Goal: Task Accomplishment & Management: Manage account settings

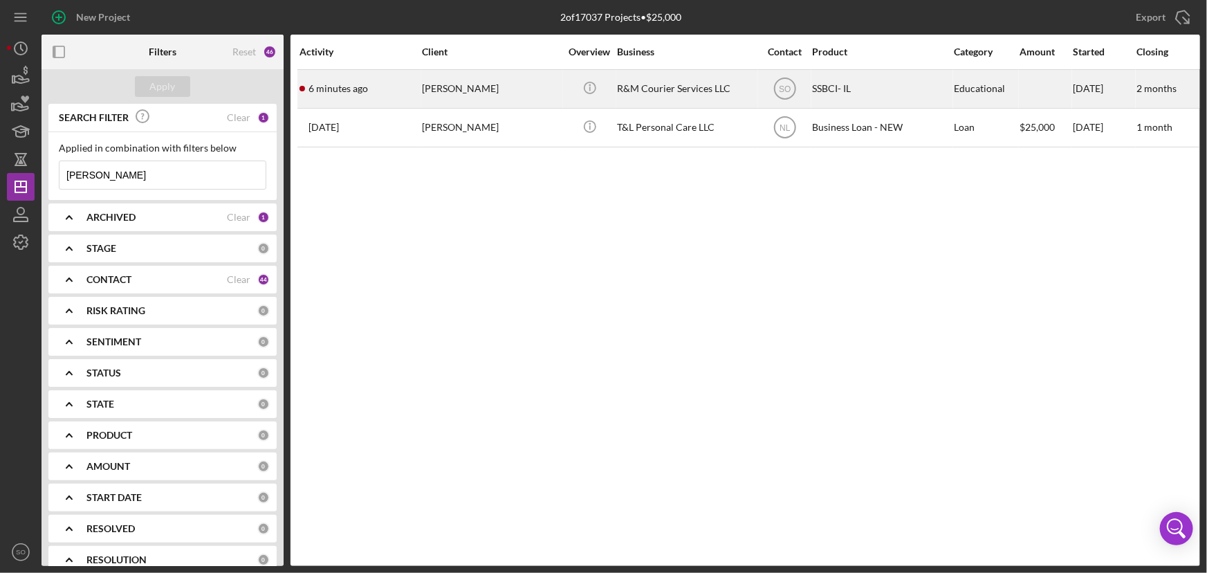
click at [492, 88] on div "[PERSON_NAME]" at bounding box center [491, 89] width 138 height 37
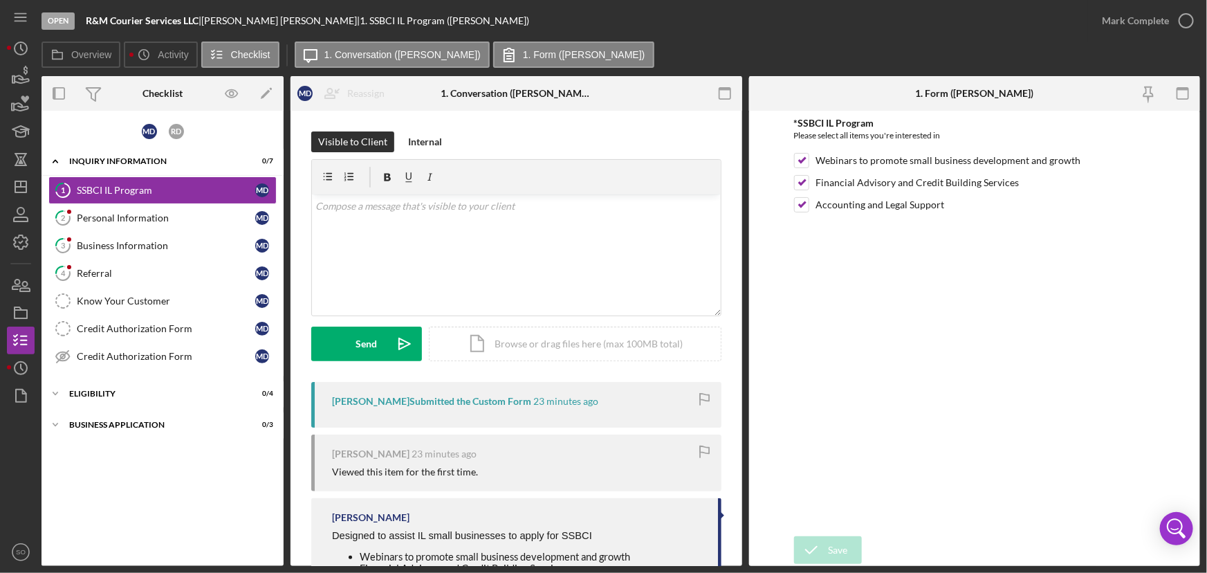
scroll to position [133, 0]
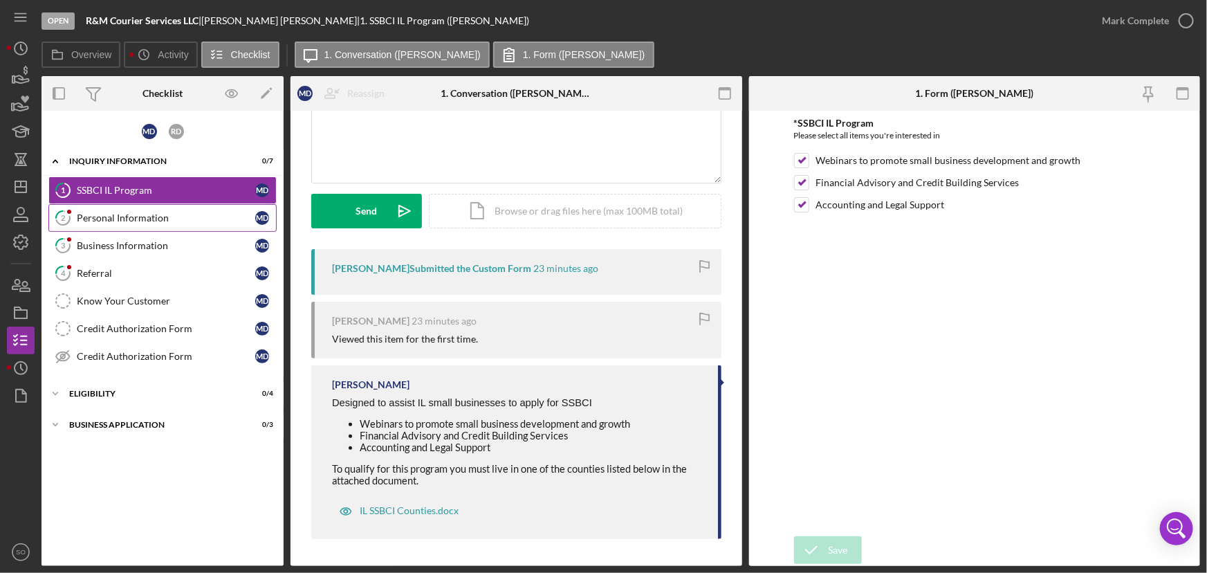
click at [118, 213] on div "Personal Information" at bounding box center [166, 217] width 178 height 11
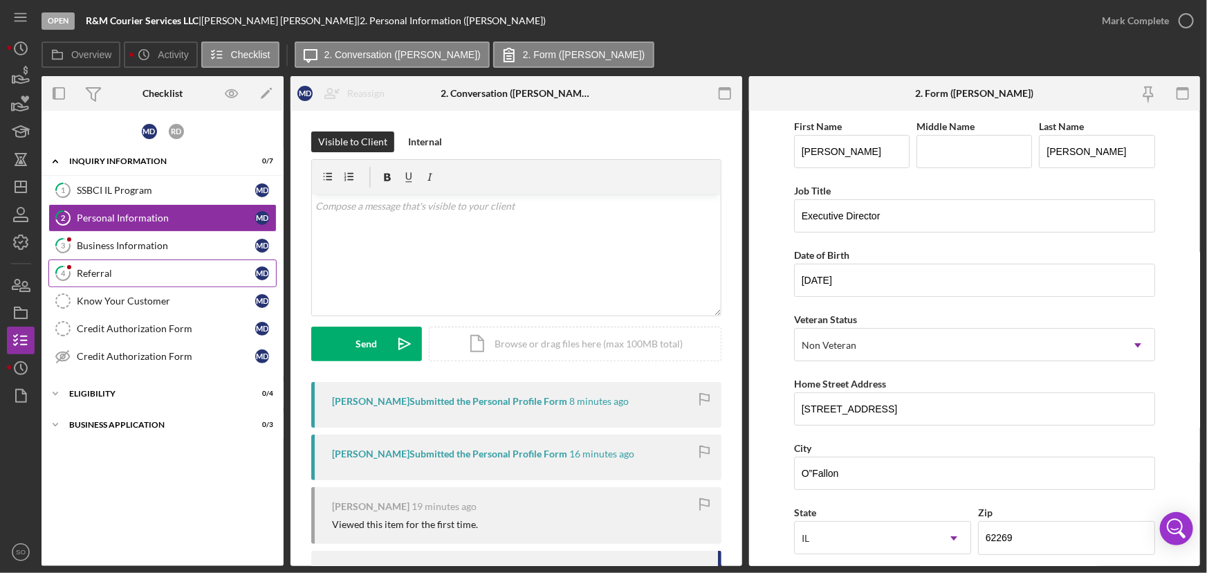
click at [100, 269] on div "Referral" at bounding box center [166, 273] width 178 height 11
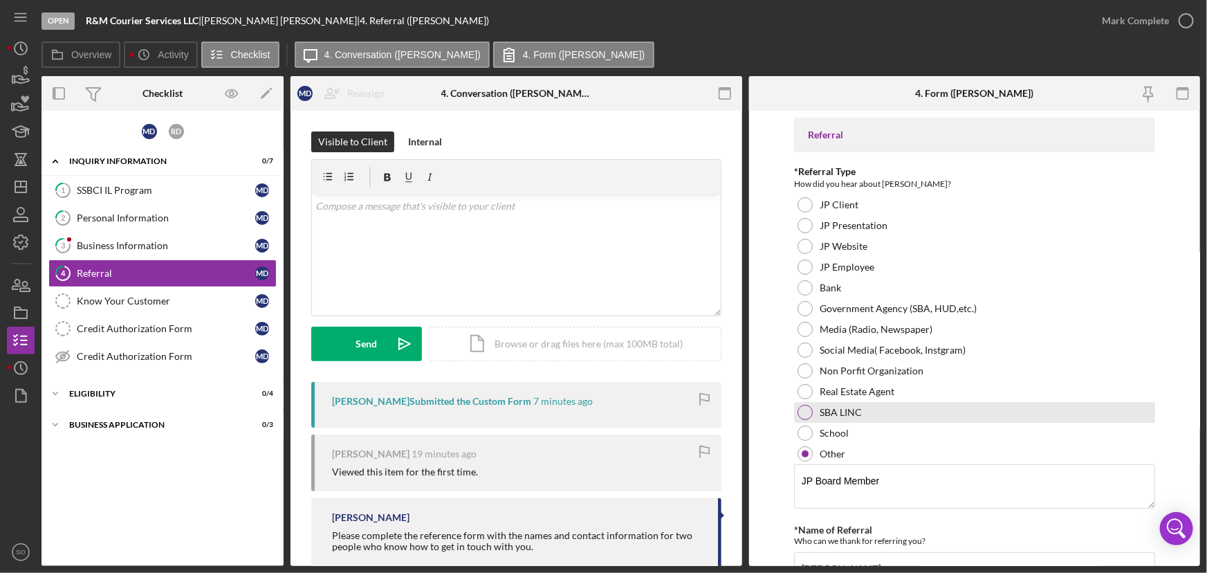
scroll to position [70, 0]
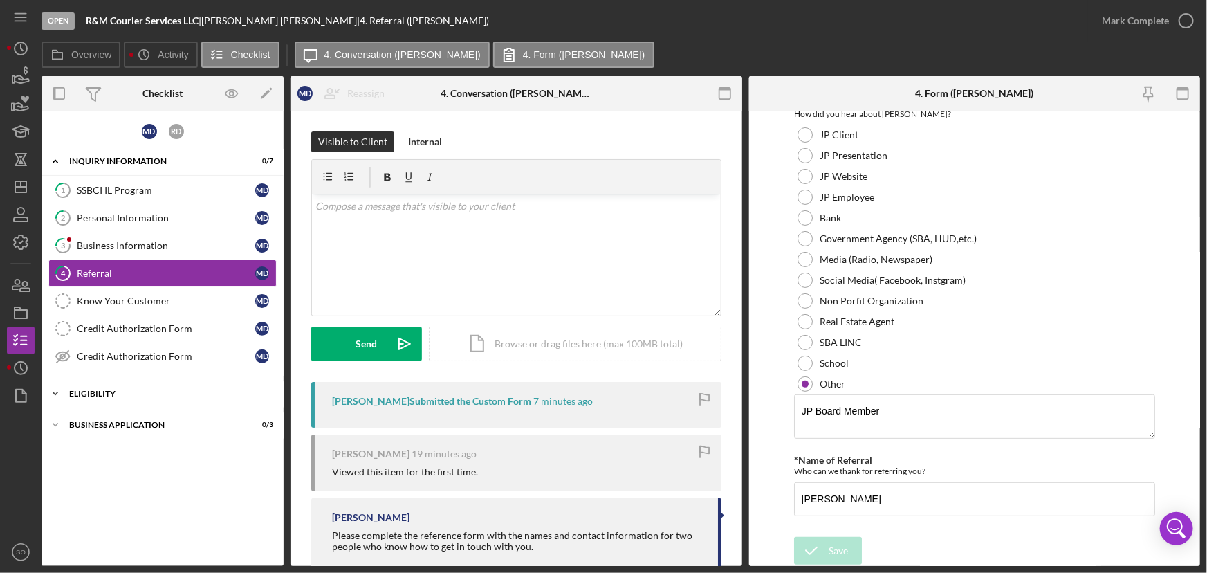
click at [95, 389] on div "Eligibility" at bounding box center [167, 393] width 197 height 8
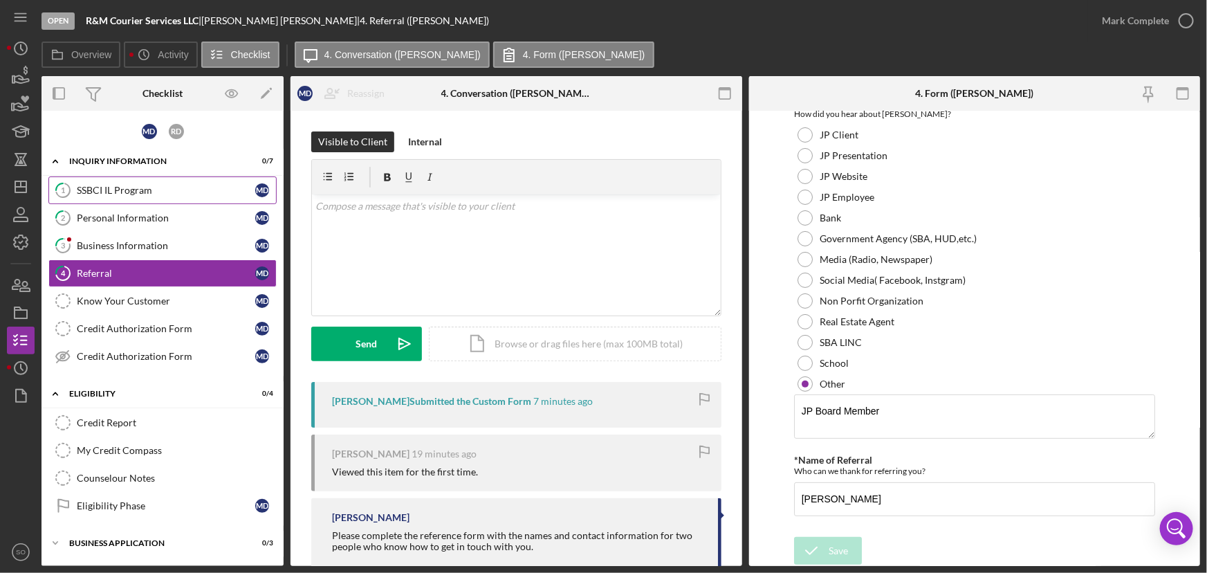
click at [128, 187] on div "SSBCI IL Program" at bounding box center [166, 190] width 178 height 11
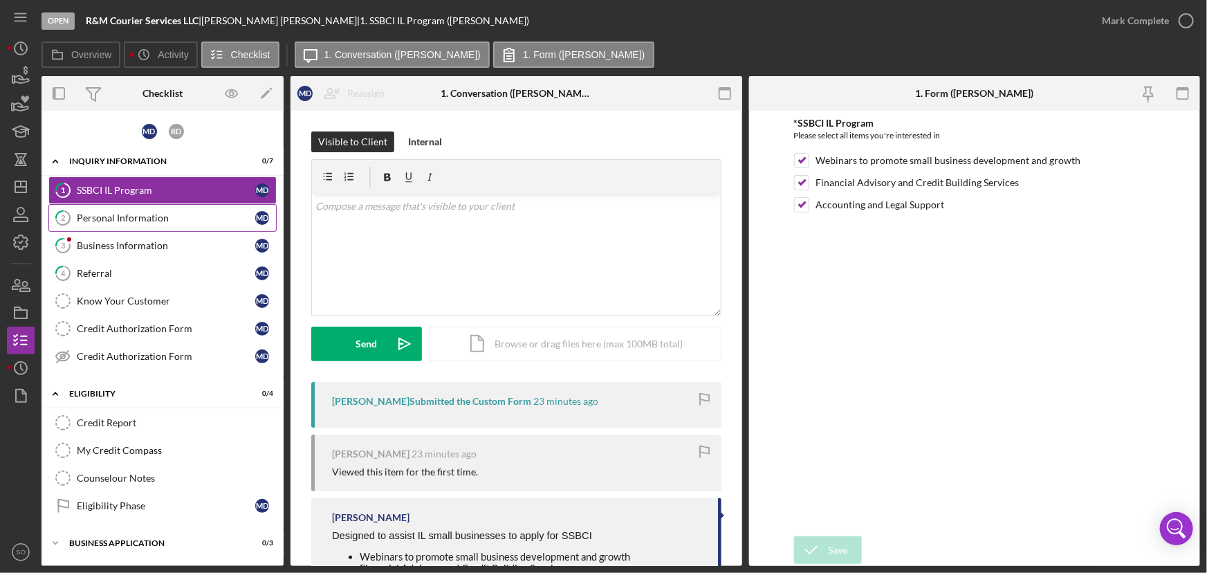
click at [111, 219] on div "Personal Information" at bounding box center [166, 217] width 178 height 11
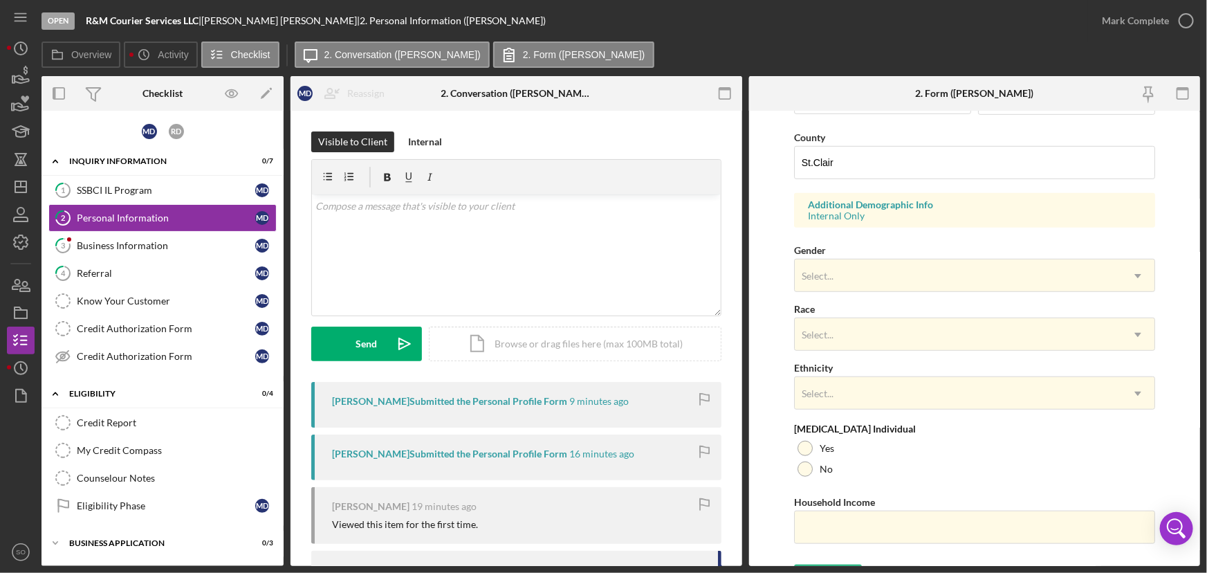
scroll to position [467, 0]
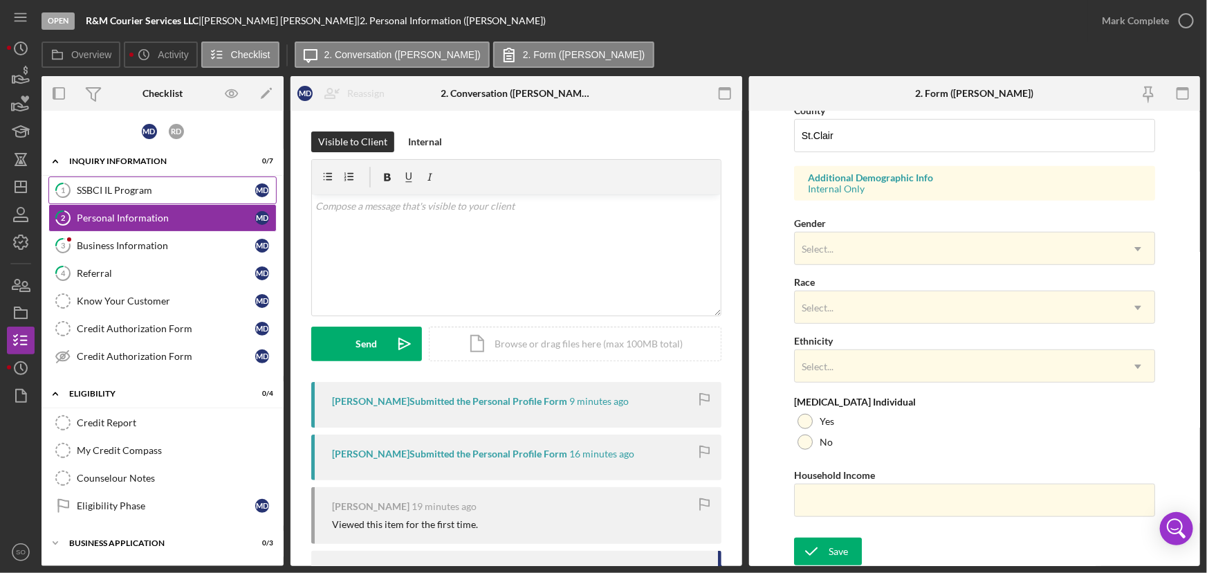
click at [91, 189] on div "SSBCI IL Program" at bounding box center [166, 190] width 178 height 11
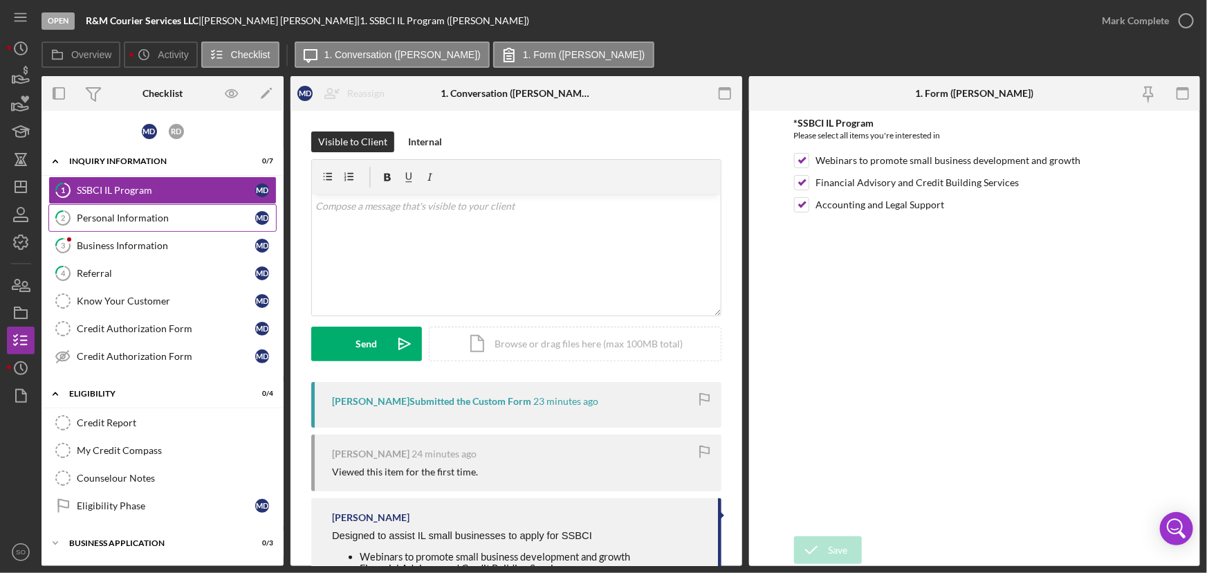
click at [147, 223] on link "2 Personal Information M D" at bounding box center [162, 218] width 228 height 28
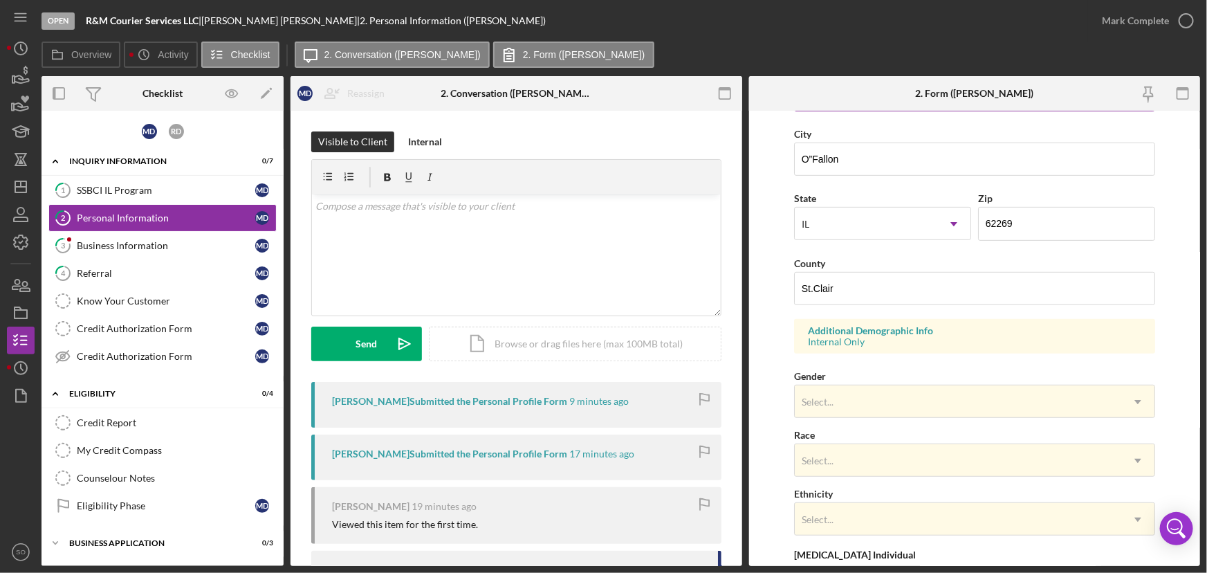
scroll to position [467, 0]
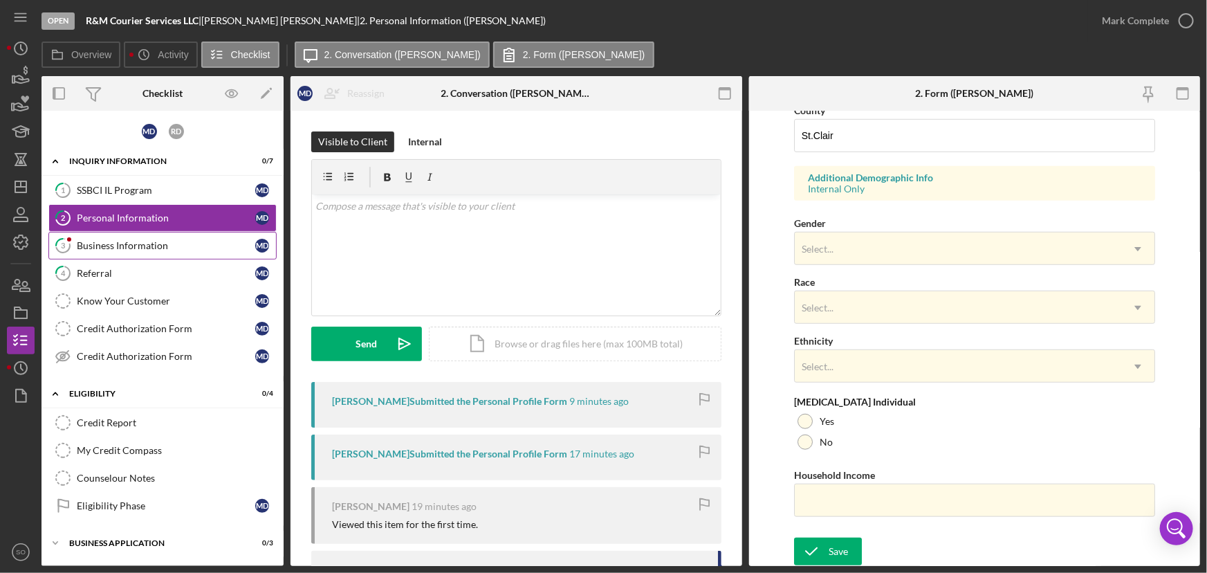
click at [152, 243] on div "Business Information" at bounding box center [166, 245] width 178 height 11
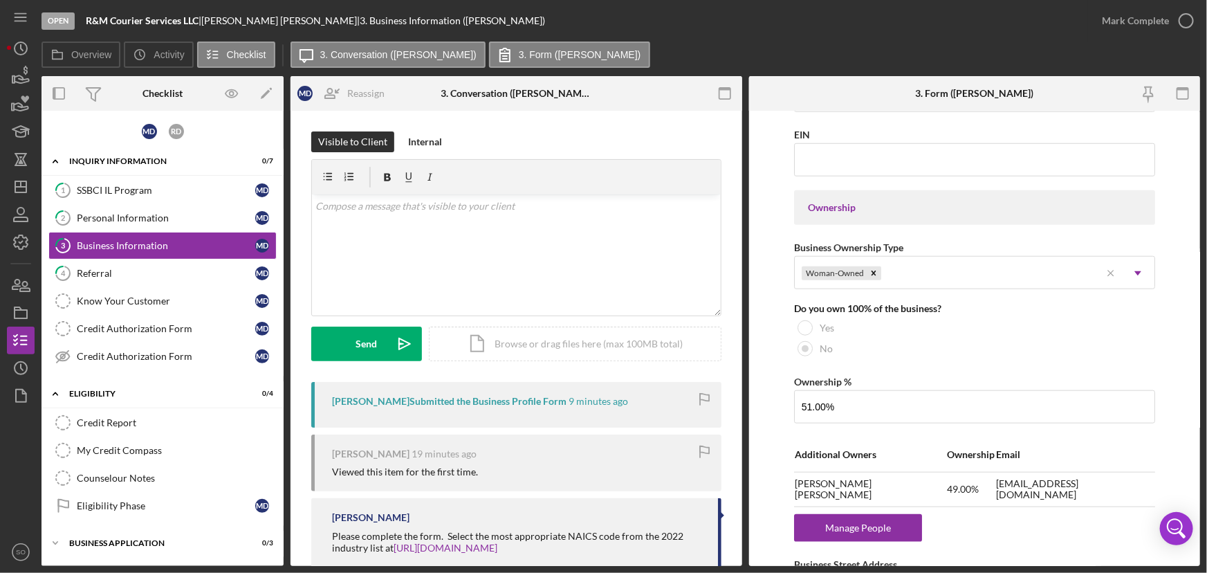
scroll to position [692, 0]
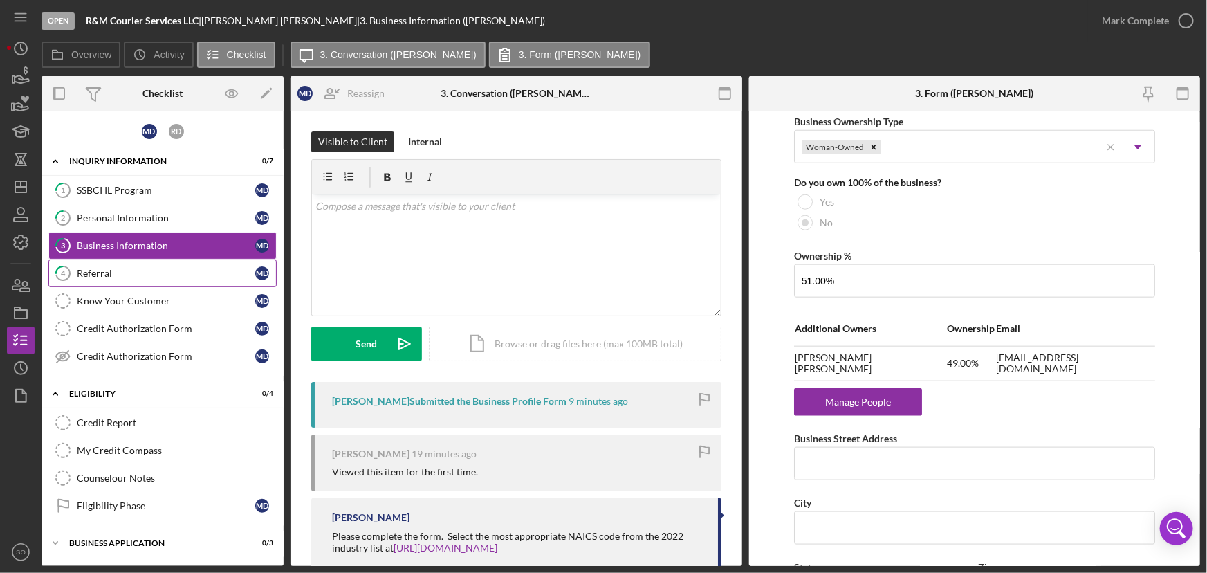
click at [145, 270] on div "Referral" at bounding box center [166, 273] width 178 height 11
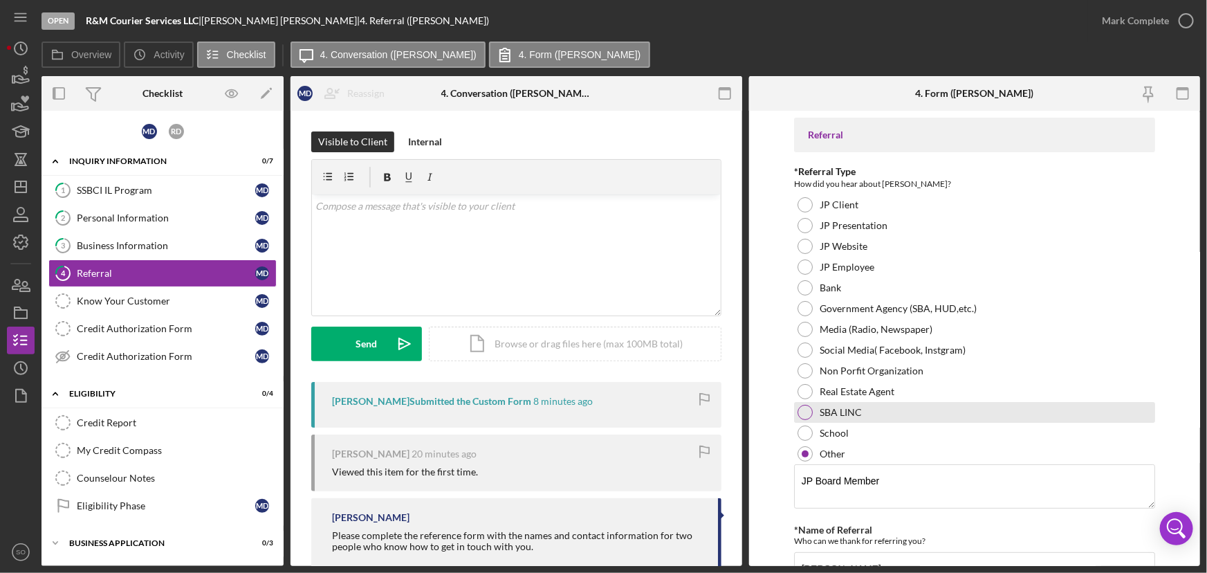
scroll to position [70, 0]
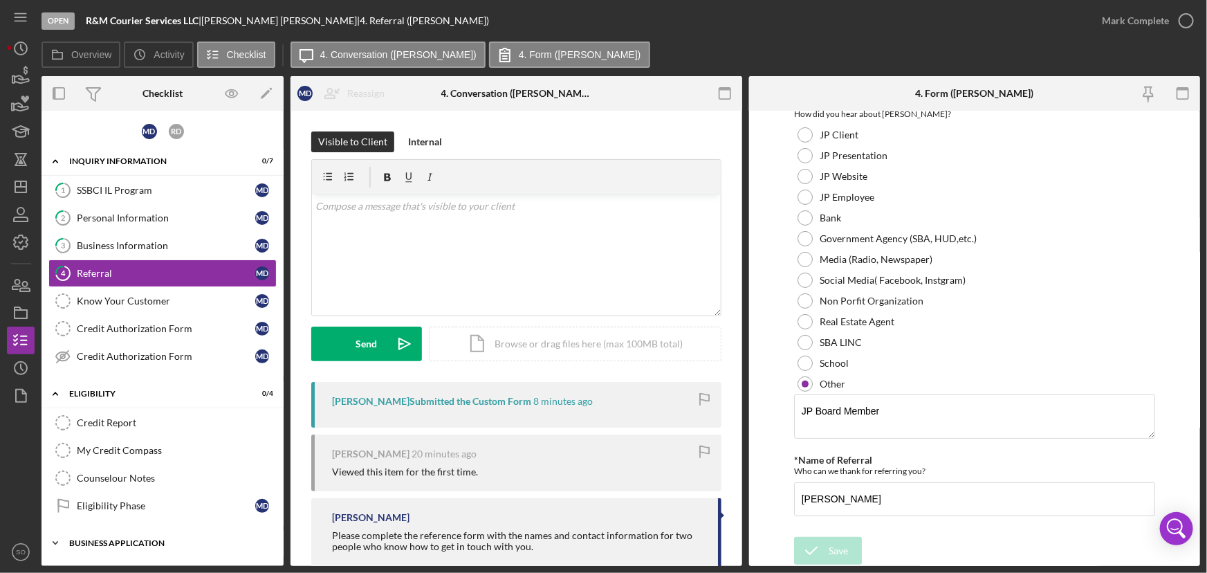
click at [112, 541] on div "Business Application" at bounding box center [167, 543] width 197 height 8
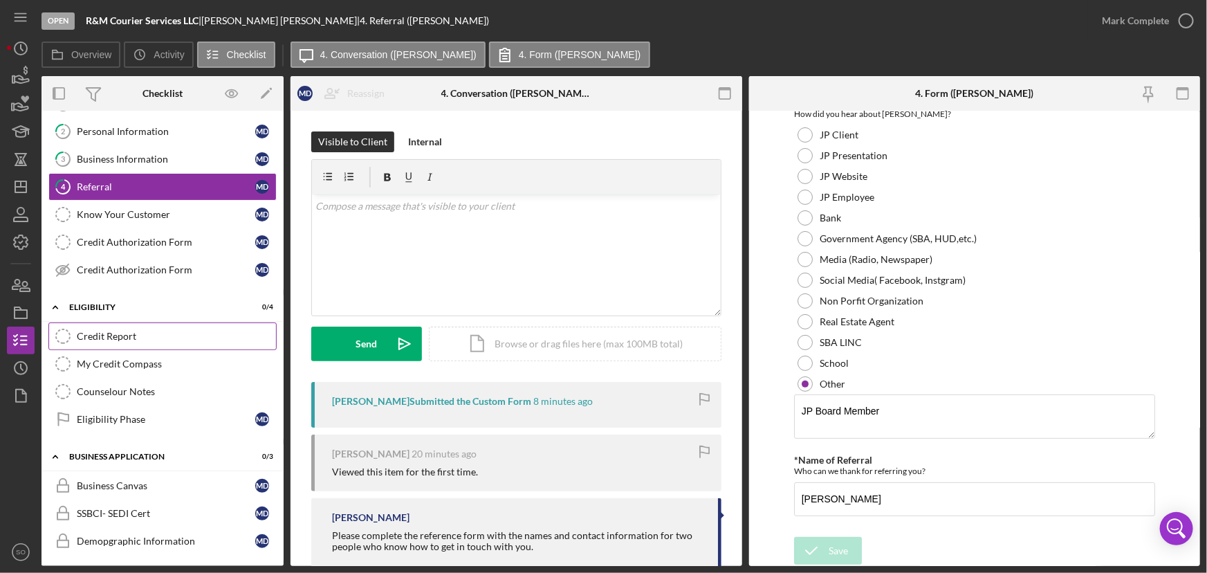
scroll to position [0, 0]
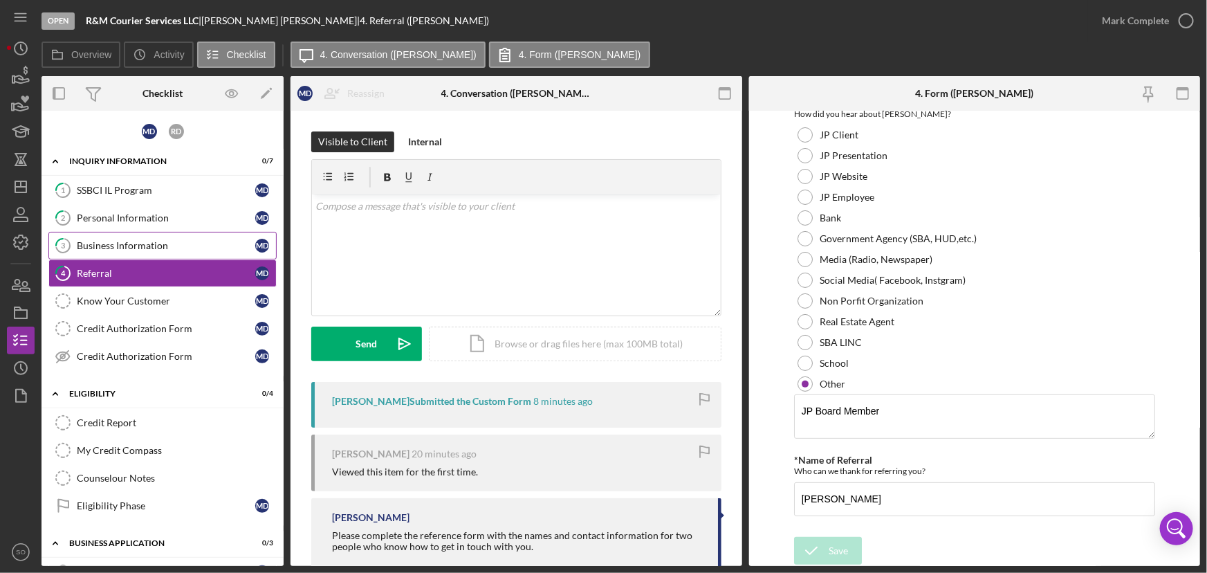
click at [168, 249] on div "Business Information" at bounding box center [166, 245] width 178 height 11
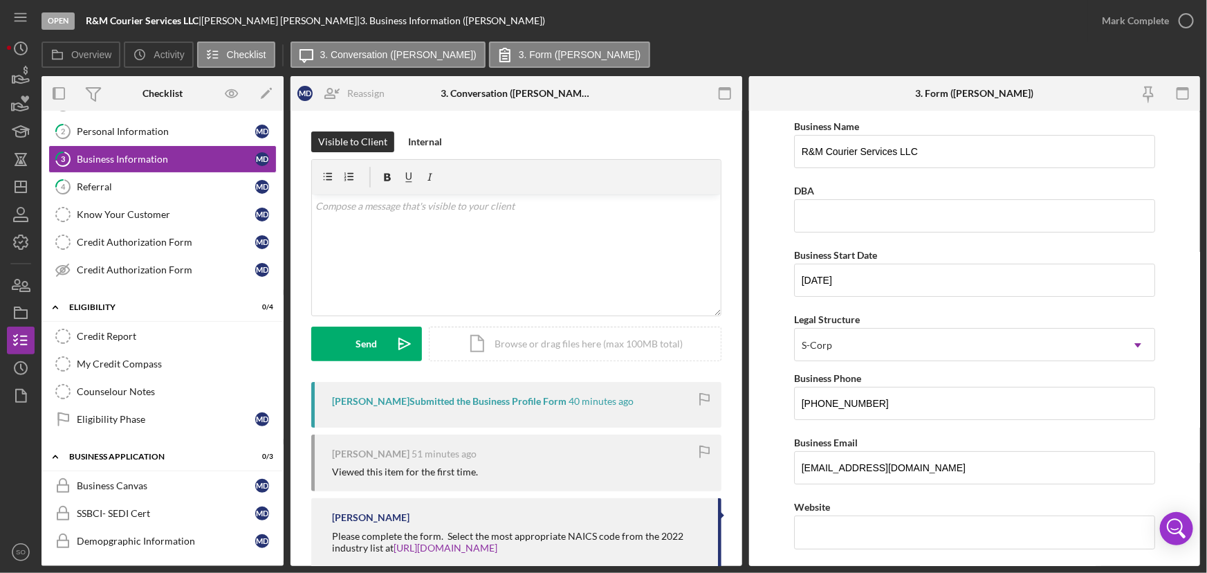
scroll to position [31, 0]
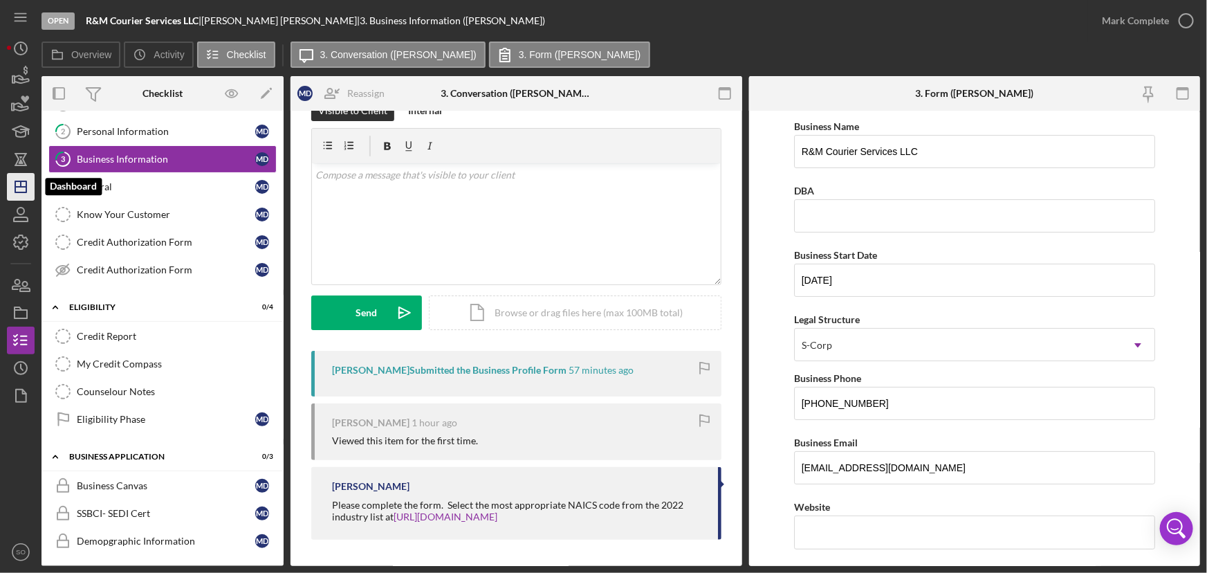
click at [24, 187] on line "button" at bounding box center [20, 187] width 11 height 0
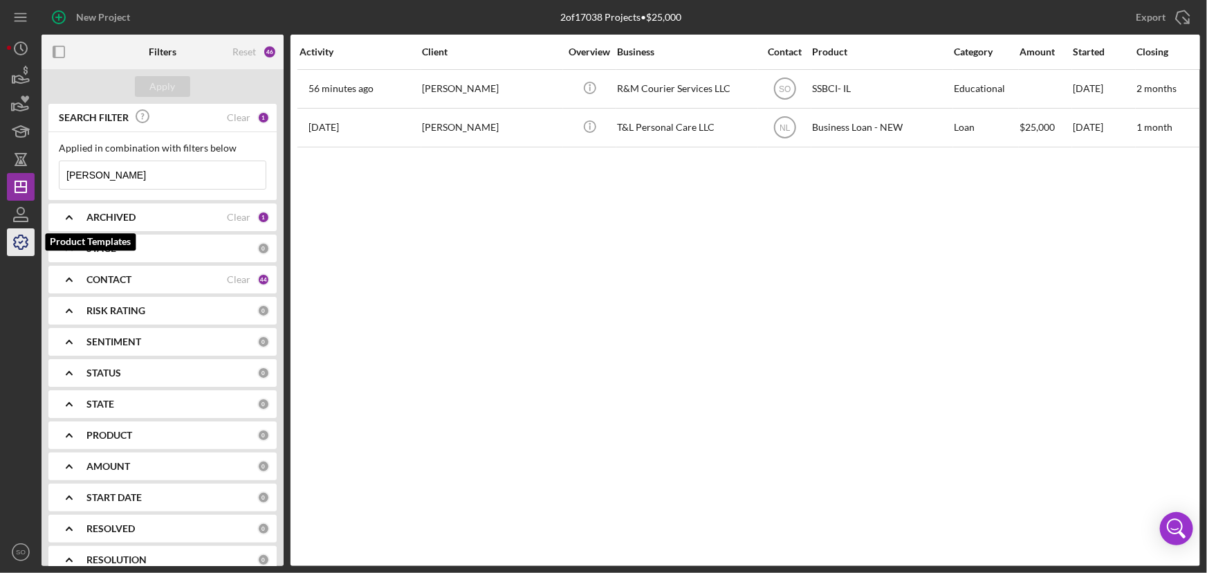
click at [19, 240] on icon "button" at bounding box center [20, 242] width 35 height 35
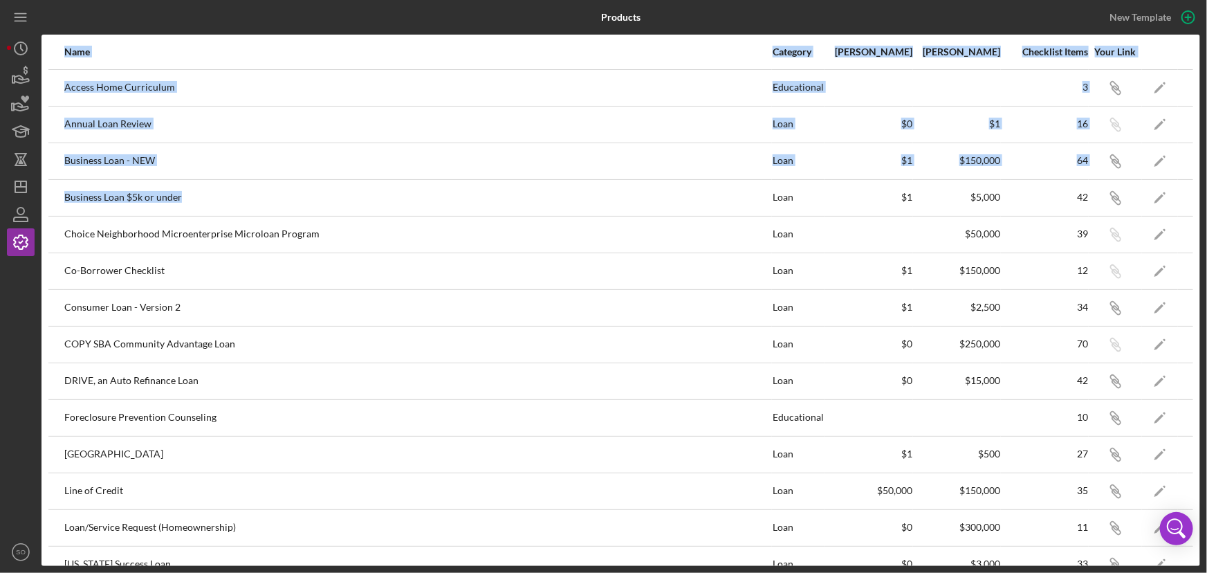
drag, startPoint x: 203, startPoint y: 193, endPoint x: 41, endPoint y: 201, distance: 162.0
click at [41, 201] on div "Name Category Min Amount Max Amount Checklist Items Your Link Access Home Curri…" at bounding box center [620, 300] width 1158 height 531
click at [207, 205] on div "Business Loan $5k or under" at bounding box center [417, 197] width 707 height 35
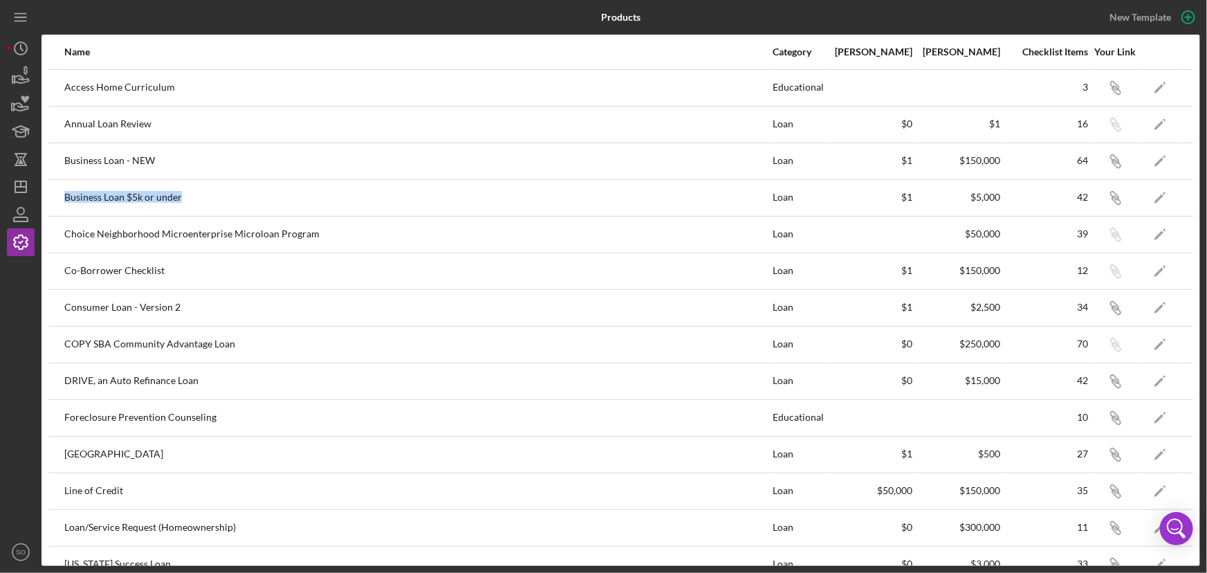
drag, startPoint x: 204, startPoint y: 195, endPoint x: 64, endPoint y: 196, distance: 140.4
click at [64, 196] on div "Business Loan $5k or under" at bounding box center [417, 197] width 707 height 35
copy div "Business Loan $5k or under"
click at [1145, 195] on icon "Icon/Edit" at bounding box center [1160, 197] width 31 height 31
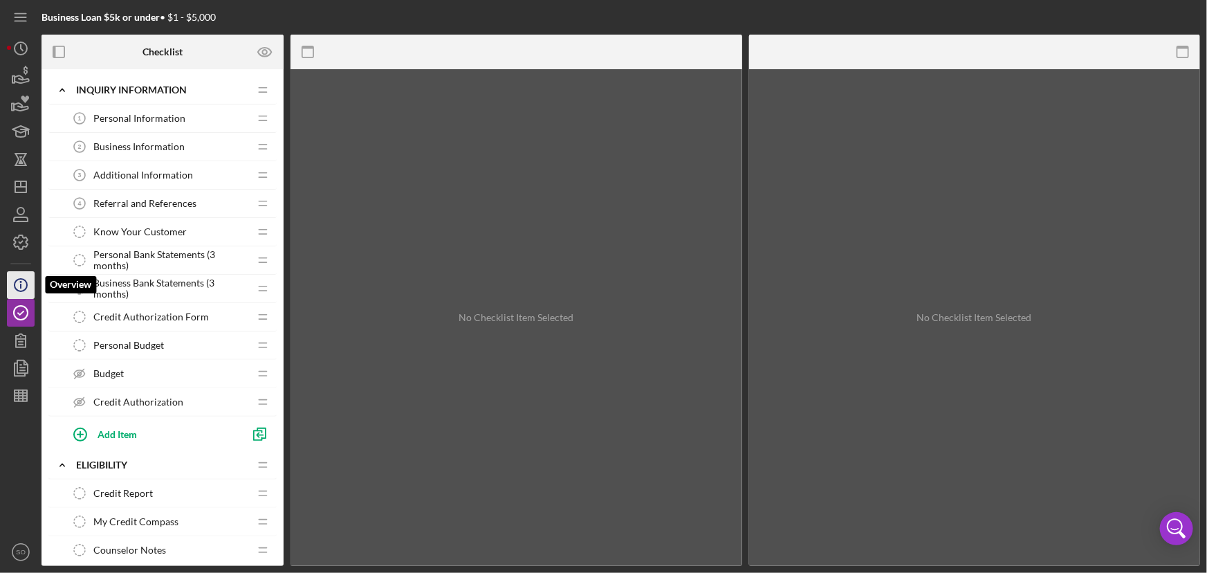
click at [17, 286] on icon "Icon/Info" at bounding box center [20, 285] width 35 height 35
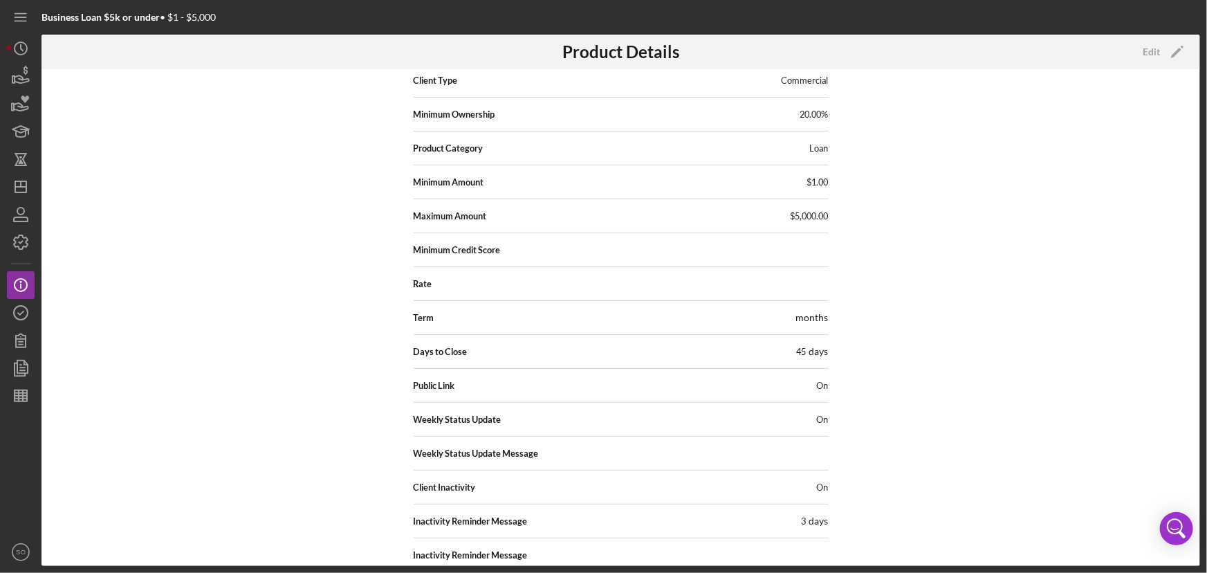
scroll to position [147, 0]
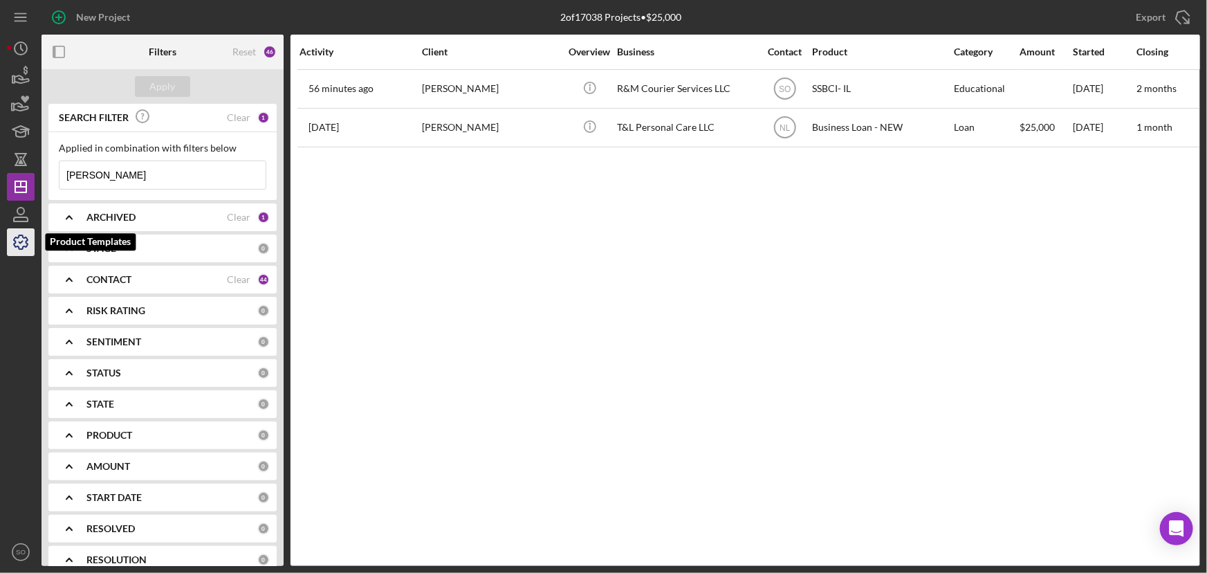
click at [19, 241] on icon "button" at bounding box center [20, 242] width 35 height 35
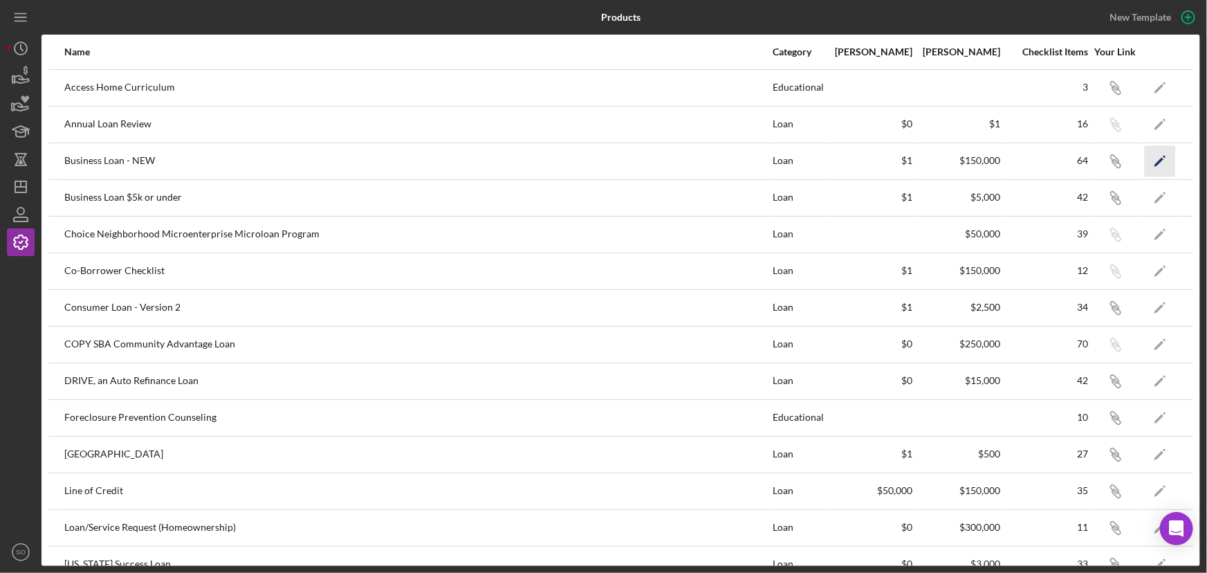
click at [1155, 158] on icon "Icon/Edit" at bounding box center [1160, 160] width 31 height 31
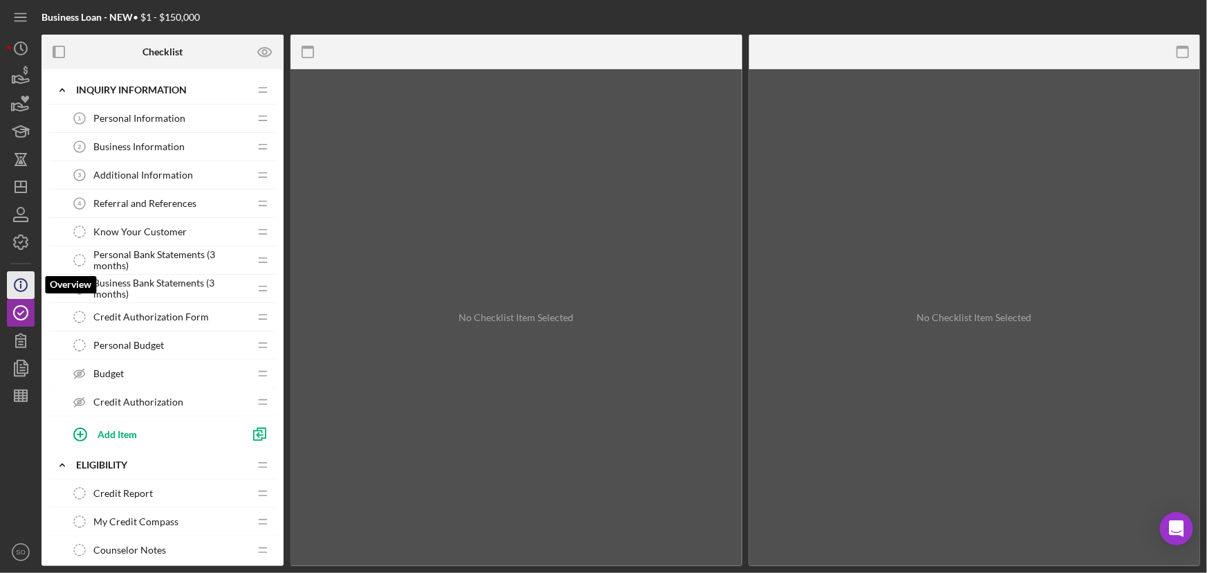
click at [17, 286] on icon "Icon/Info" at bounding box center [20, 285] width 35 height 35
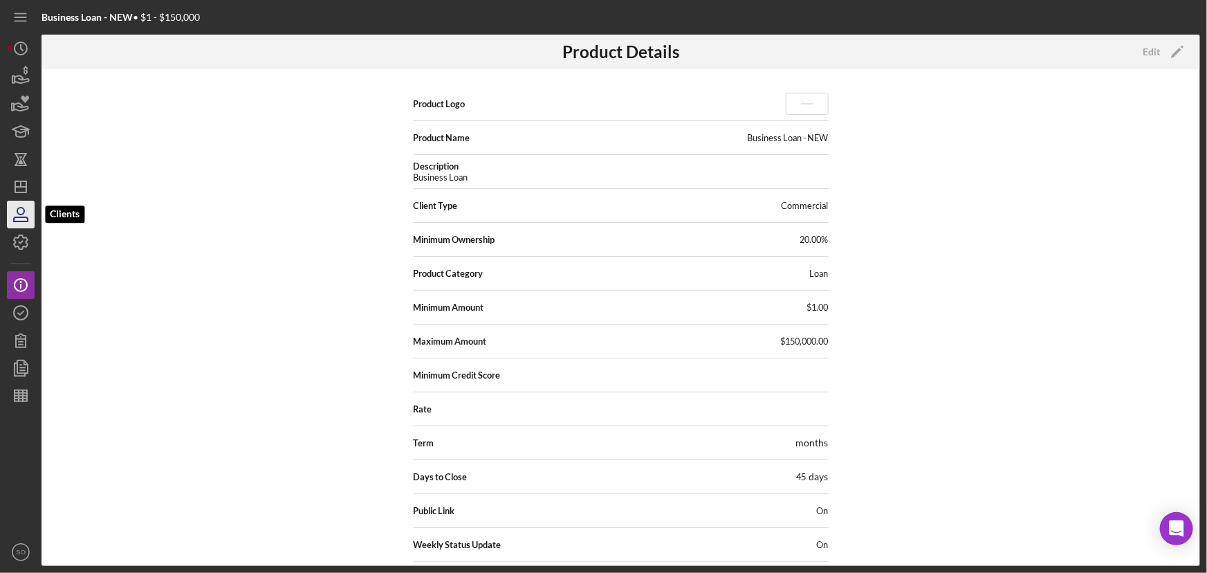
click at [19, 212] on icon "button" at bounding box center [20, 214] width 35 height 35
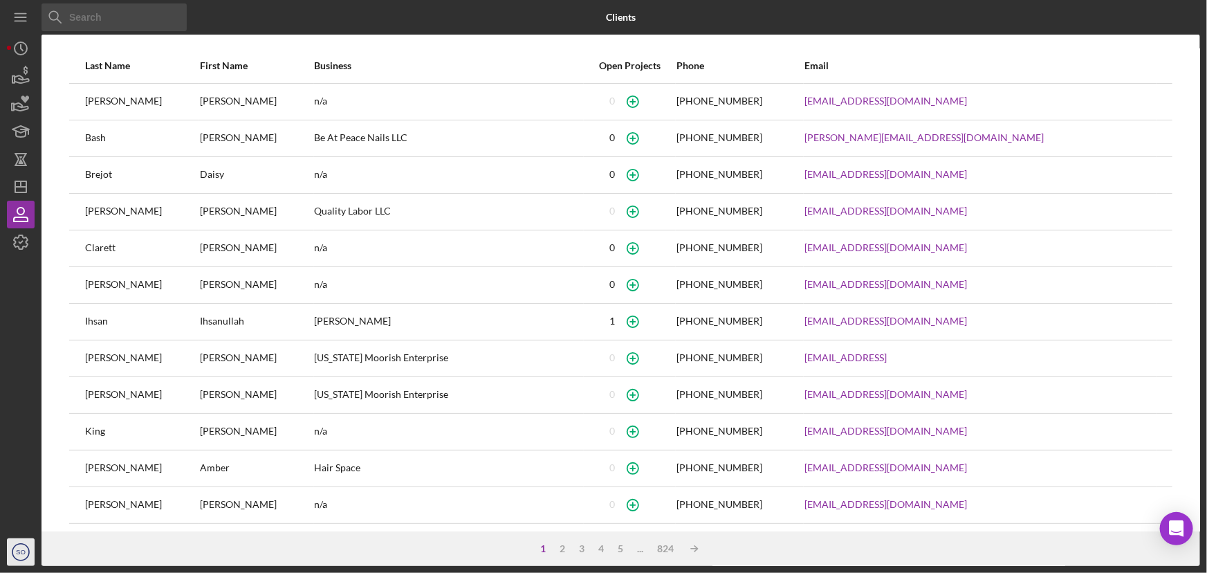
click at [23, 548] on text "SO" at bounding box center [21, 552] width 10 height 8
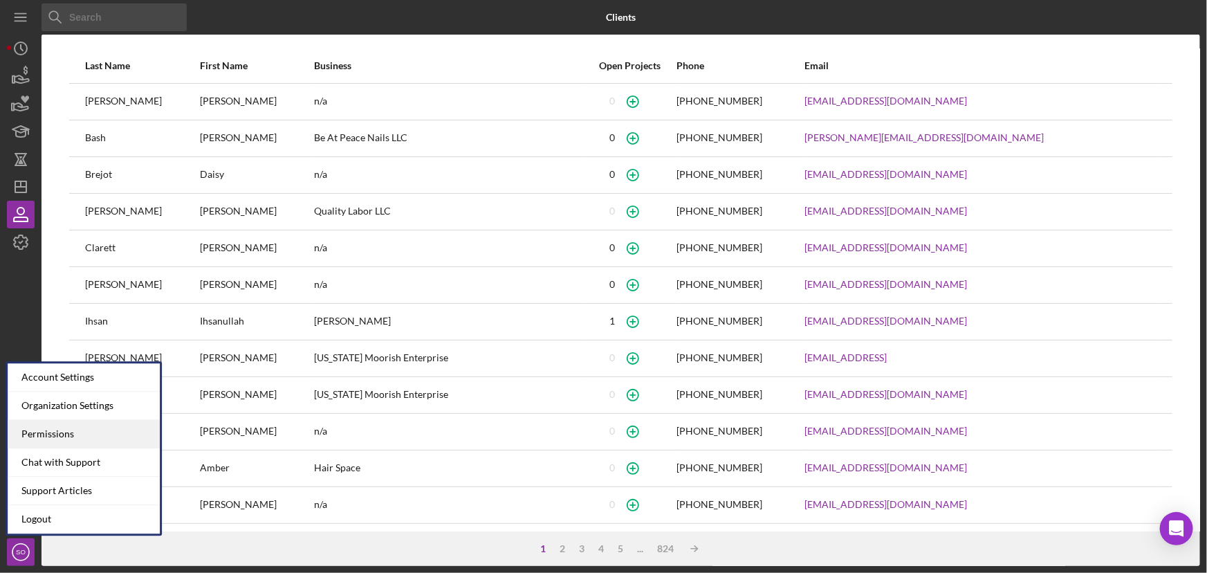
click at [75, 437] on div "Permissions" at bounding box center [84, 434] width 152 height 28
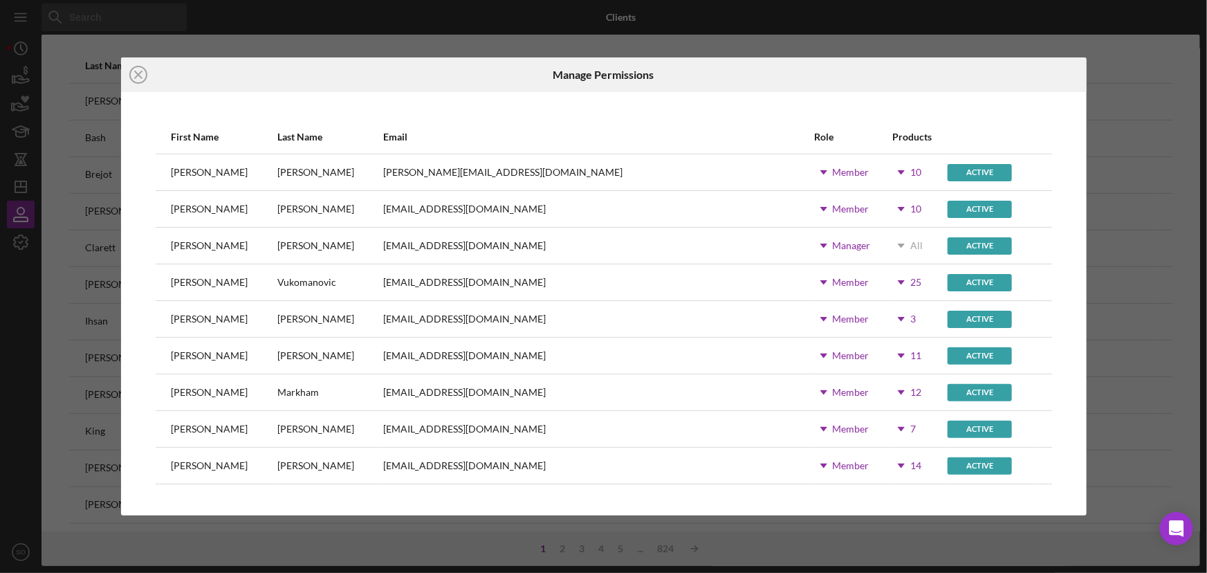
click at [884, 167] on icon "Icon/Dropdown Arrow" at bounding box center [901, 172] width 35 height 35
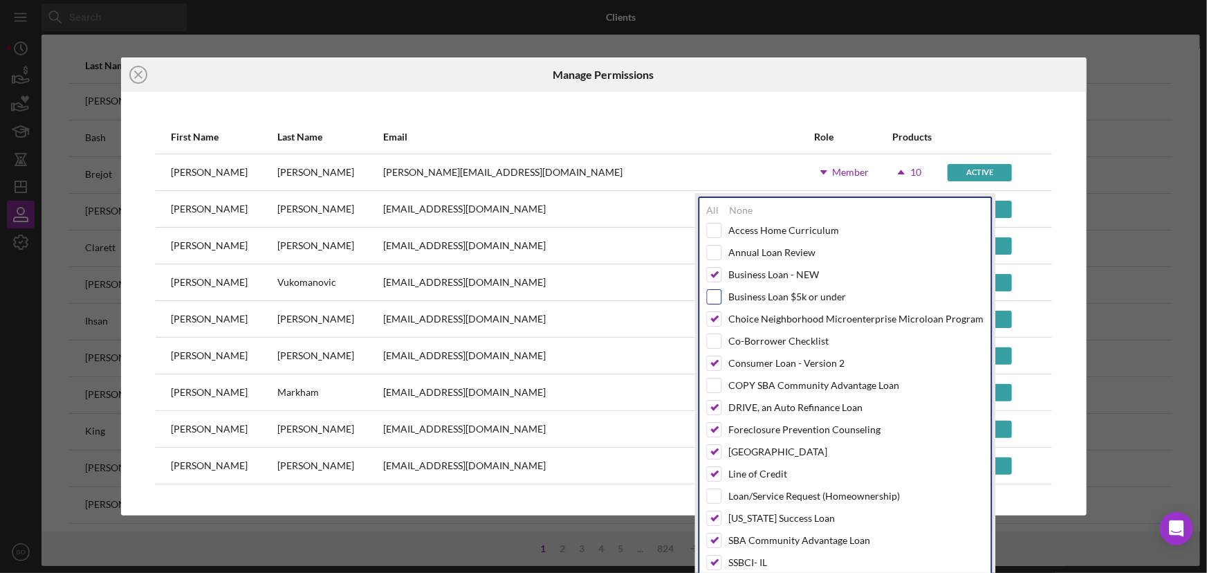
click at [710, 297] on input "checkbox" at bounding box center [714, 297] width 14 height 14
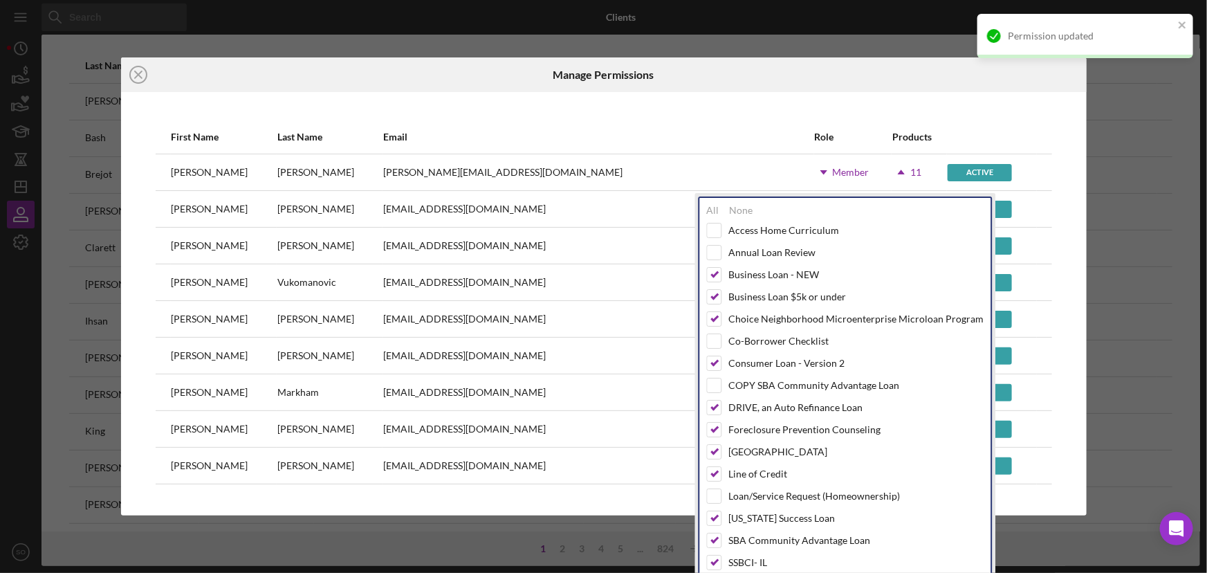
click at [901, 90] on div at bounding box center [925, 74] width 322 height 35
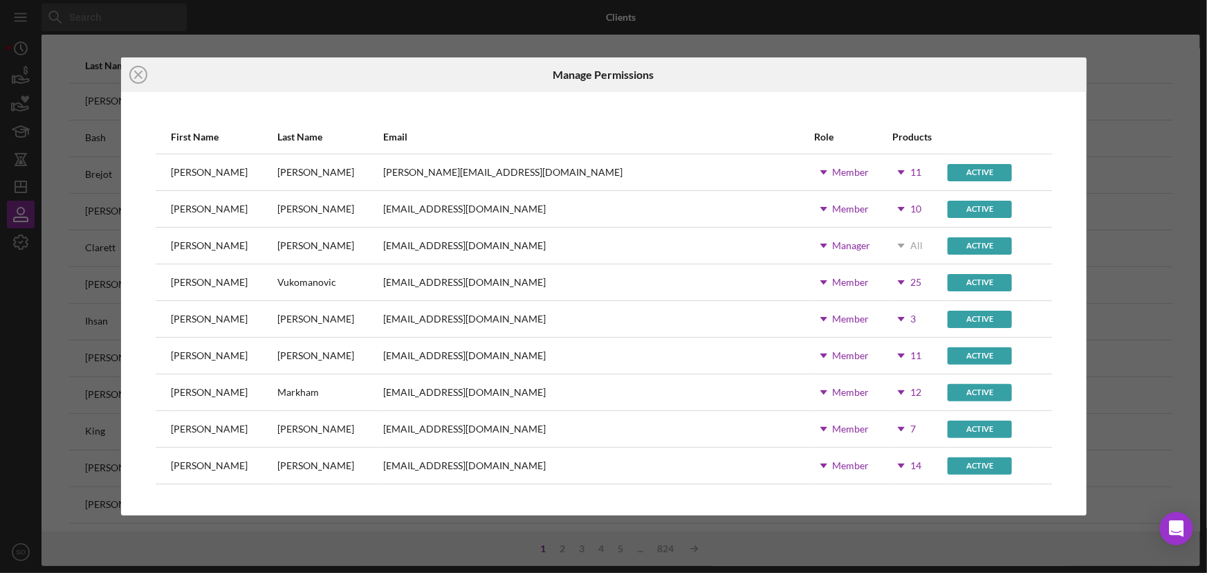
click at [884, 211] on icon "Icon/Dropdown Arrow" at bounding box center [901, 209] width 35 height 35
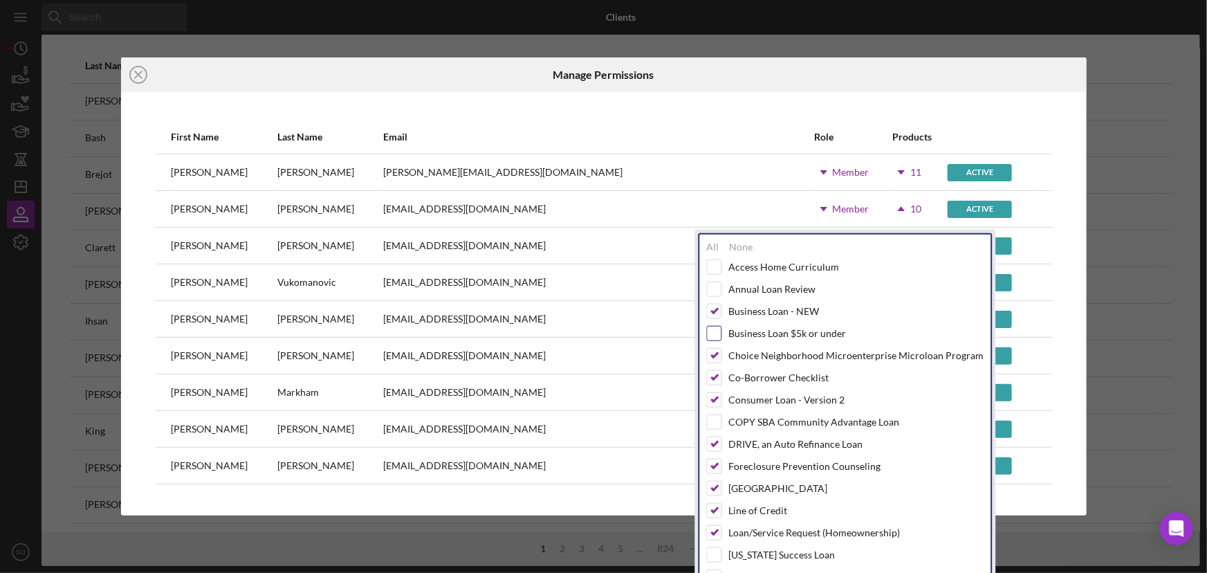
click at [718, 329] on input "checkbox" at bounding box center [714, 333] width 14 height 14
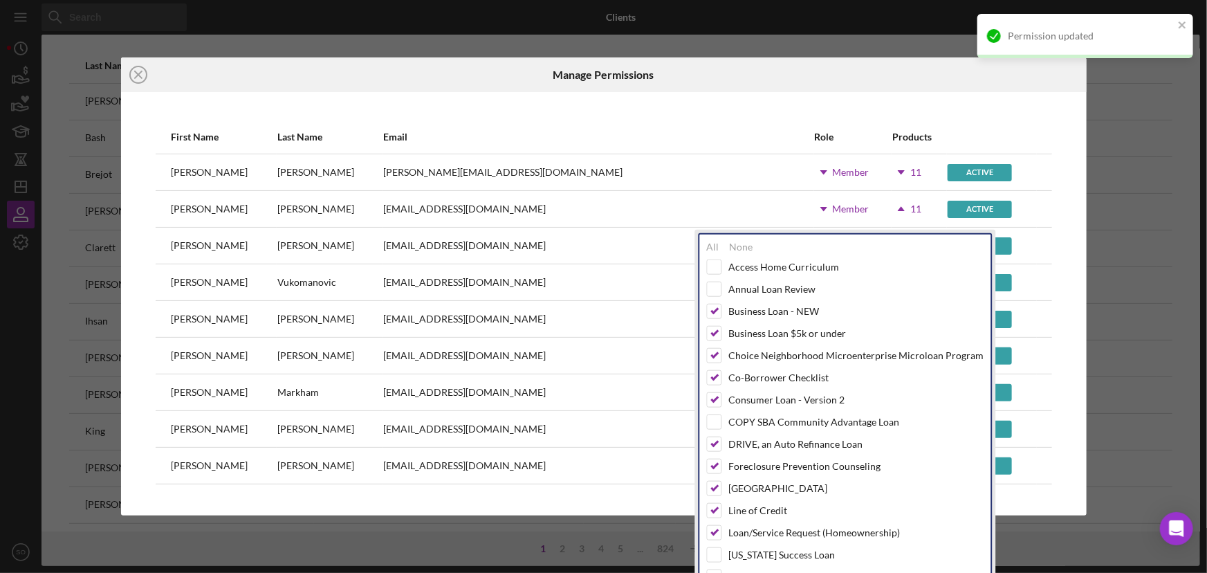
click at [867, 95] on div "First Name Last Name Email Role Products [PERSON_NAME] [PERSON_NAME][EMAIL_ADDR…" at bounding box center [603, 303] width 965 height 423
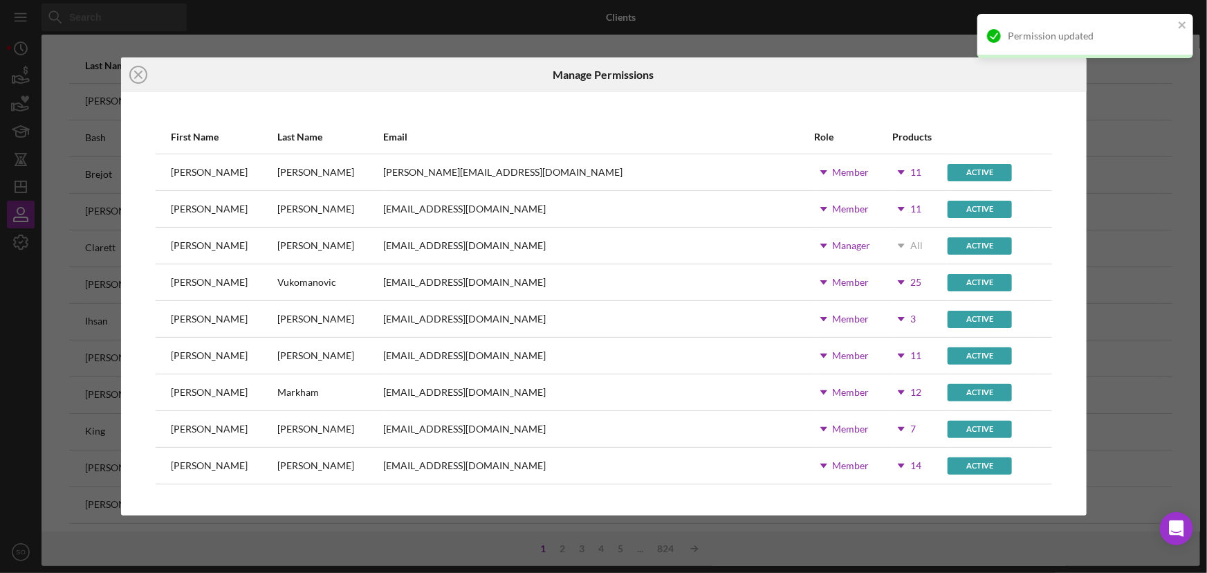
click at [884, 283] on icon "Icon/Dropdown Arrow" at bounding box center [901, 282] width 35 height 35
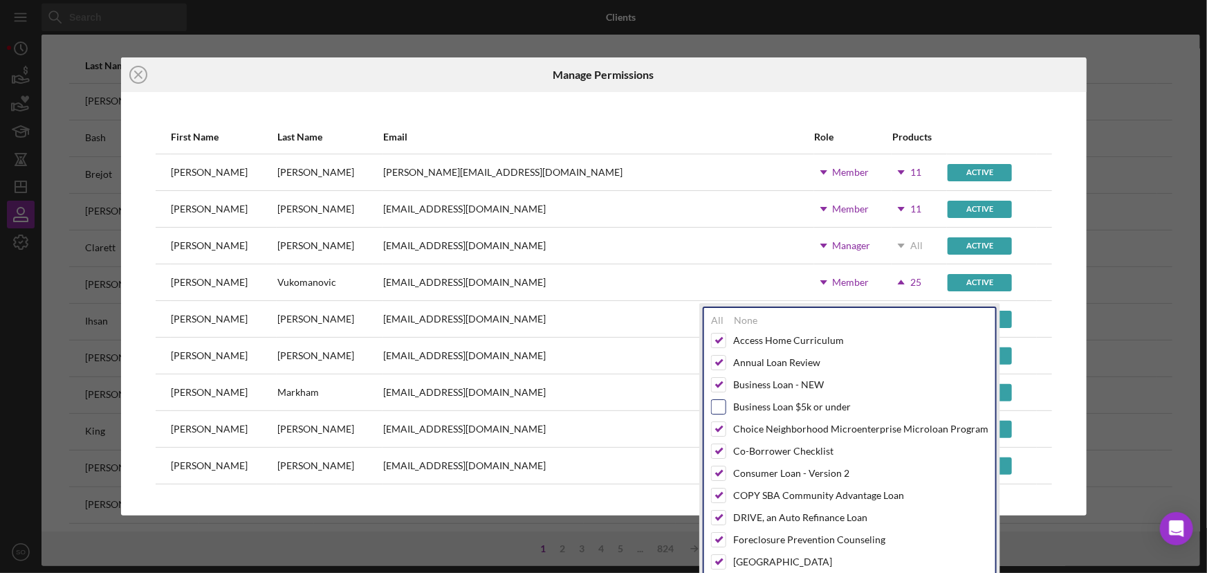
click at [712, 407] on input "checkbox" at bounding box center [719, 407] width 14 height 14
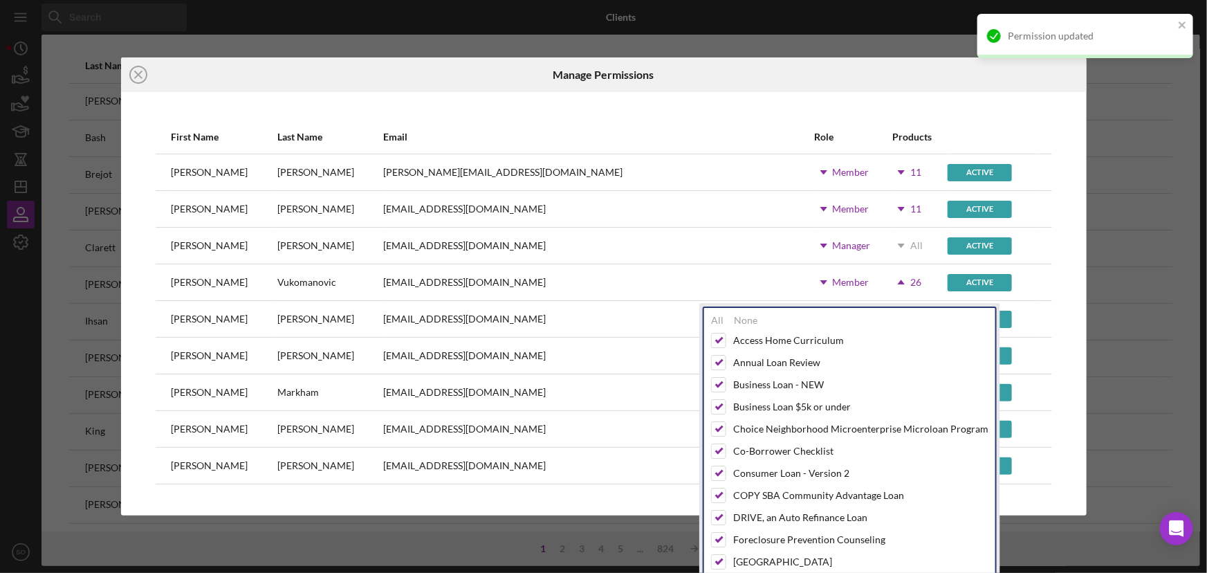
click at [806, 94] on div "First Name Last Name Email Role Products Aida Richardson arichardson@justinepet…" at bounding box center [603, 303] width 965 height 423
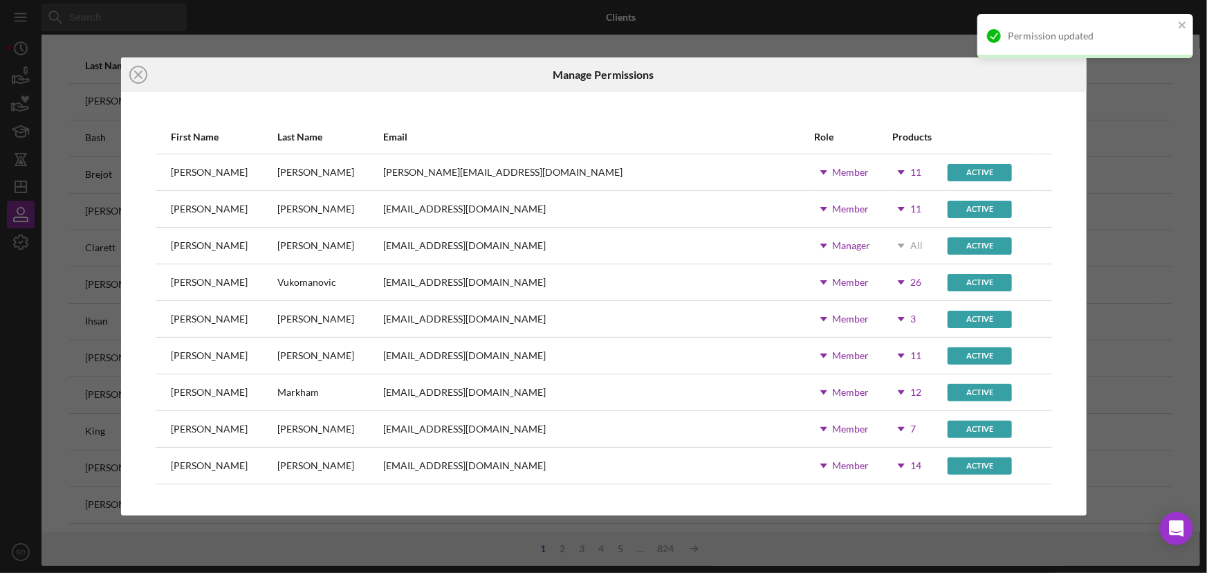
click at [884, 314] on icon "Icon/Dropdown Arrow" at bounding box center [901, 319] width 35 height 35
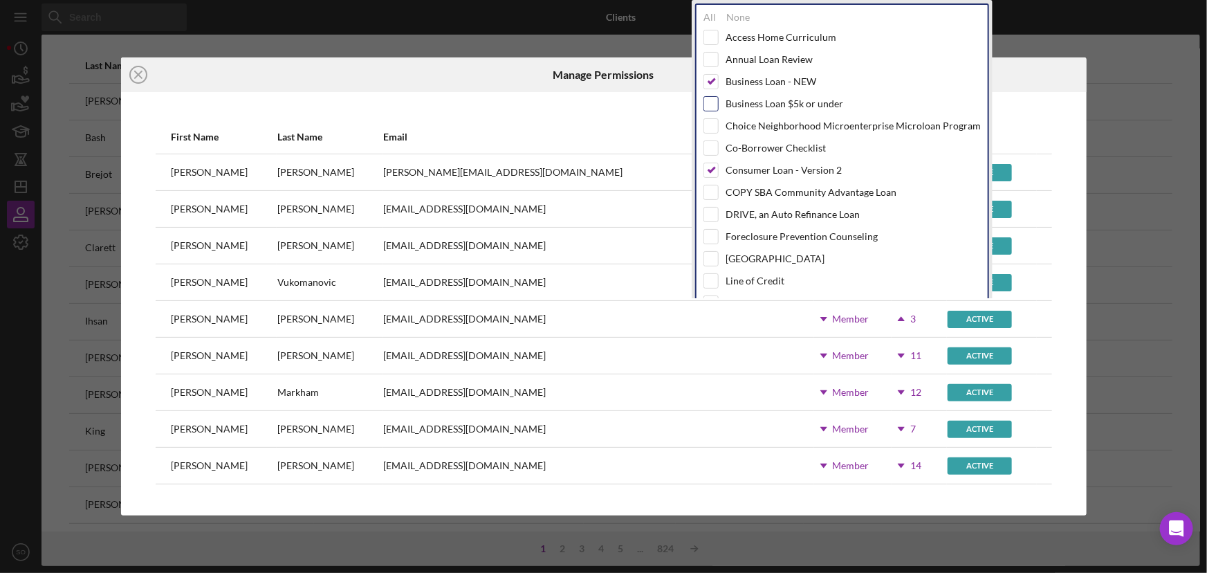
click at [712, 104] on input "checkbox" at bounding box center [711, 104] width 14 height 14
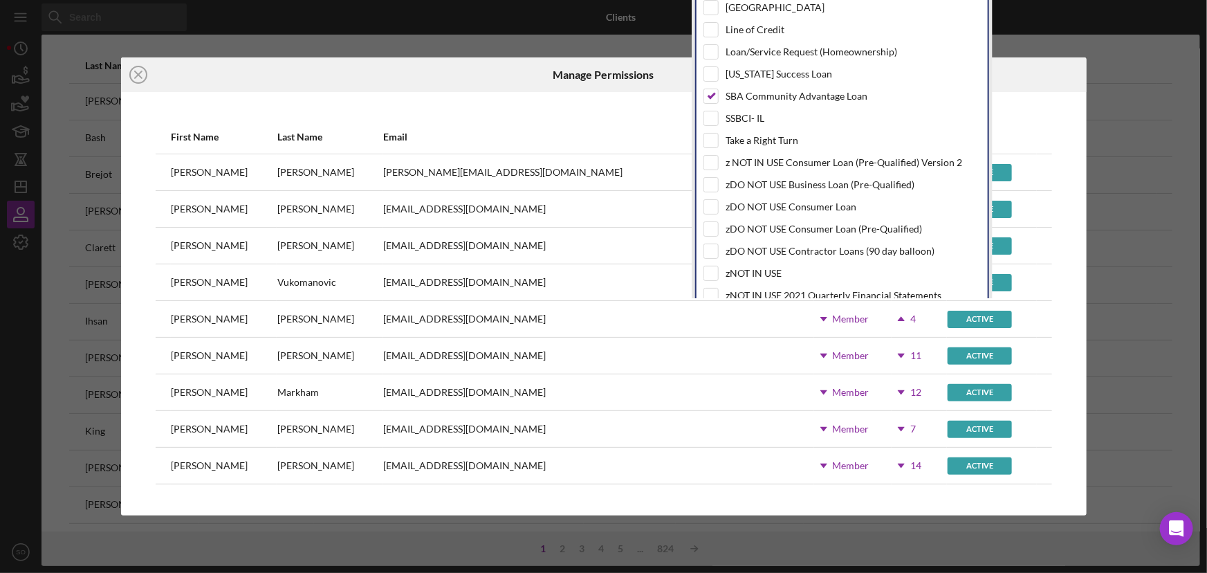
scroll to position [337, 0]
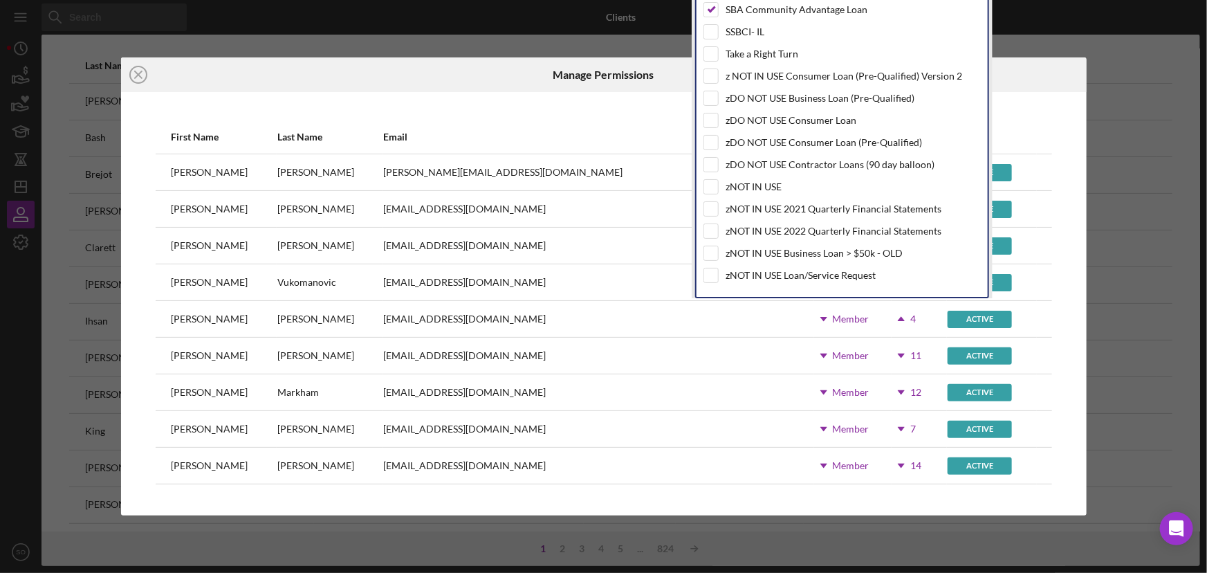
click at [1022, 84] on div at bounding box center [925, 74] width 322 height 35
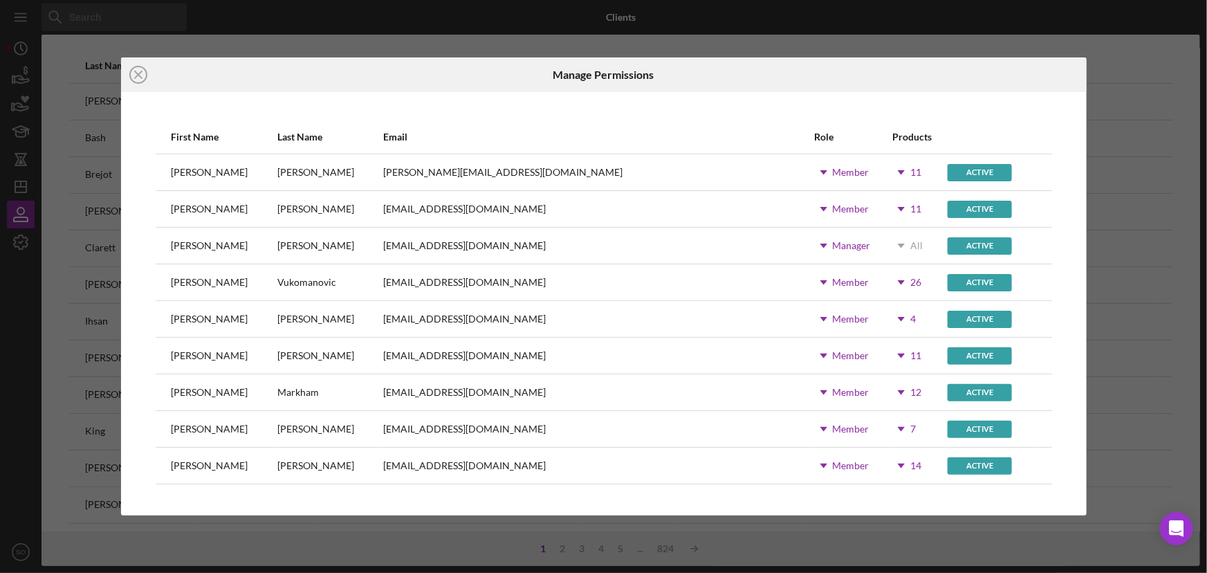
click at [884, 360] on icon "Icon/Dropdown Arrow" at bounding box center [901, 355] width 35 height 35
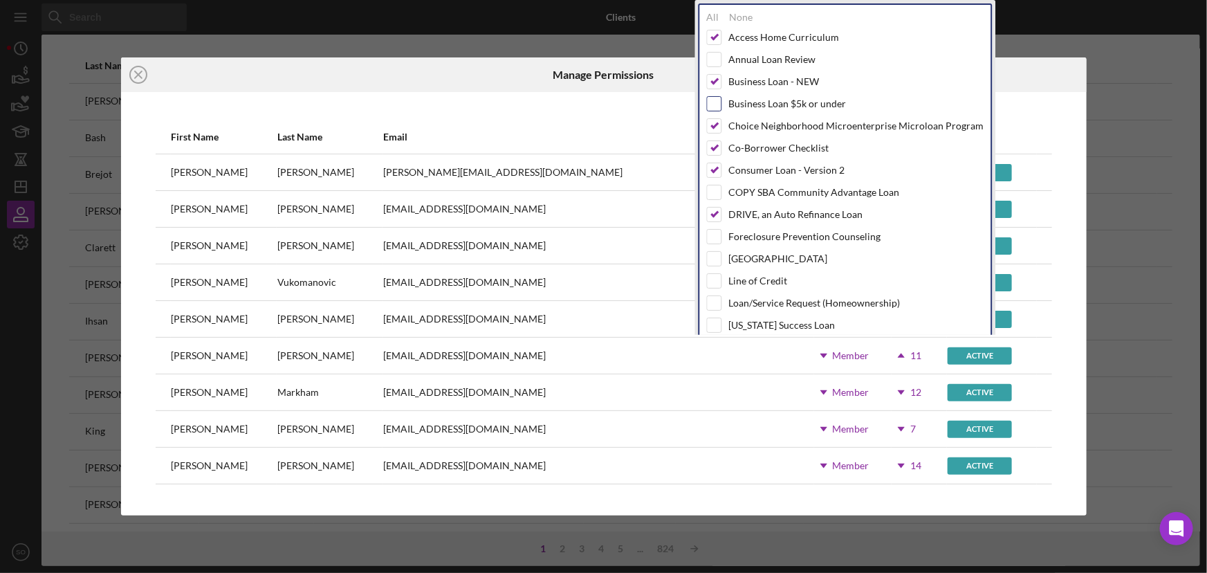
click at [713, 102] on input "checkbox" at bounding box center [714, 104] width 14 height 14
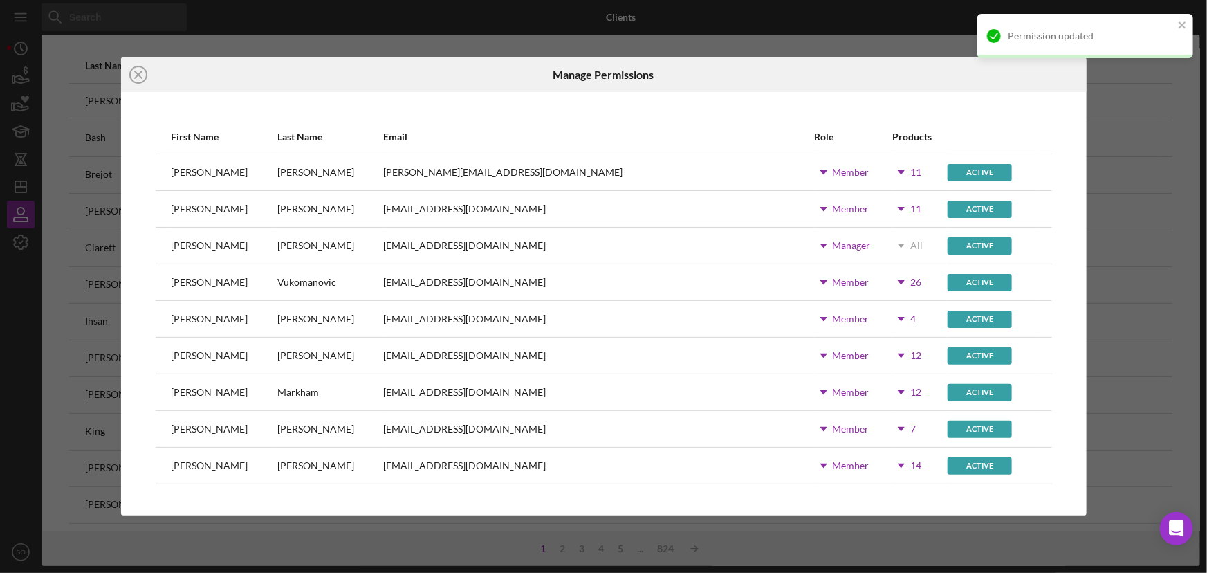
click at [1072, 253] on div "First Name Last Name Email Role Products Aida Richardson arichardson@justinepet…" at bounding box center [603, 303] width 965 height 423
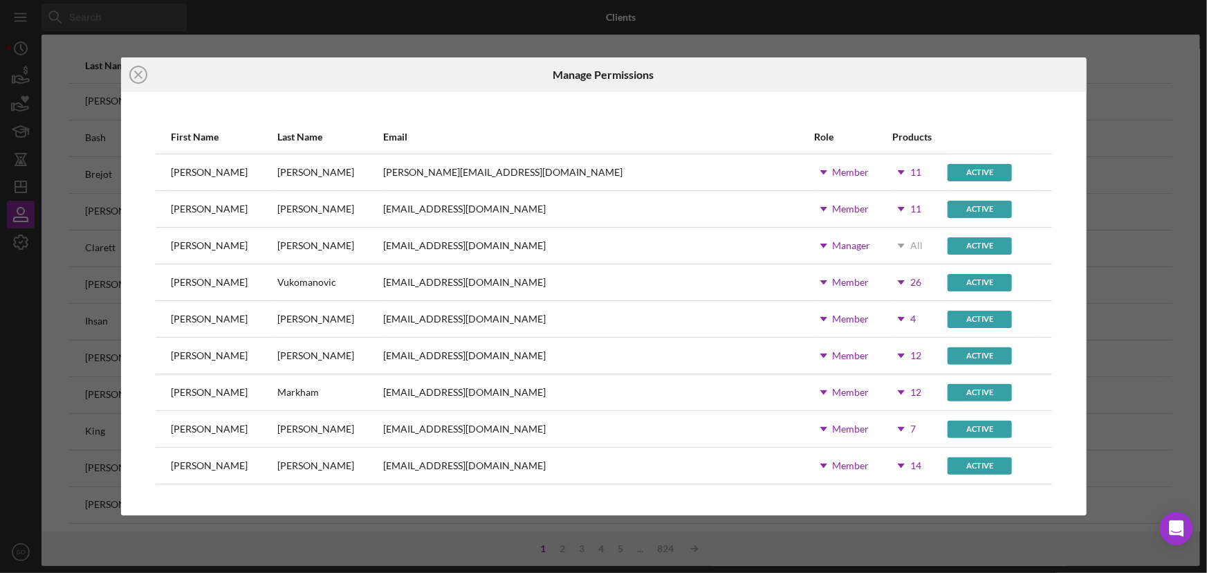
click at [884, 353] on icon "Icon/Dropdown Arrow" at bounding box center [901, 355] width 35 height 35
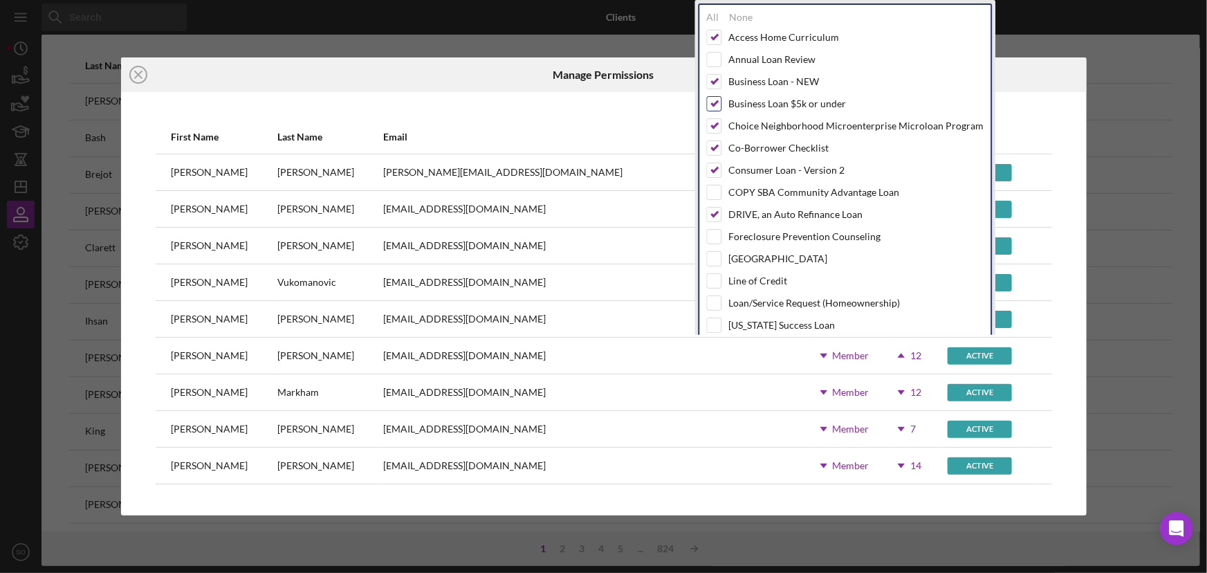
click at [710, 107] on input "checkbox" at bounding box center [714, 104] width 14 height 14
click at [711, 104] on input "checkbox" at bounding box center [714, 104] width 14 height 14
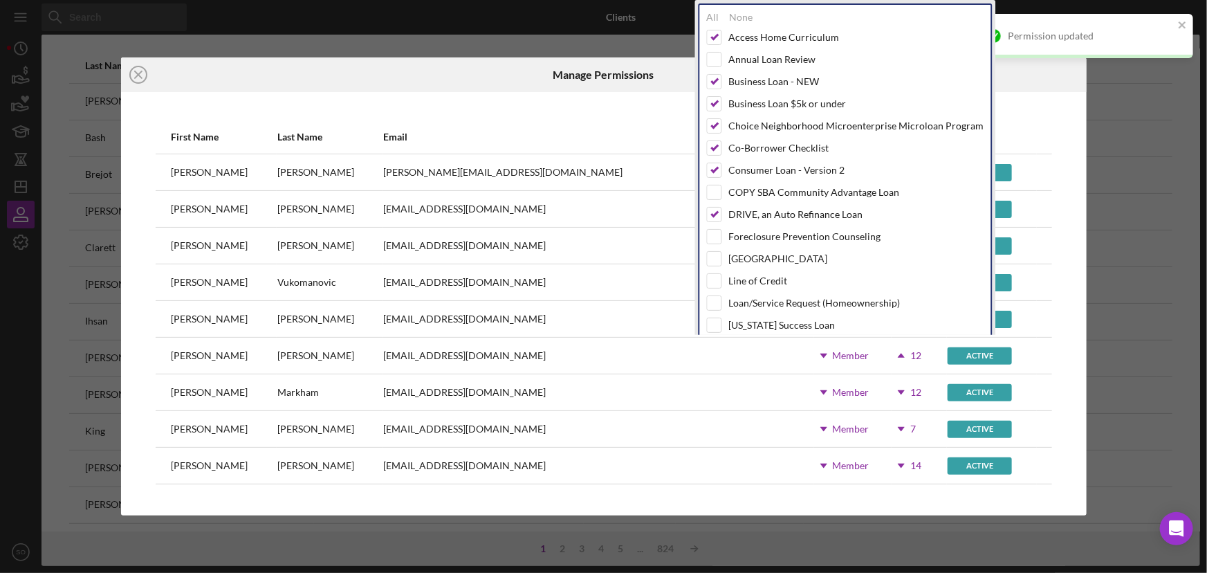
click at [1044, 104] on div "First Name Last Name Email Role Products Aida Richardson arichardson@justinepet…" at bounding box center [603, 303] width 965 height 423
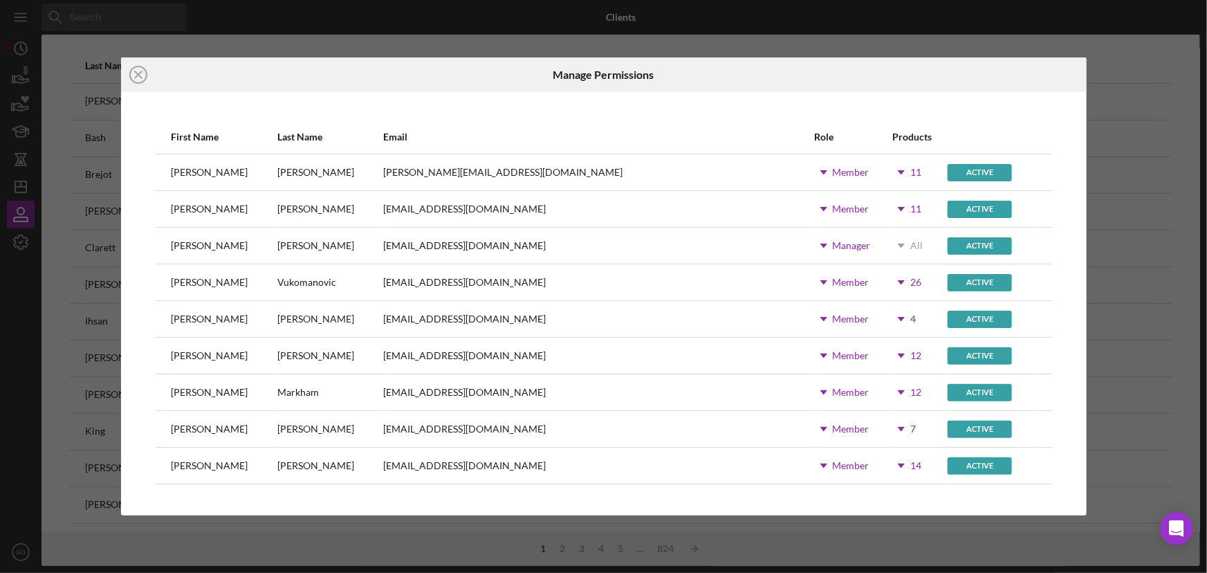
click at [884, 393] on icon "Icon/Dropdown Arrow" at bounding box center [901, 392] width 35 height 35
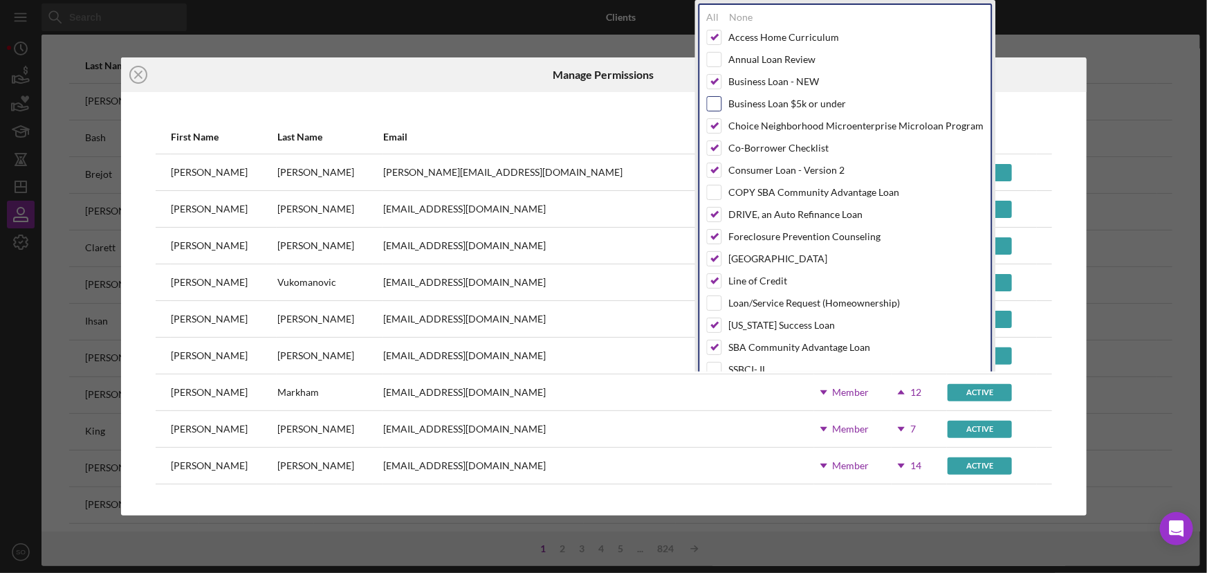
click at [713, 105] on input "checkbox" at bounding box center [714, 104] width 14 height 14
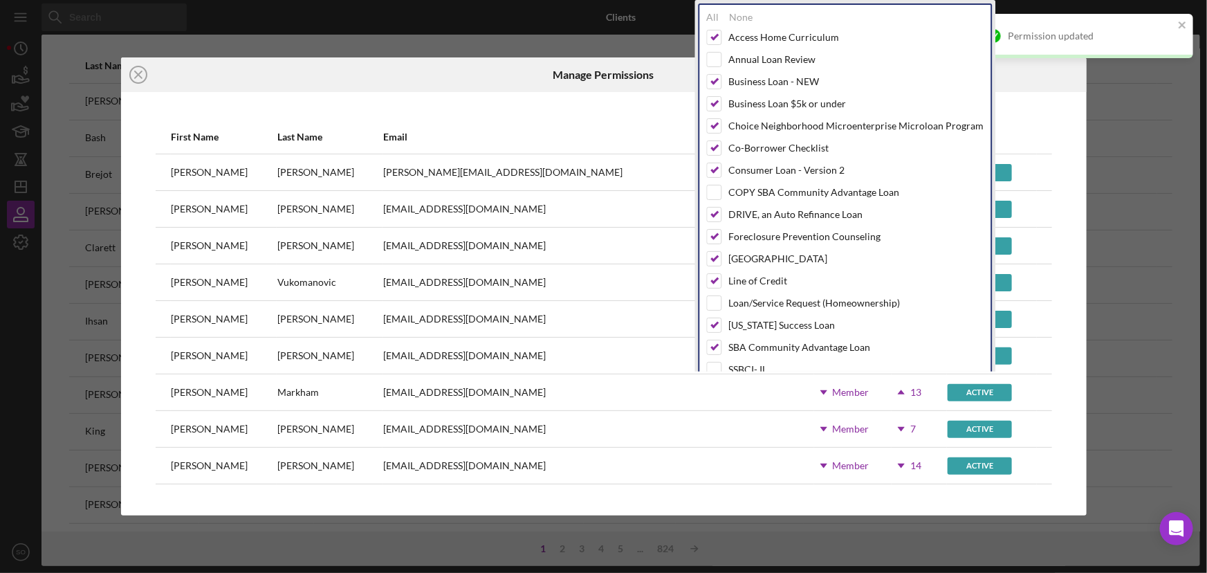
click at [884, 429] on icon "Icon/Dropdown Arrow" at bounding box center [901, 428] width 35 height 35
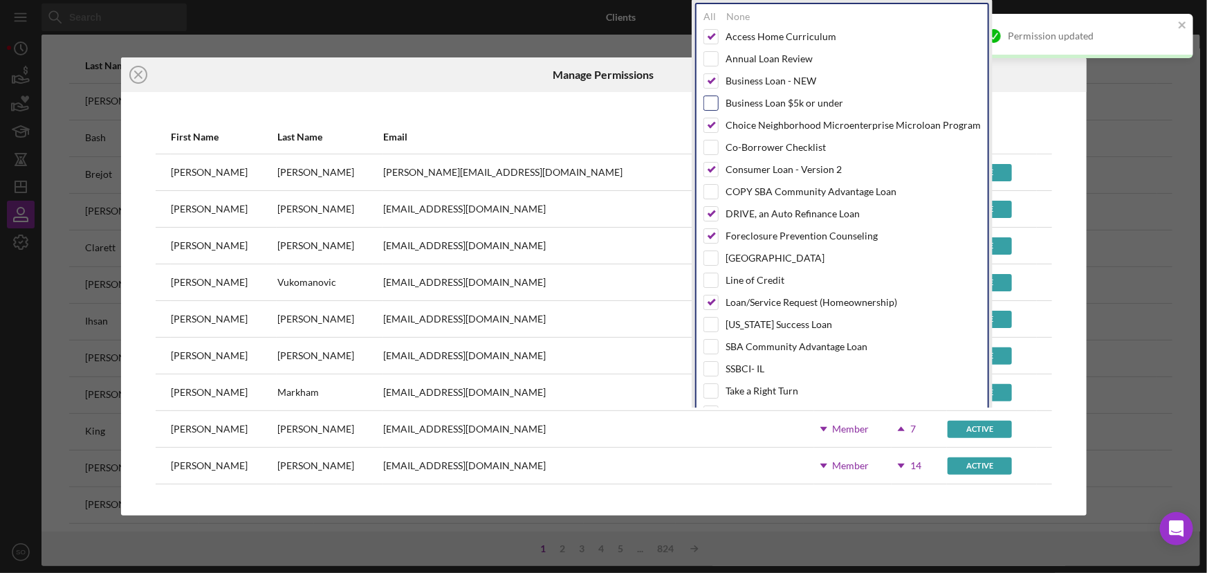
click at [714, 104] on input "checkbox" at bounding box center [711, 103] width 14 height 14
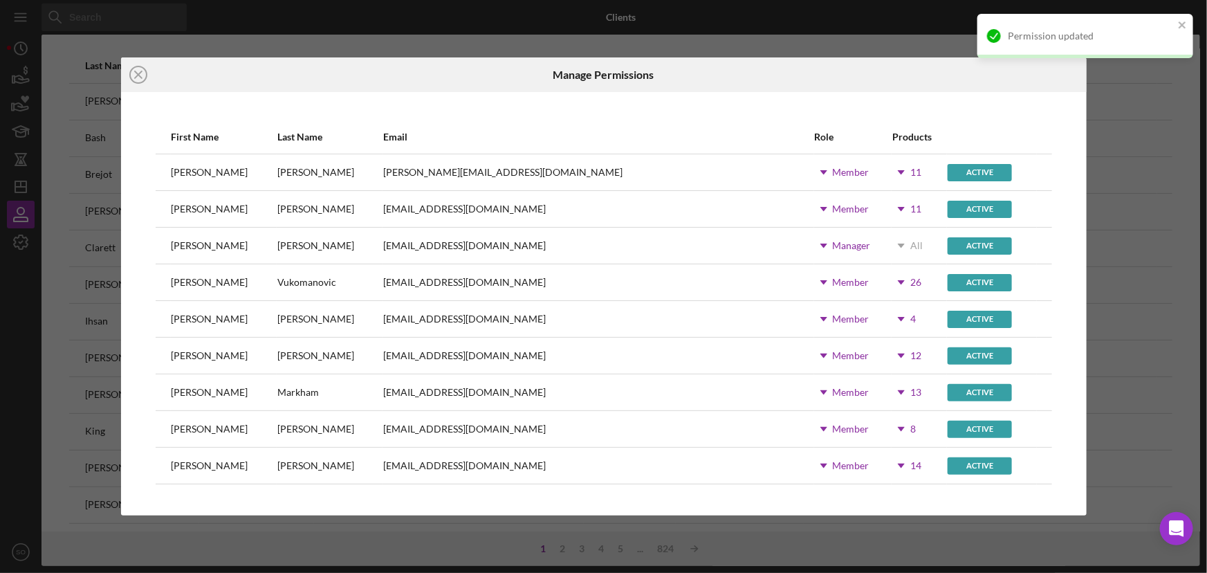
click at [884, 465] on icon "Icon/Dropdown Arrow" at bounding box center [901, 465] width 35 height 35
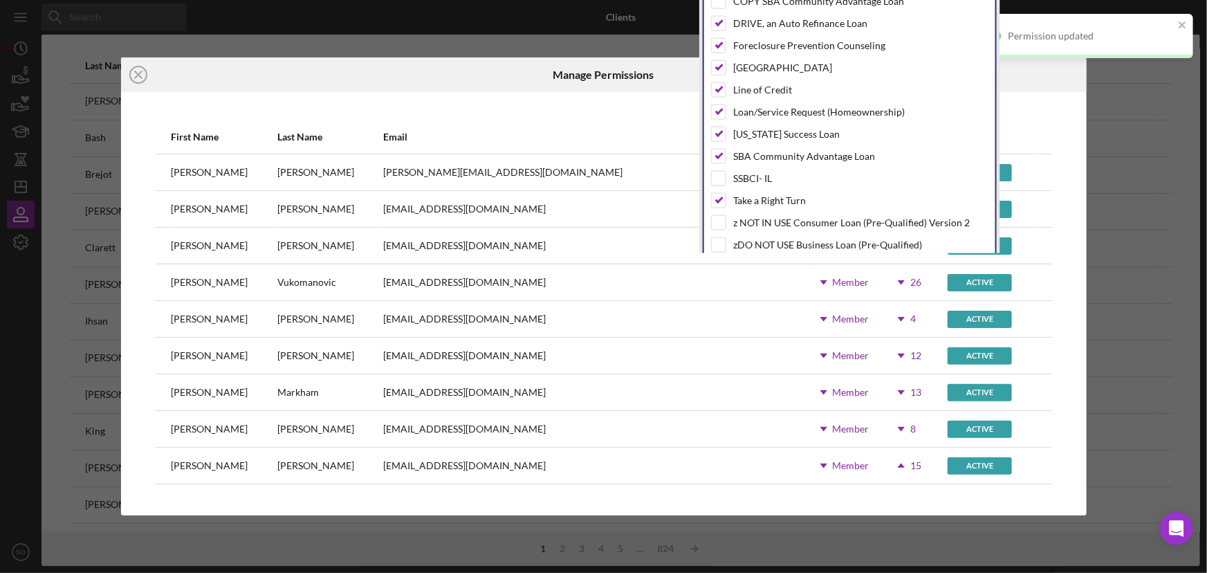
click at [1111, 447] on div "Icon/Close Manage Permissions First Name Last Name Email Role Products Aida Ric…" at bounding box center [603, 286] width 1207 height 573
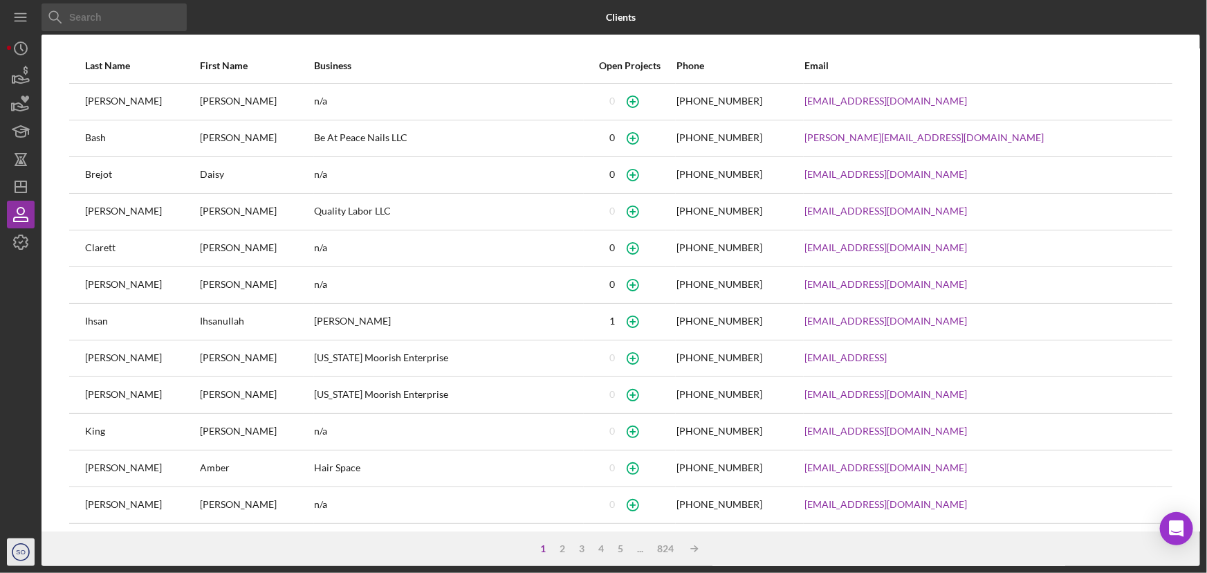
click at [9, 557] on icon "SO" at bounding box center [21, 552] width 28 height 35
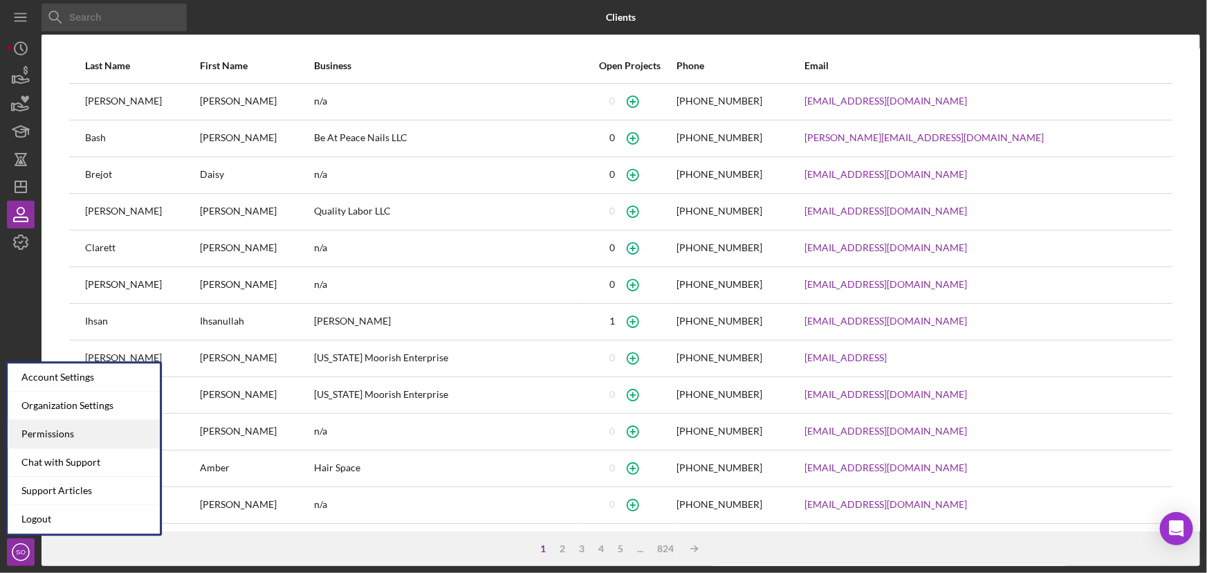
click at [77, 435] on div "Permissions" at bounding box center [84, 434] width 152 height 28
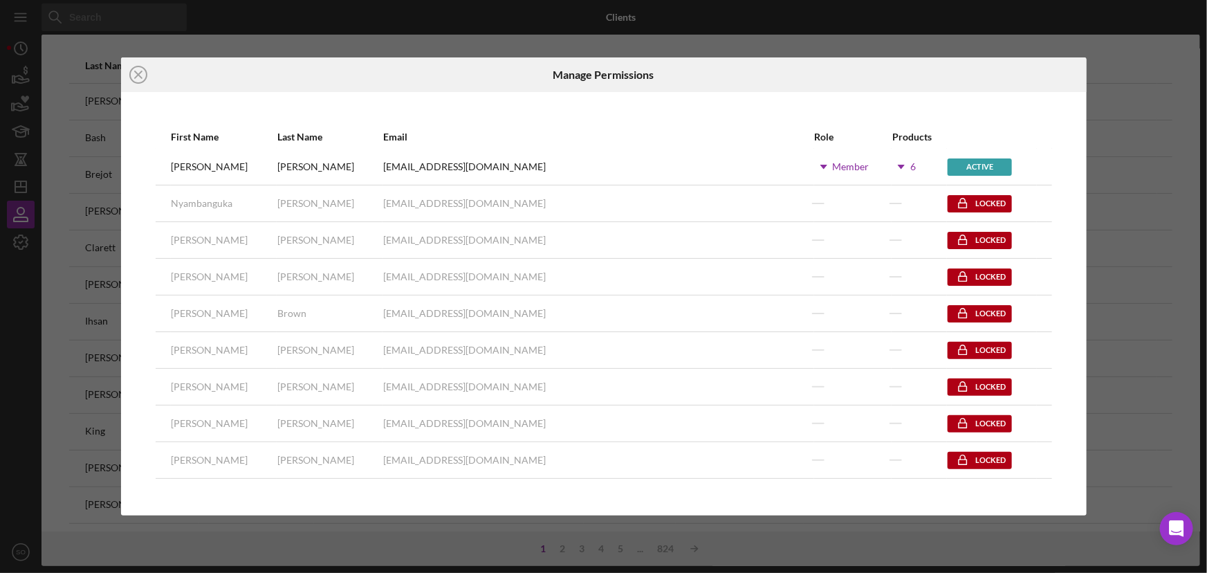
scroll to position [440, 0]
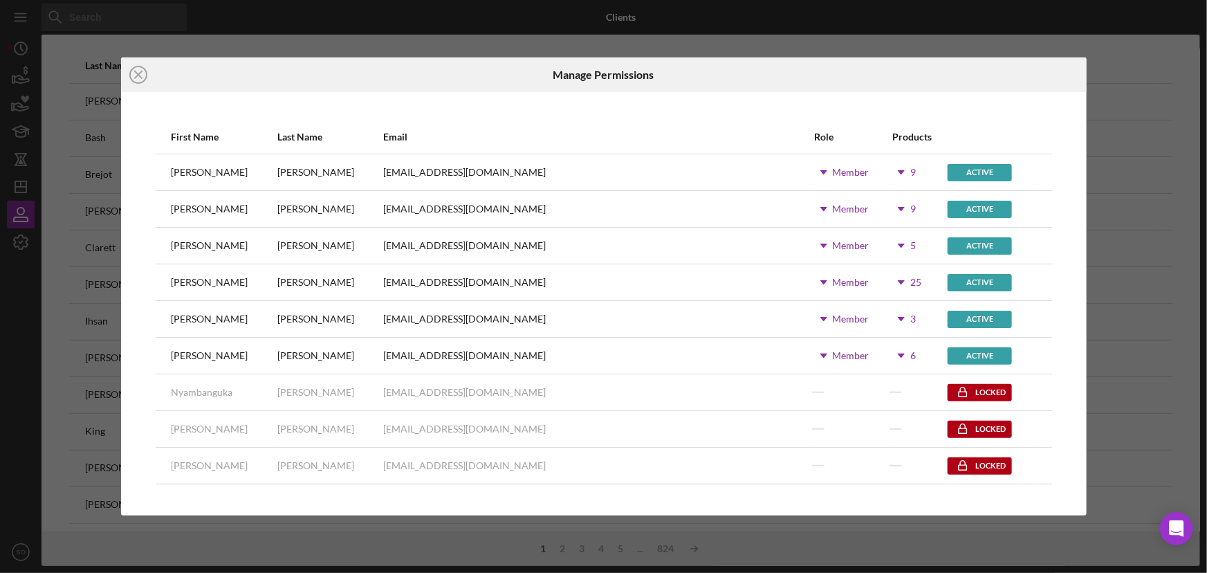
click at [898, 355] on use at bounding box center [901, 355] width 7 height 4
click at [712, 104] on div "First Name Last Name Email Role Products Aida Richardson arichardson@justinepet…" at bounding box center [603, 303] width 965 height 423
click at [884, 355] on icon "Icon/Dropdown Arrow" at bounding box center [901, 355] width 35 height 35
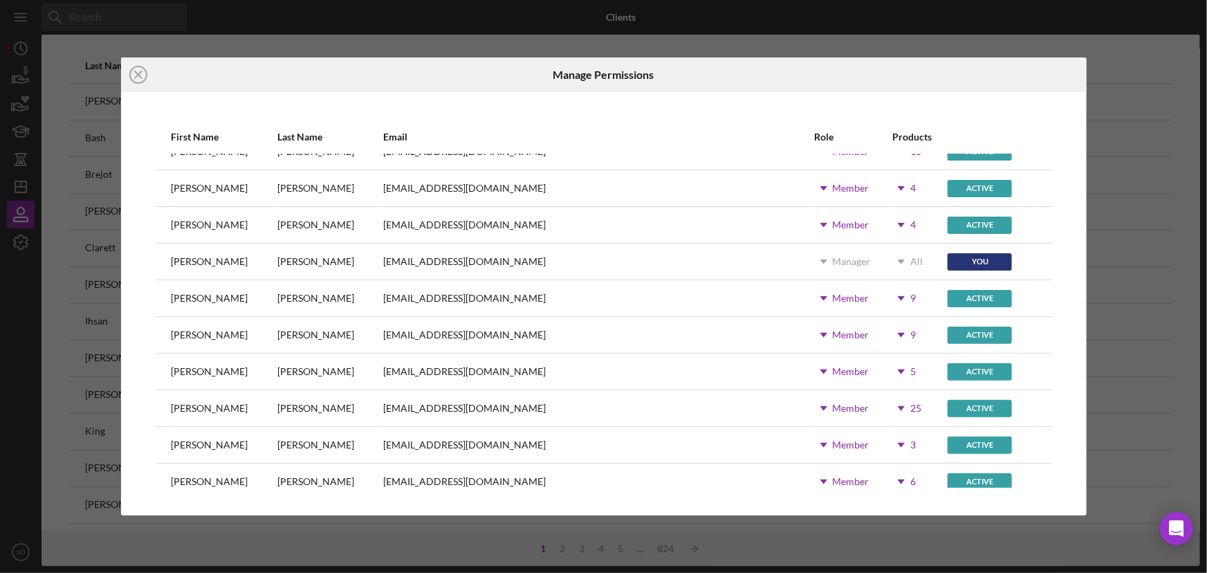
scroll to position [377, 0]
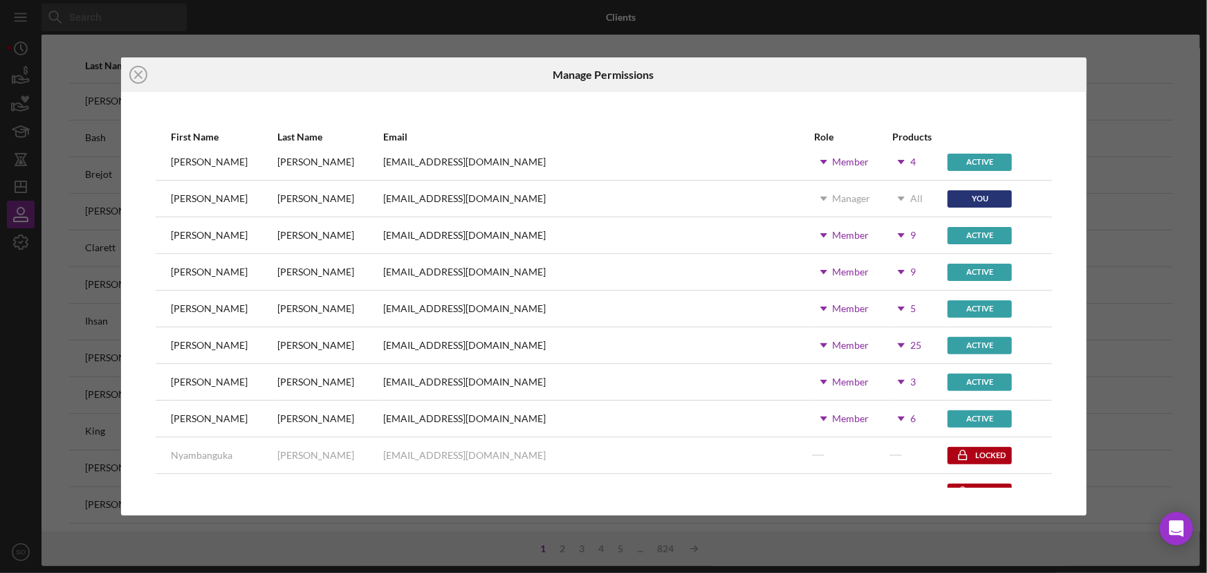
click at [884, 409] on icon "Icon/Dropdown Arrow" at bounding box center [901, 418] width 35 height 35
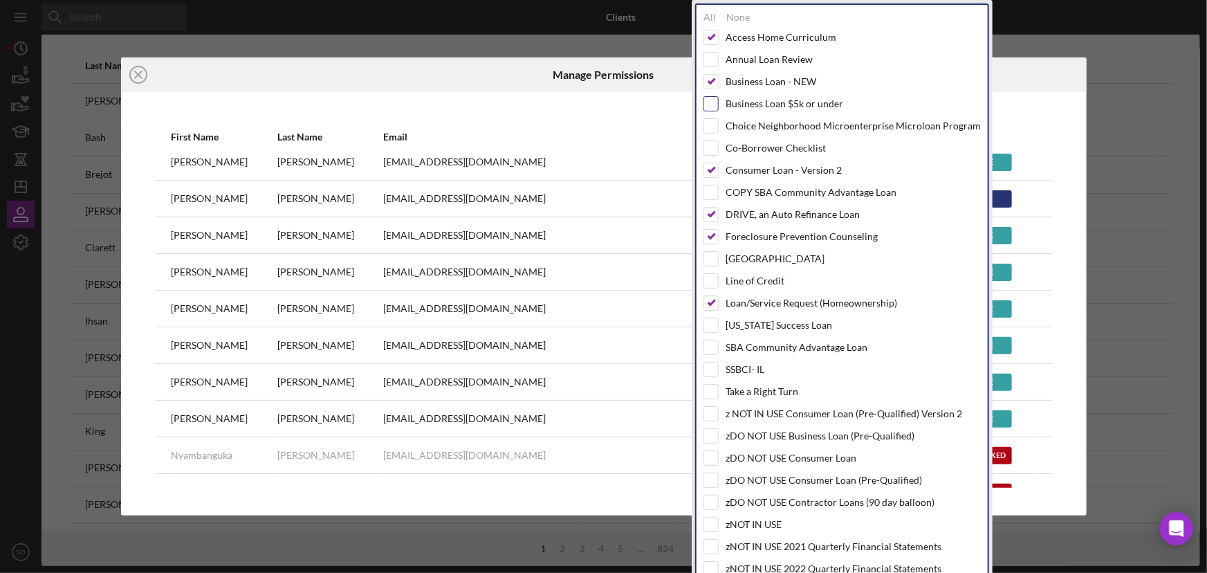
click at [712, 104] on input "checkbox" at bounding box center [711, 104] width 14 height 14
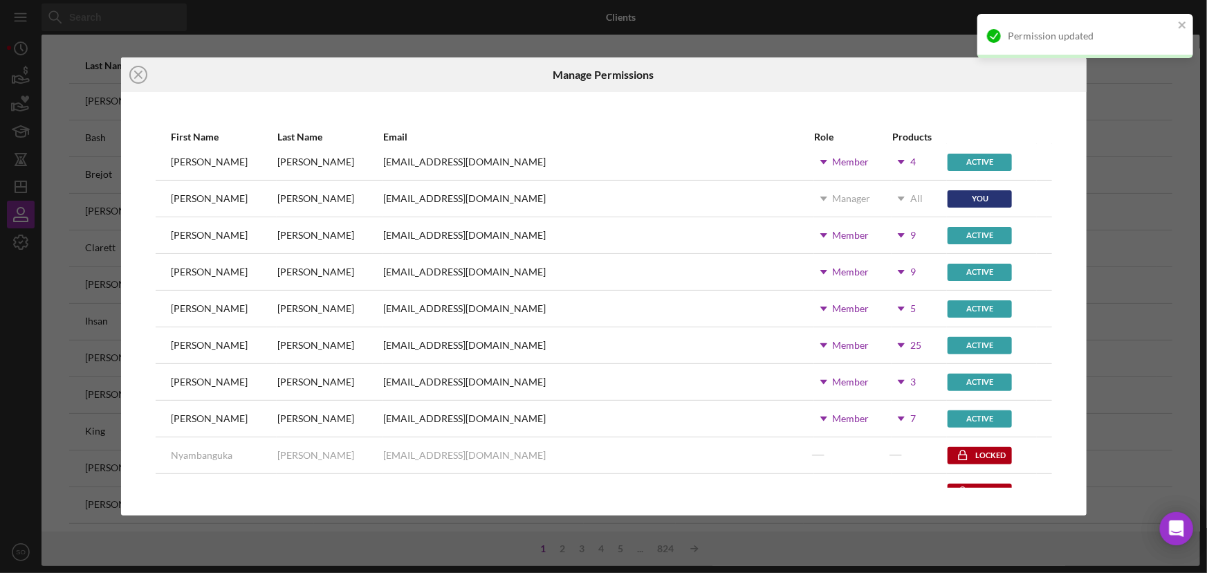
click at [1072, 295] on div "First Name Last Name Email Role Products [PERSON_NAME] [PERSON_NAME][EMAIL_ADDR…" at bounding box center [603, 303] width 965 height 423
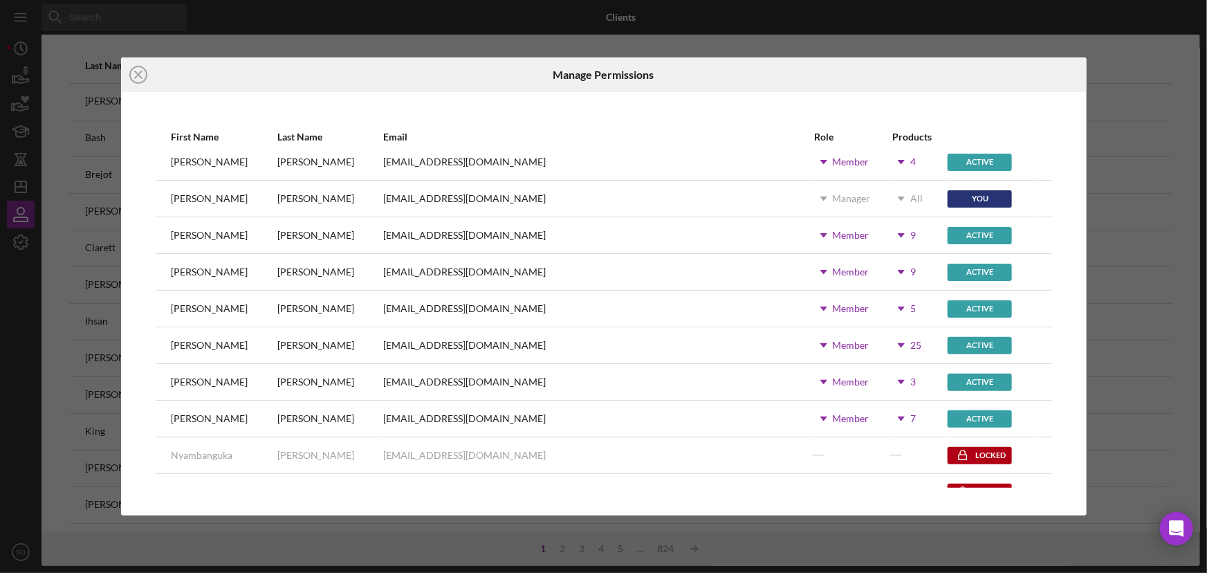
click at [898, 380] on use at bounding box center [901, 382] width 7 height 4
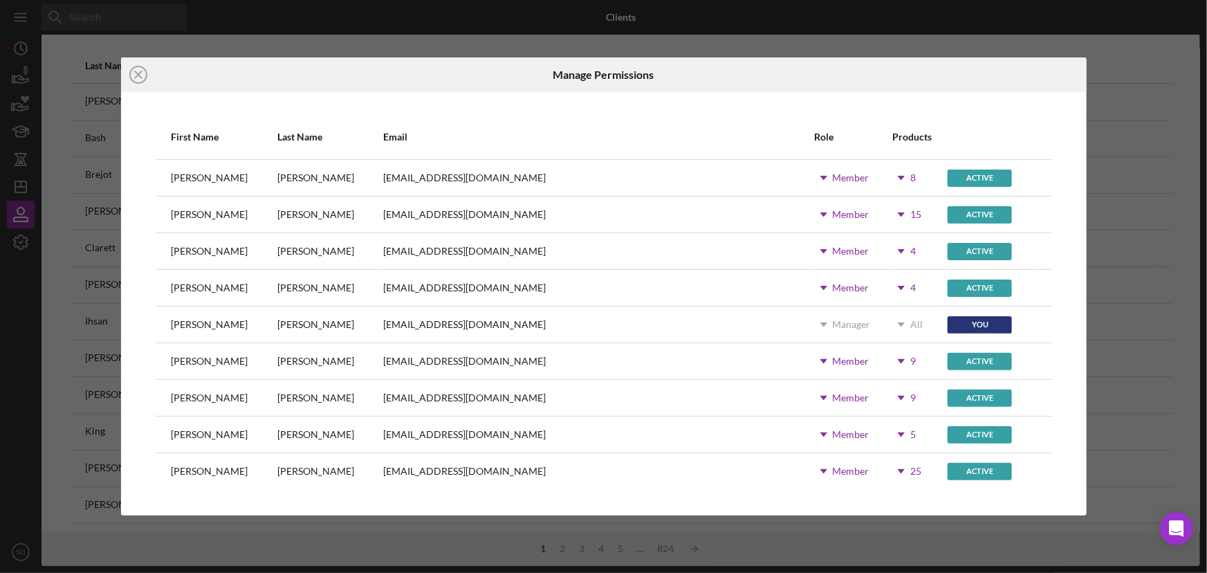
scroll to position [440, 0]
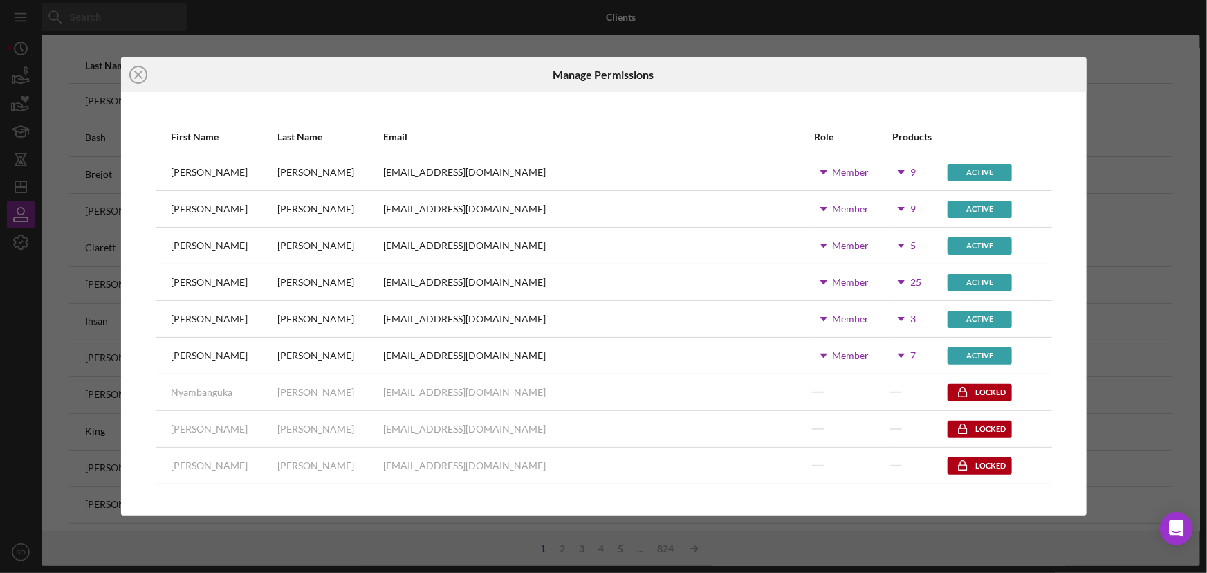
click at [884, 318] on icon "Icon/Dropdown Arrow" at bounding box center [901, 319] width 35 height 35
click at [713, 103] on div "First Name Last Name Email Role Products [PERSON_NAME] [PERSON_NAME][EMAIL_ADDR…" at bounding box center [603, 303] width 965 height 423
click at [884, 317] on icon "Icon/Dropdown Arrow" at bounding box center [901, 319] width 35 height 35
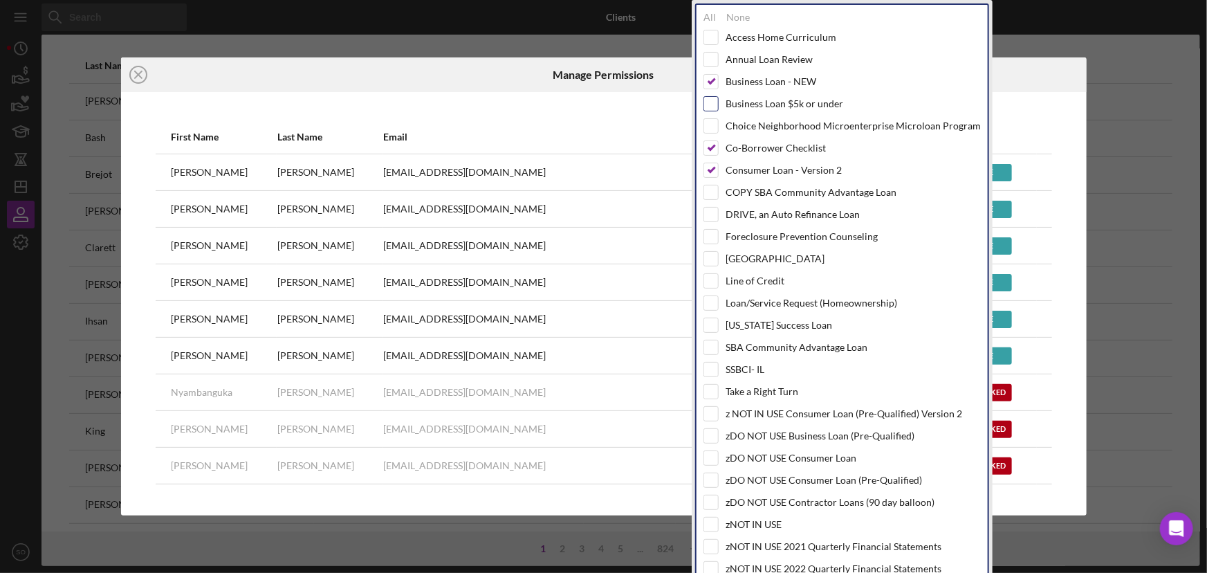
click at [715, 104] on input "checkbox" at bounding box center [711, 104] width 14 height 14
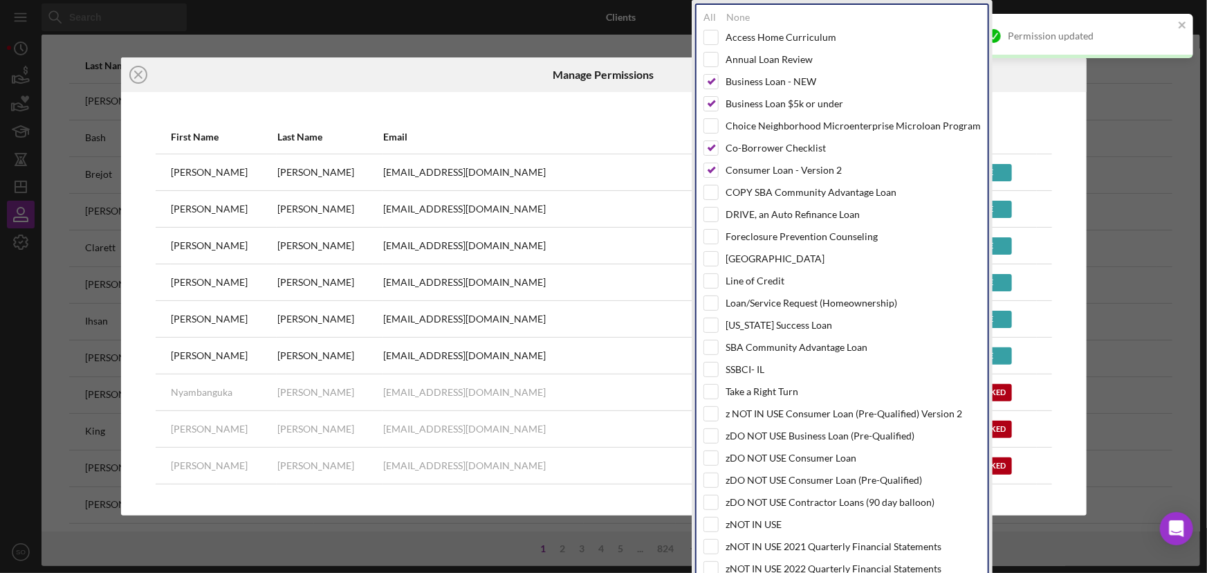
click at [622, 130] on div "Email" at bounding box center [597, 136] width 429 height 33
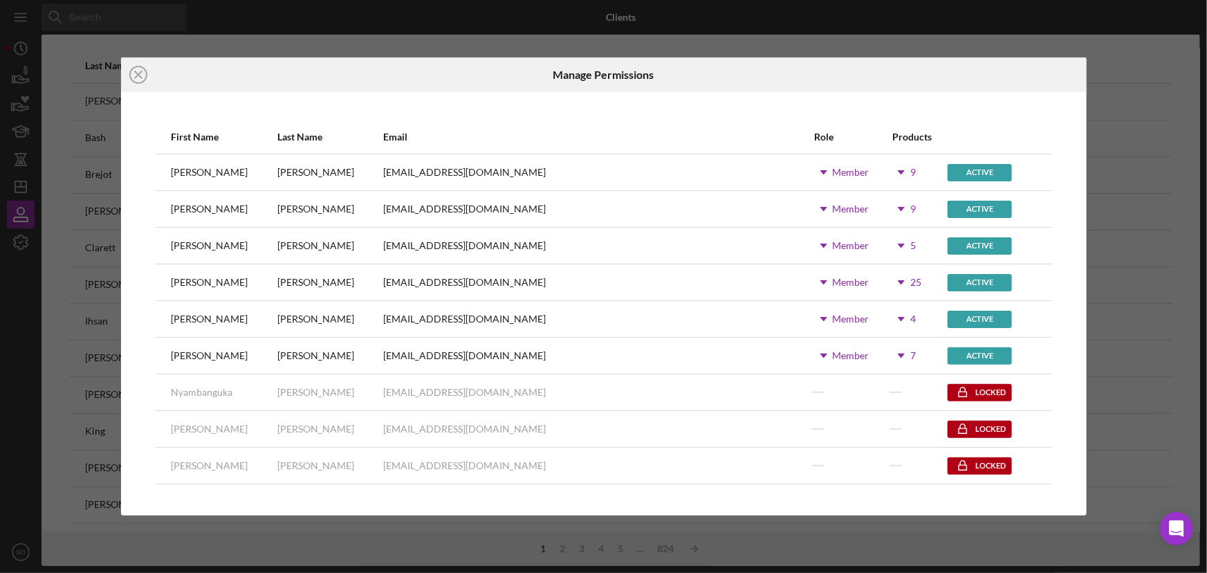
click at [884, 278] on icon "Icon/Dropdown Arrow" at bounding box center [901, 282] width 35 height 35
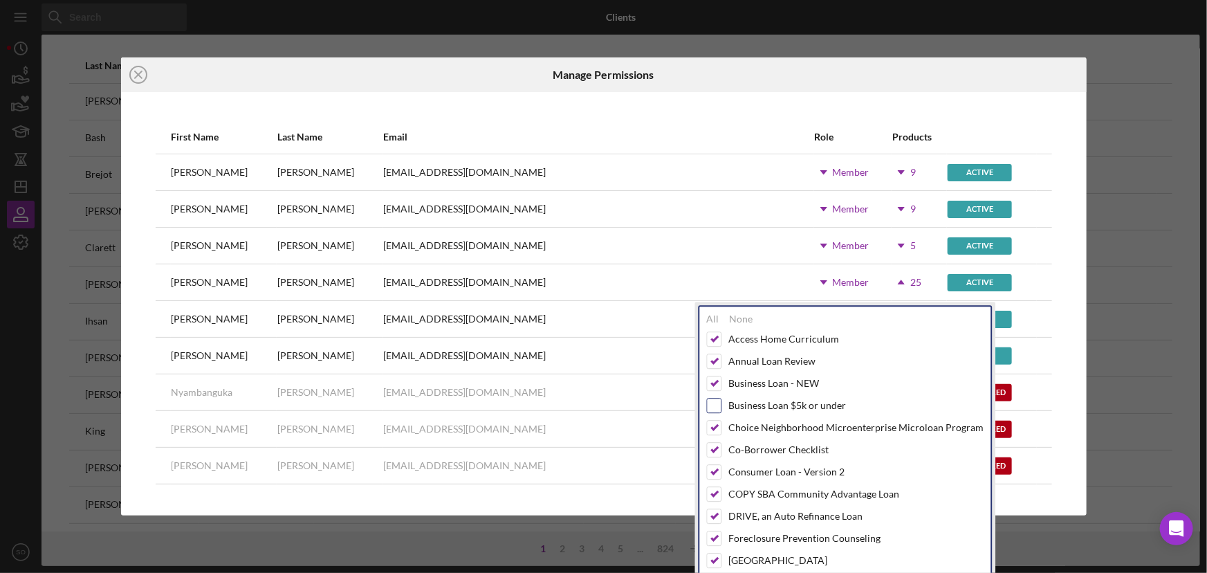
click at [719, 404] on input "checkbox" at bounding box center [714, 405] width 14 height 14
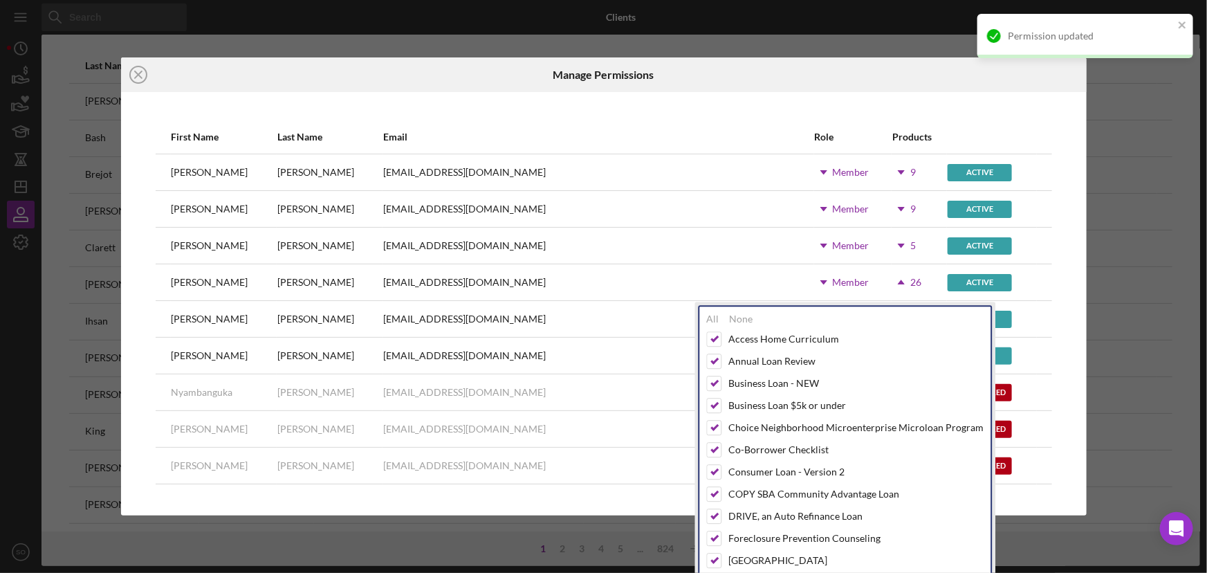
click at [884, 241] on icon "Icon/Dropdown Arrow" at bounding box center [901, 245] width 35 height 35
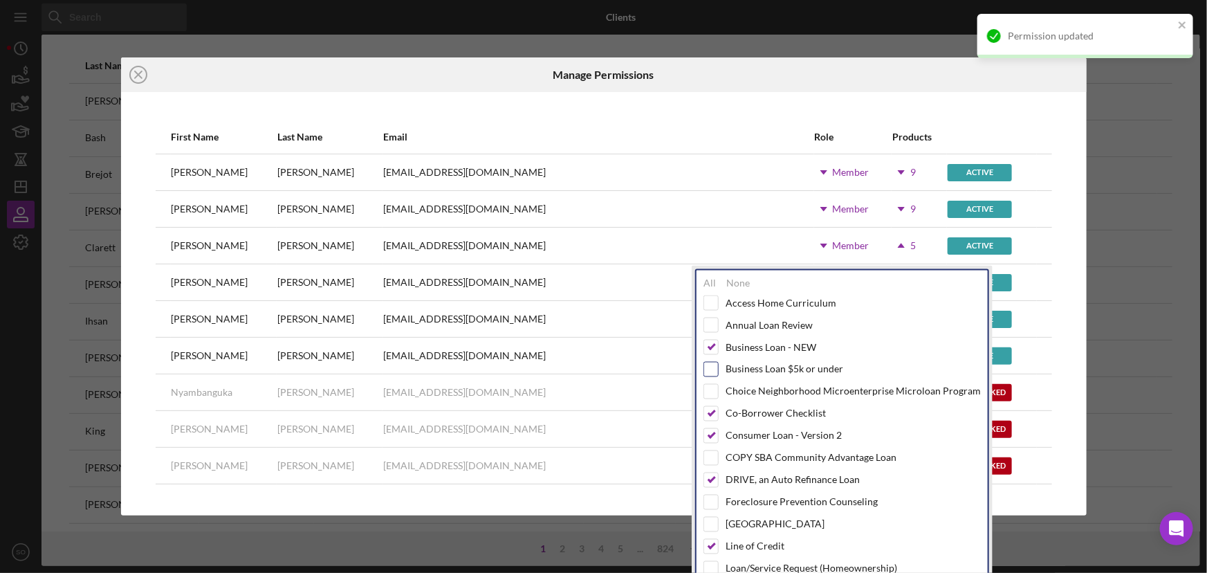
click at [706, 367] on input "checkbox" at bounding box center [711, 369] width 14 height 14
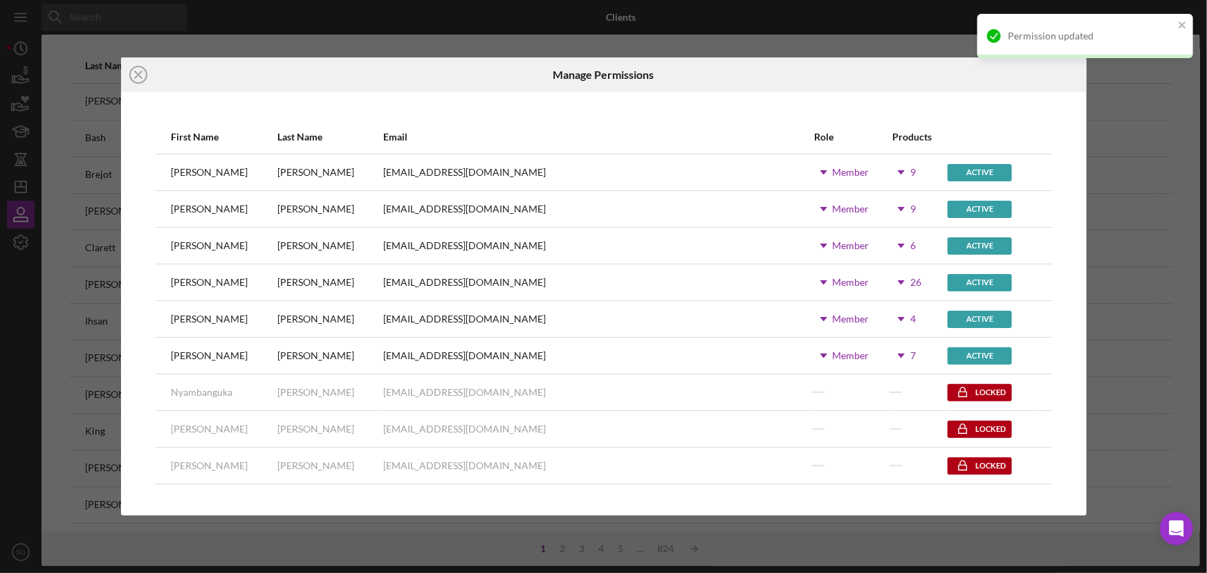
click at [884, 202] on icon "Icon/Dropdown Arrow" at bounding box center [901, 209] width 35 height 35
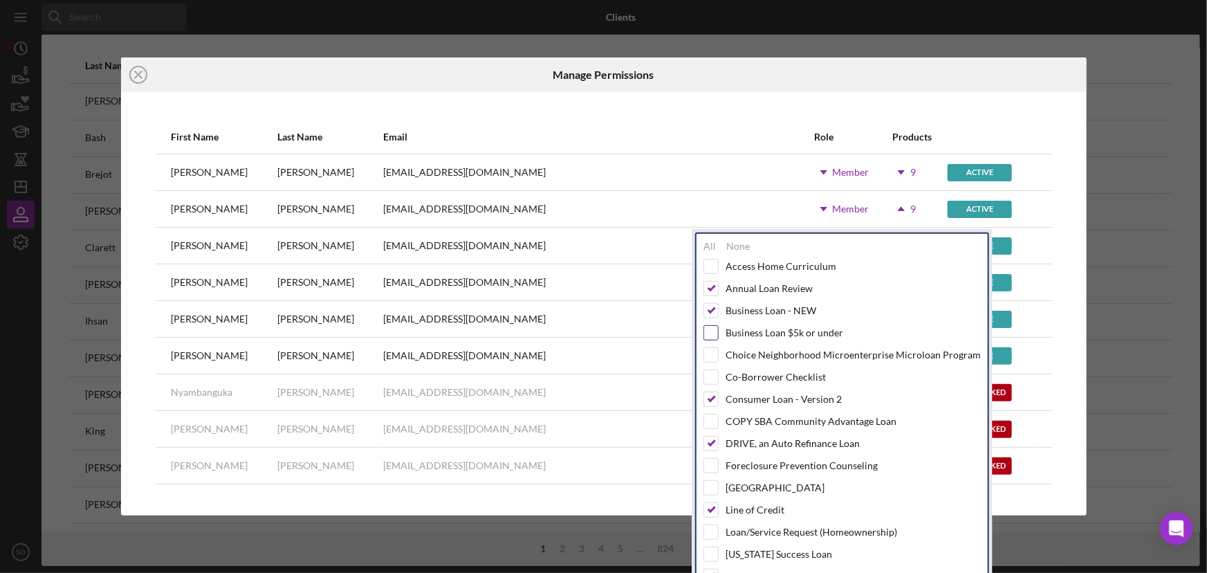
click at [715, 335] on input "checkbox" at bounding box center [711, 333] width 14 height 14
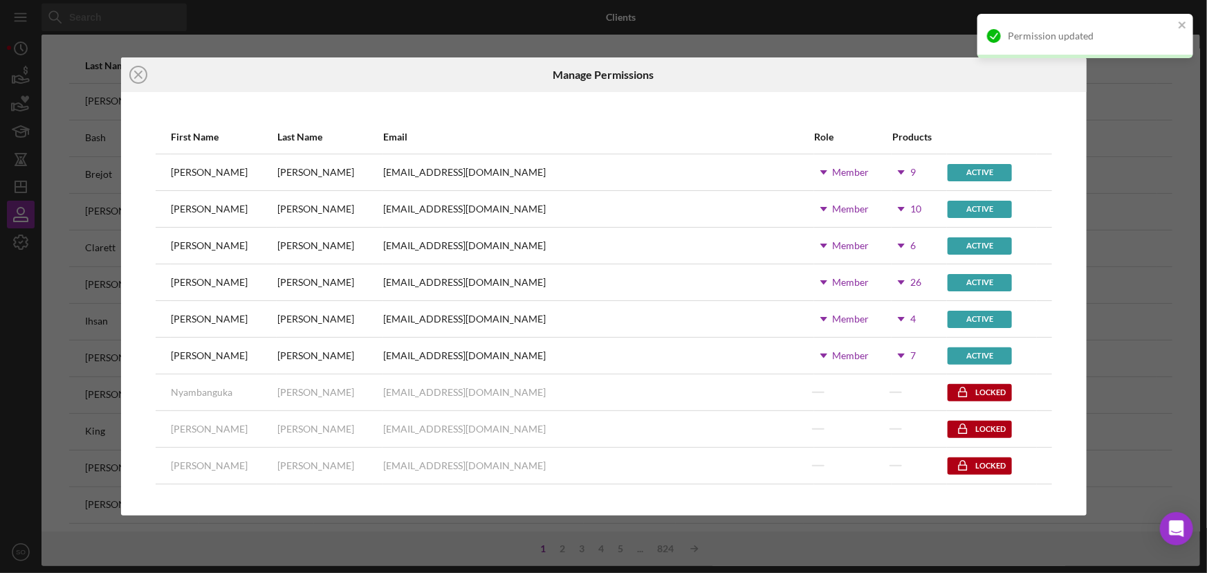
click at [884, 169] on icon "Icon/Dropdown Arrow" at bounding box center [901, 172] width 35 height 35
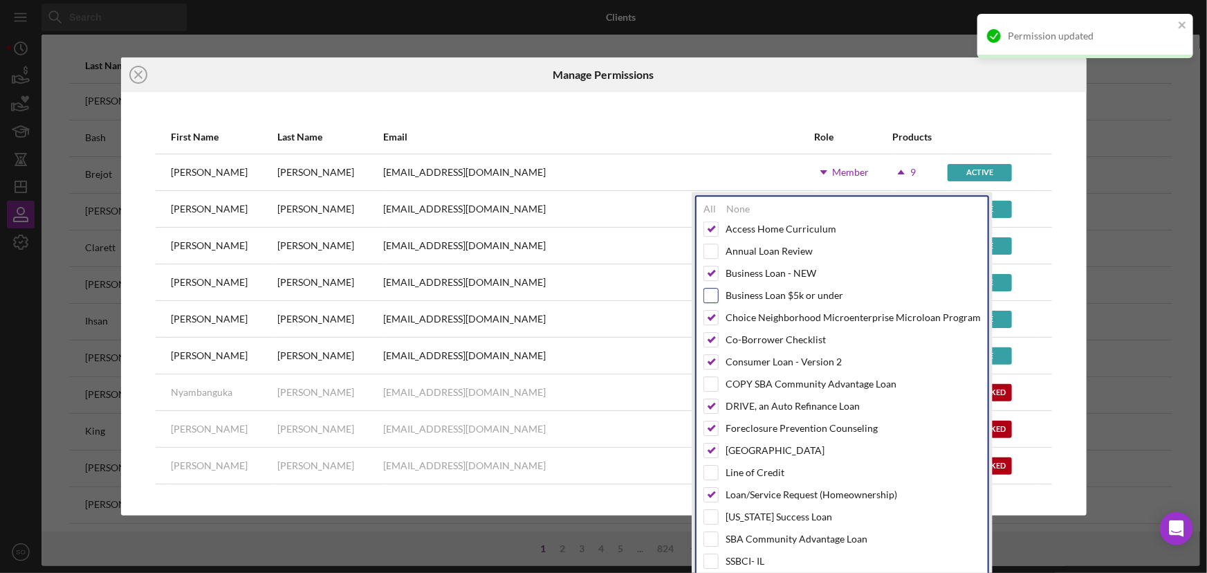
click at [710, 289] on input "checkbox" at bounding box center [711, 295] width 14 height 14
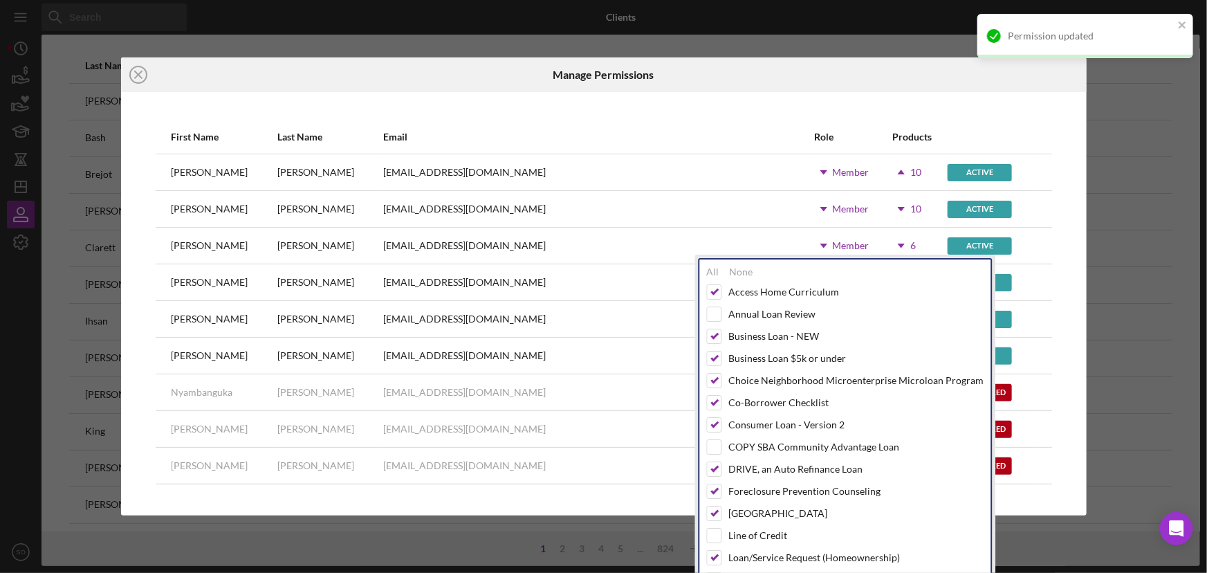
scroll to position [377, 0]
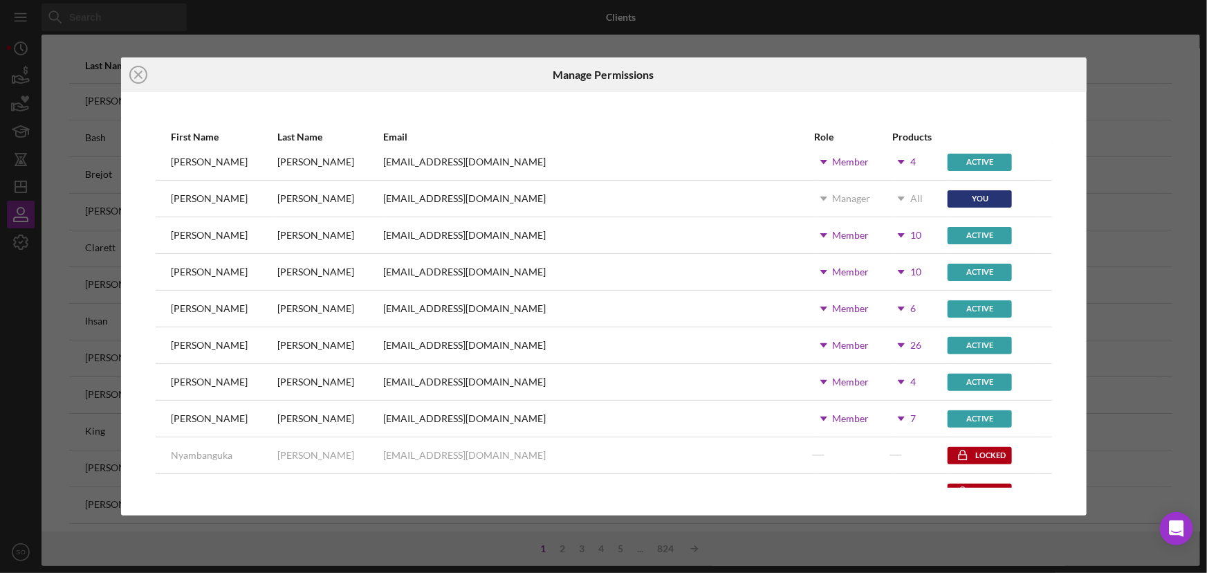
click at [884, 163] on icon "Icon/Dropdown Arrow" at bounding box center [901, 162] width 35 height 35
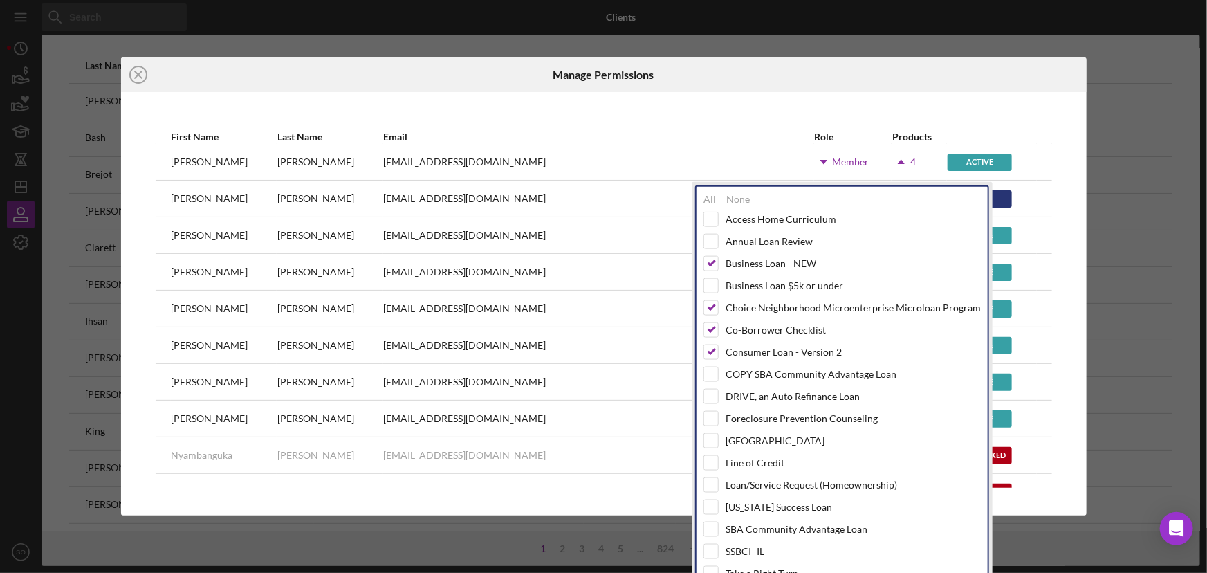
click at [719, 284] on div "Business Loan $5k or under" at bounding box center [841, 285] width 277 height 15
click at [713, 285] on input "checkbox" at bounding box center [711, 286] width 14 height 14
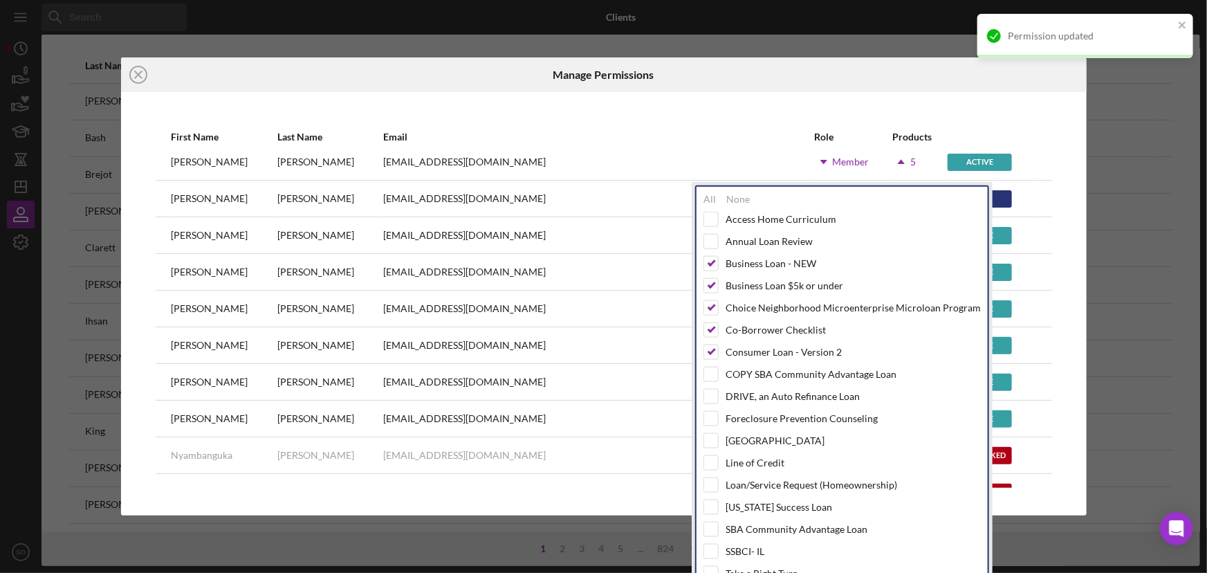
scroll to position [251, 0]
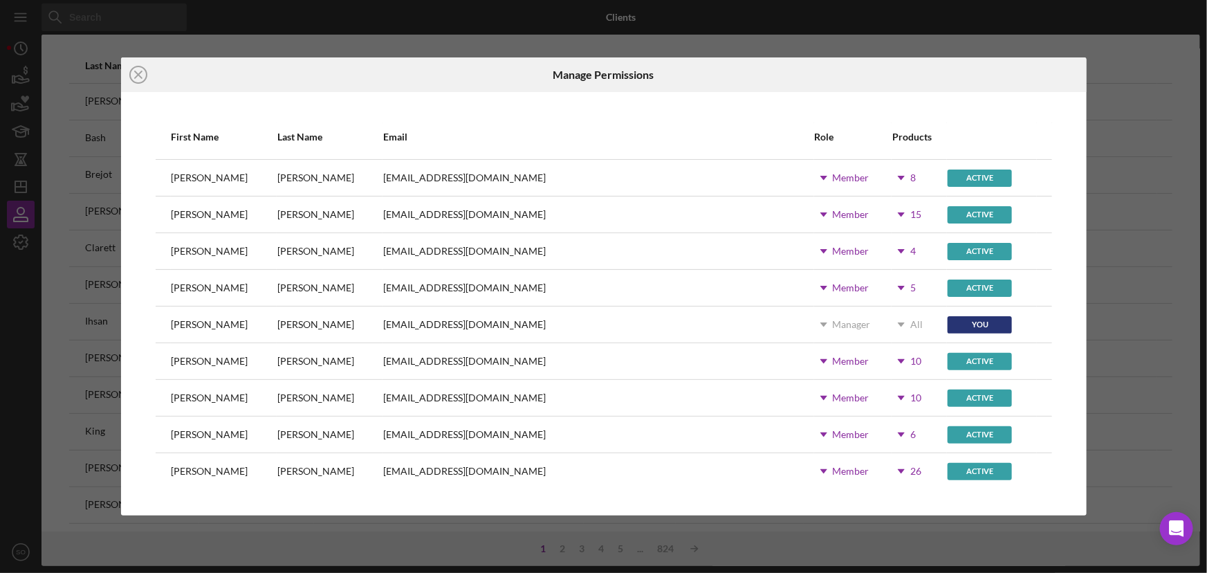
click at [1067, 210] on div "First Name Last Name Email Role Products Aida Richardson arichardson@justinepet…" at bounding box center [603, 303] width 965 height 423
click at [884, 250] on icon "Icon/Dropdown Arrow" at bounding box center [901, 251] width 35 height 35
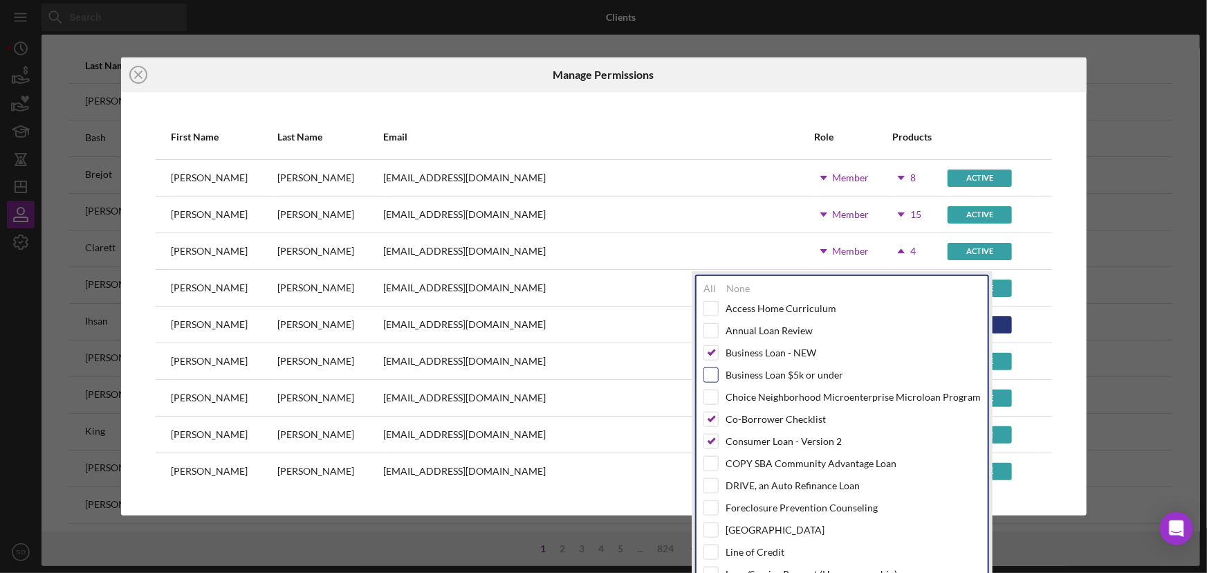
click at [714, 371] on input "checkbox" at bounding box center [711, 375] width 14 height 14
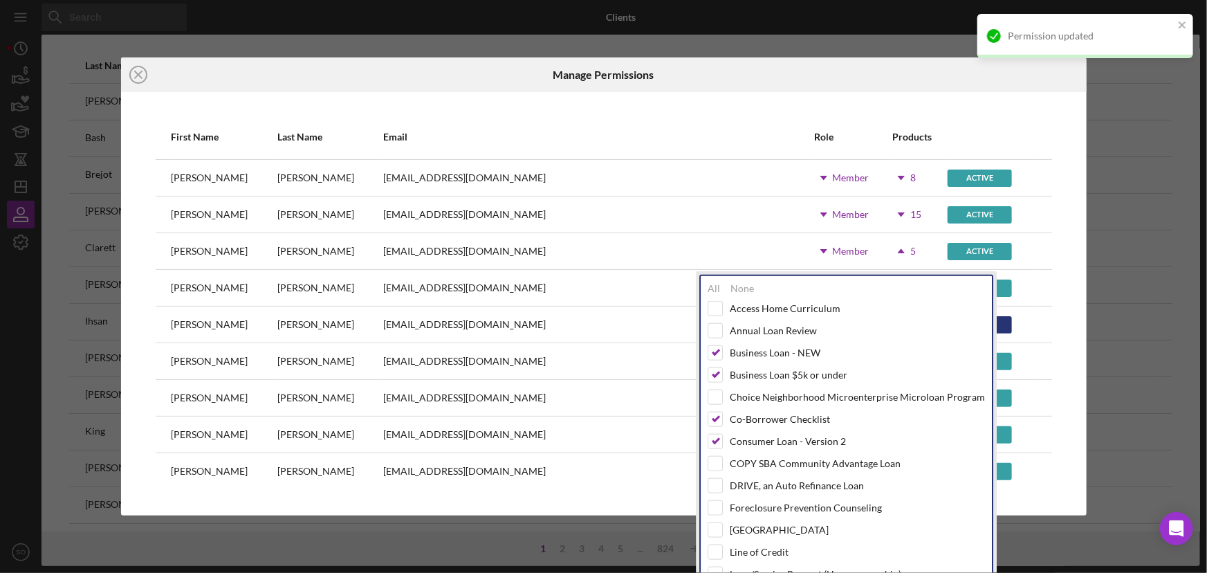
click at [884, 212] on icon "Icon/Dropdown Arrow" at bounding box center [901, 214] width 35 height 35
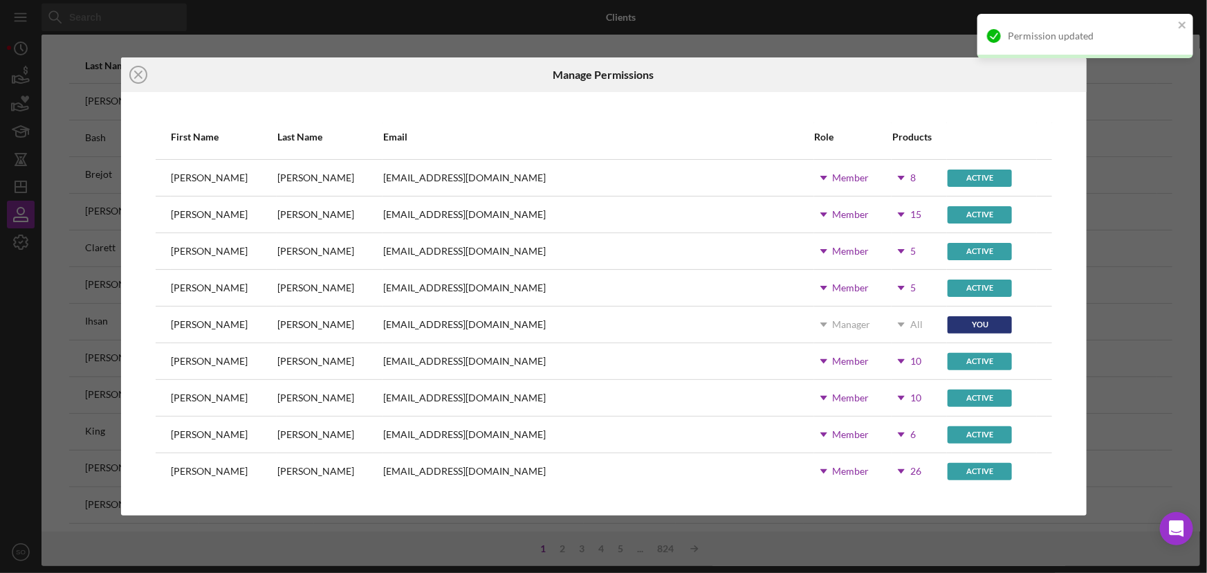
click at [884, 178] on icon "Icon/Dropdown Arrow" at bounding box center [901, 177] width 35 height 35
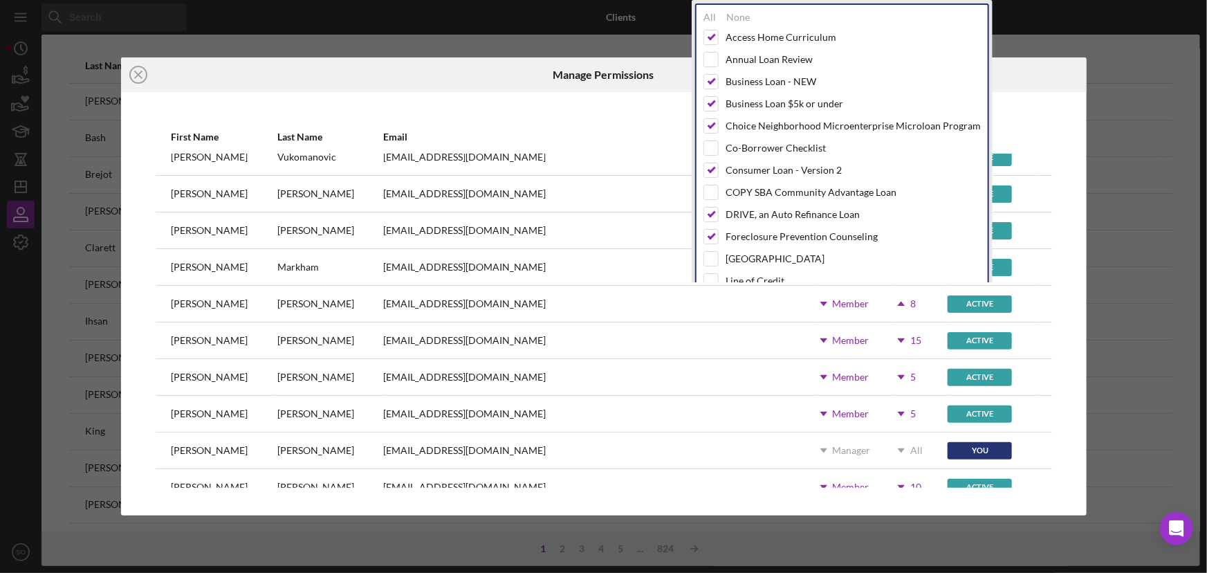
scroll to position [62, 0]
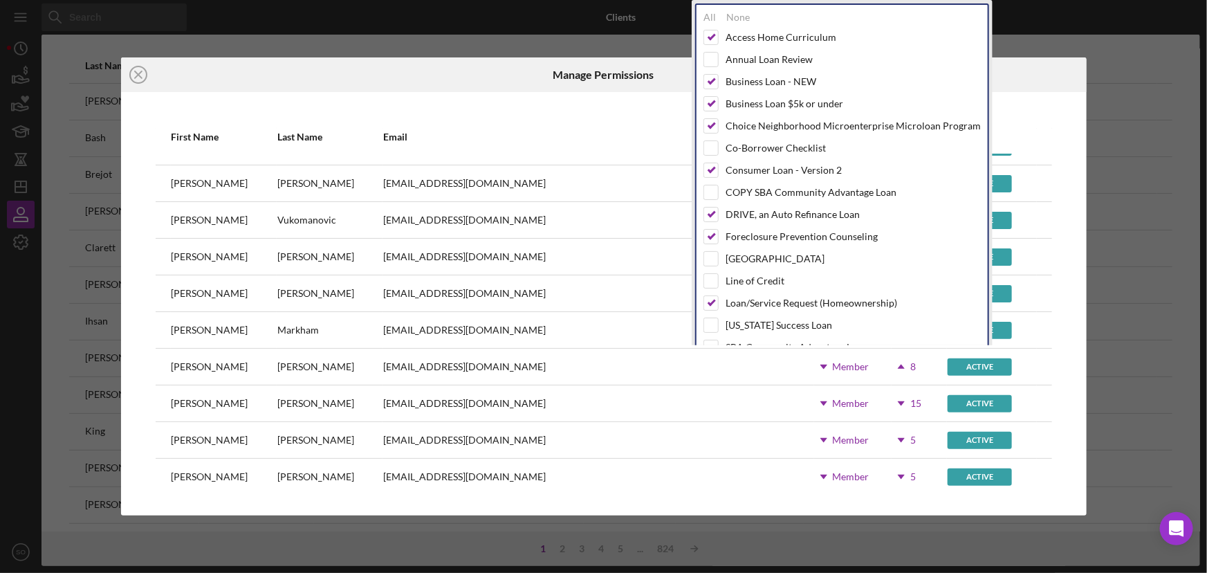
click at [580, 120] on div "Email" at bounding box center [597, 136] width 429 height 33
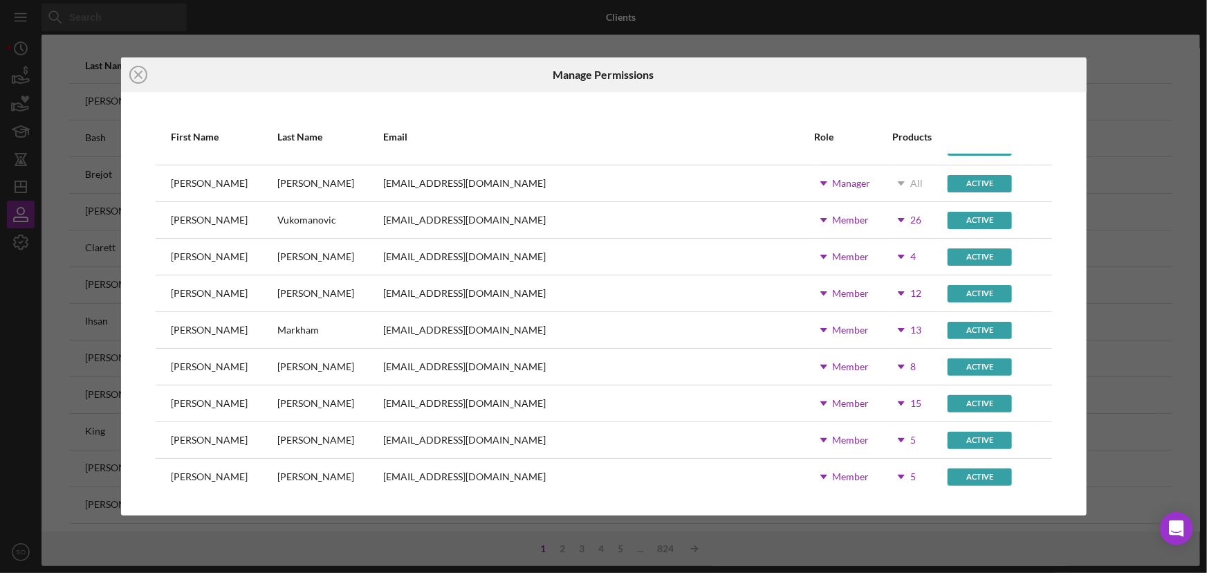
scroll to position [0, 0]
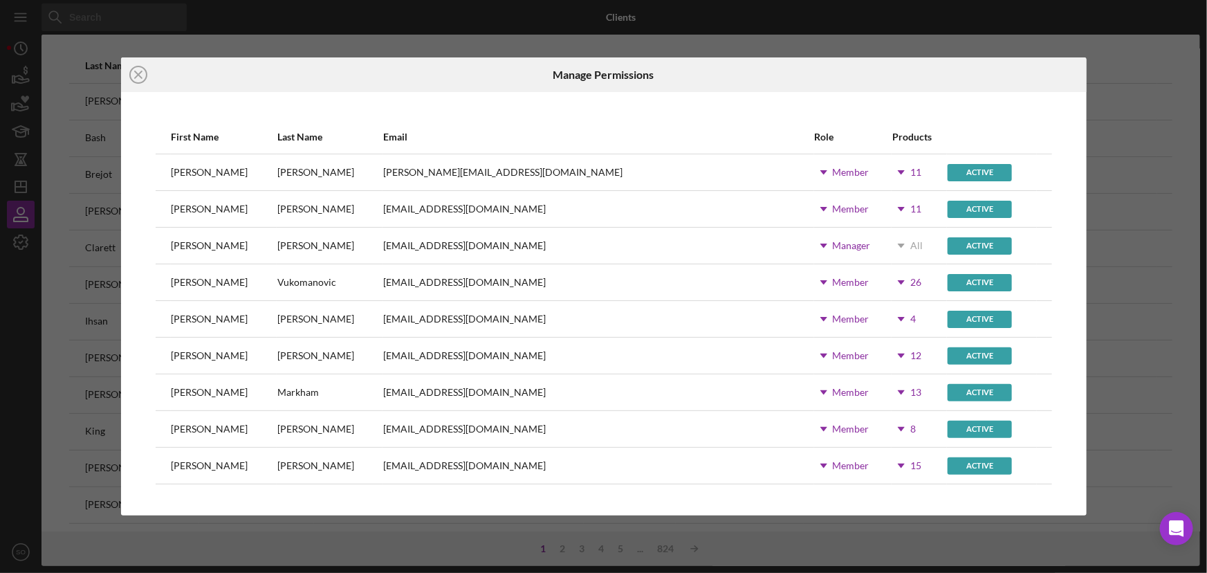
click at [884, 172] on icon "Icon/Dropdown Arrow" at bounding box center [901, 172] width 35 height 35
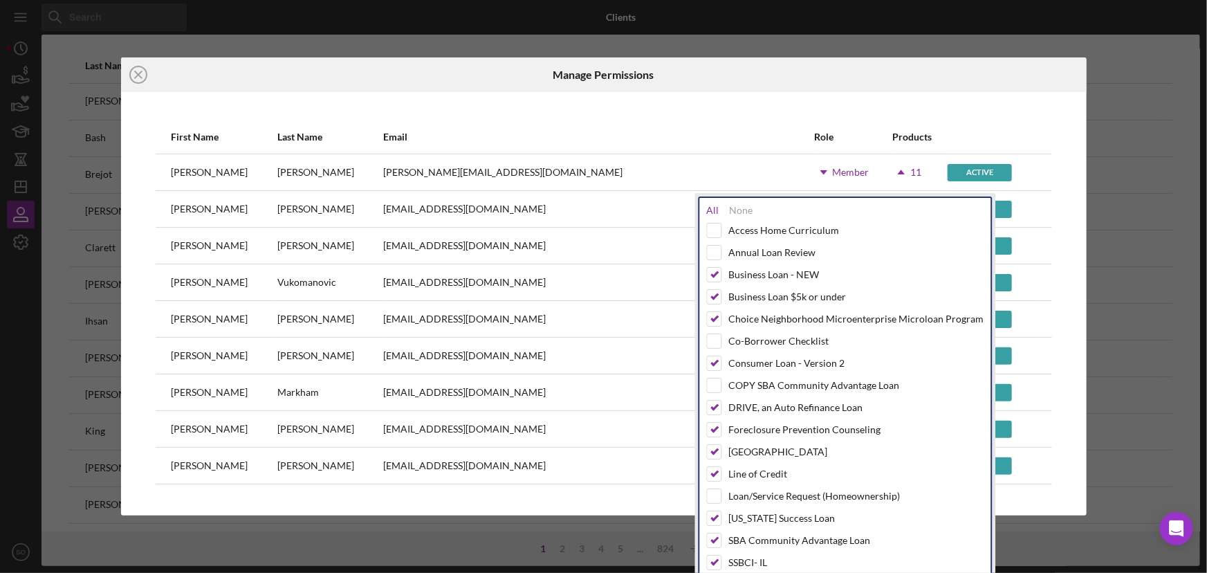
click at [711, 214] on div "All" at bounding box center [713, 210] width 12 height 11
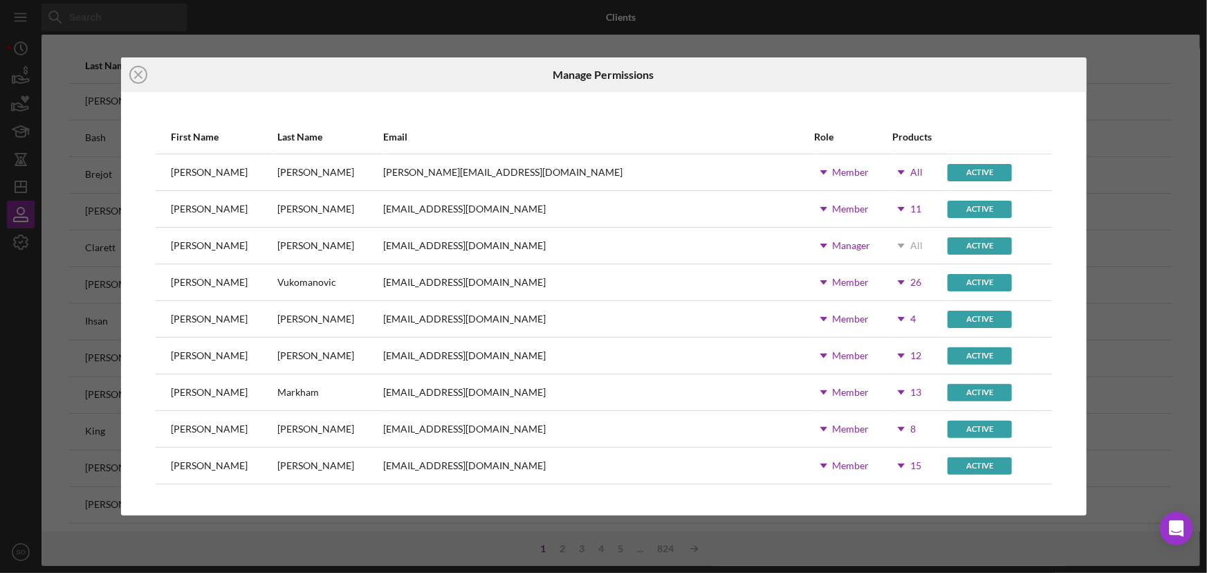
click at [716, 102] on div "First Name Last Name Email Role Products [PERSON_NAME] [PERSON_NAME][EMAIL_ADDR…" at bounding box center [603, 303] width 965 height 423
click at [884, 204] on icon "Icon/Dropdown Arrow" at bounding box center [901, 209] width 35 height 35
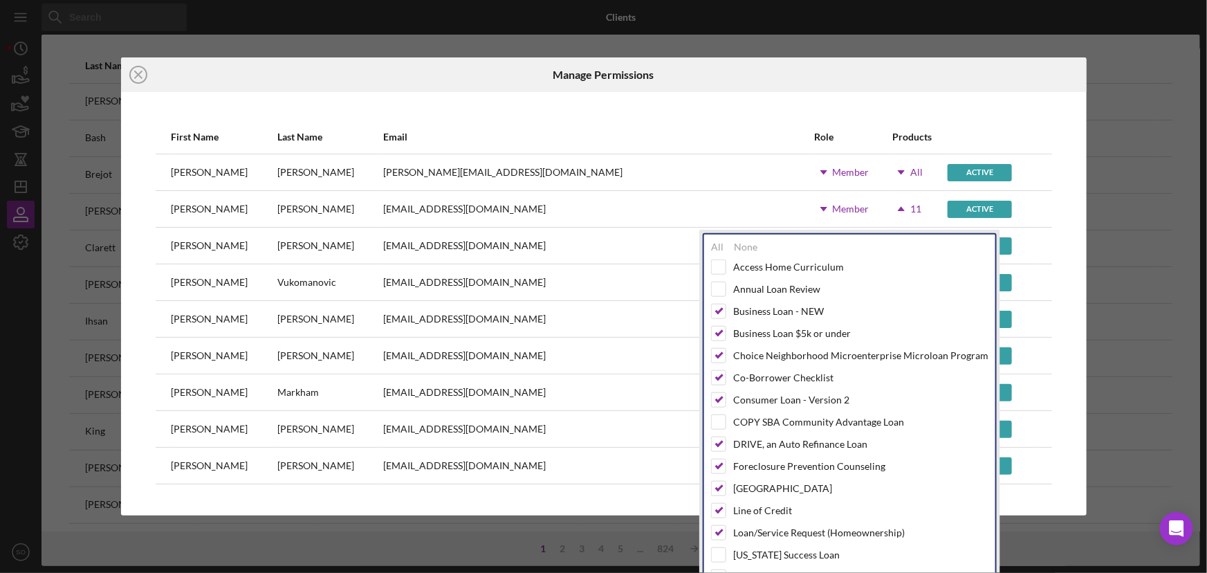
click at [884, 204] on icon "Icon/Dropdown Arrow" at bounding box center [901, 209] width 35 height 35
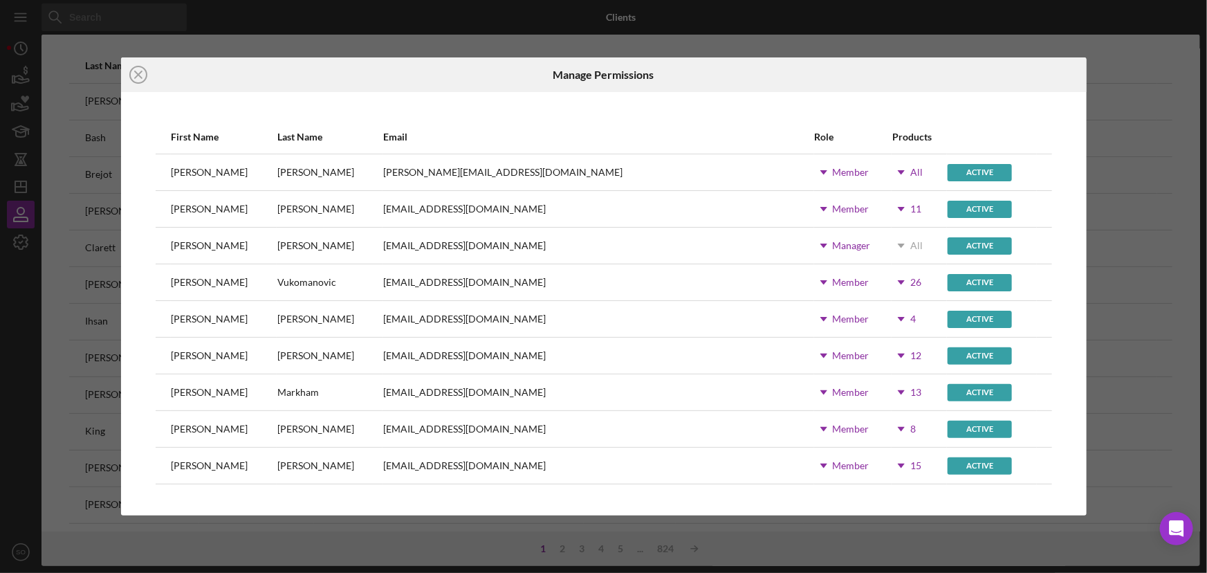
drag, startPoint x: 142, startPoint y: 74, endPoint x: 174, endPoint y: 110, distance: 48.5
click at [142, 74] on icon "Icon/Close" at bounding box center [138, 74] width 35 height 35
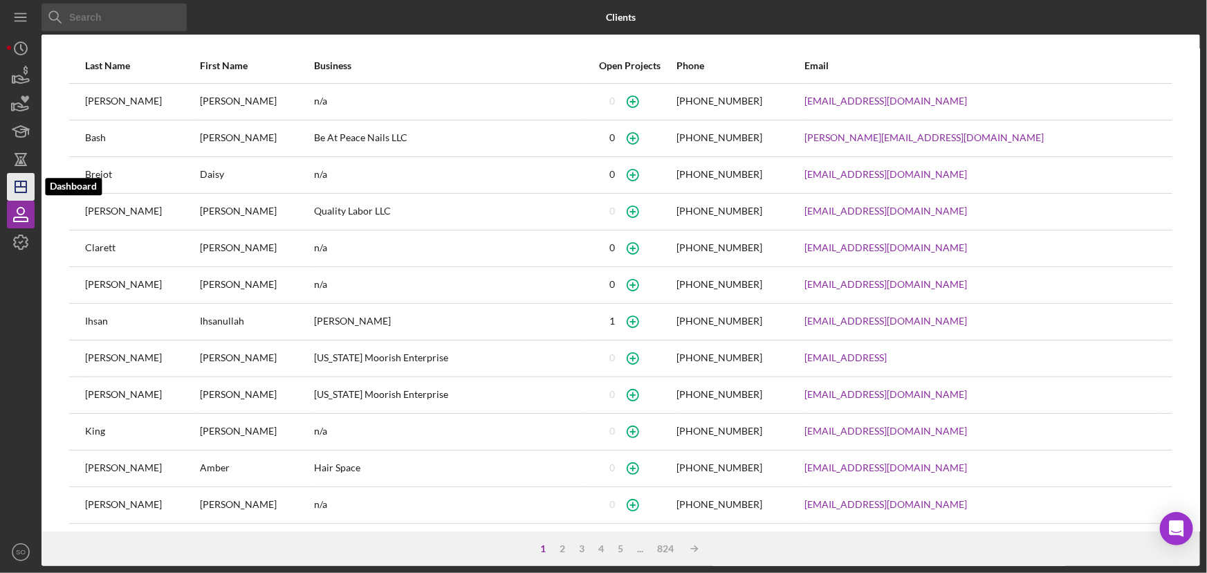
click at [21, 177] on icon "Icon/Dashboard" at bounding box center [20, 186] width 35 height 35
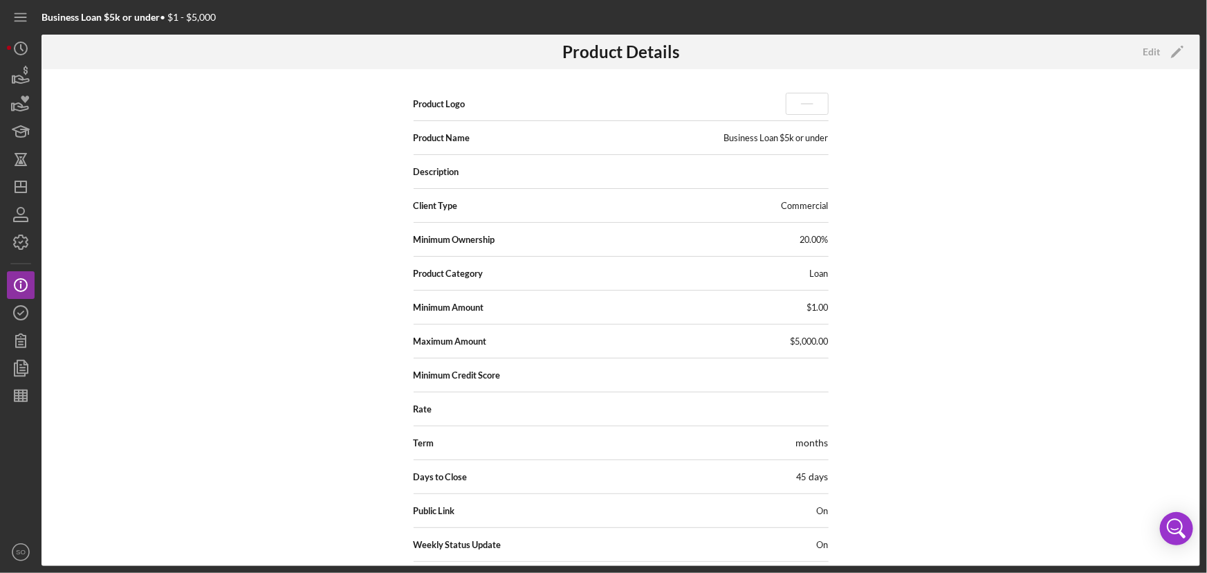
scroll to position [147, 0]
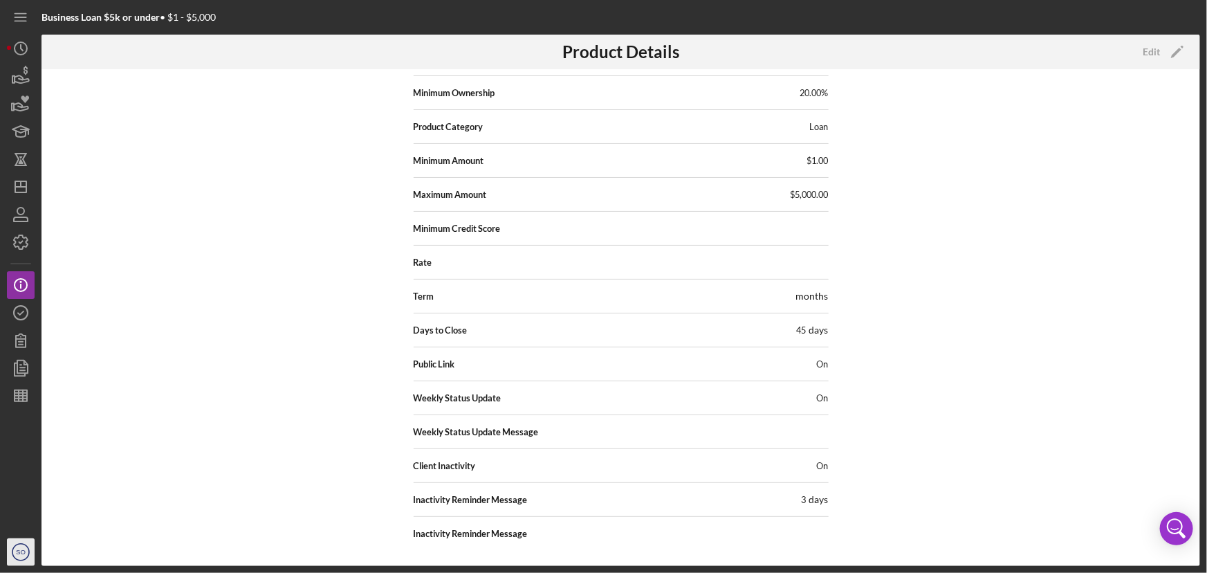
click at [30, 550] on icon "SO" at bounding box center [21, 552] width 28 height 35
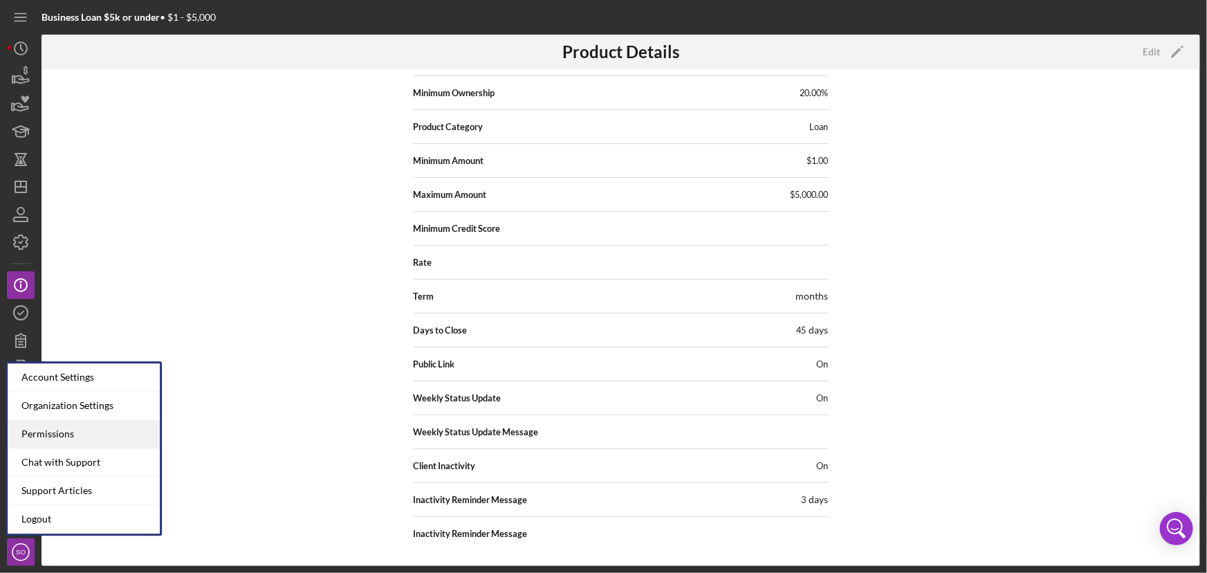
click at [84, 430] on div "Permissions" at bounding box center [84, 434] width 152 height 28
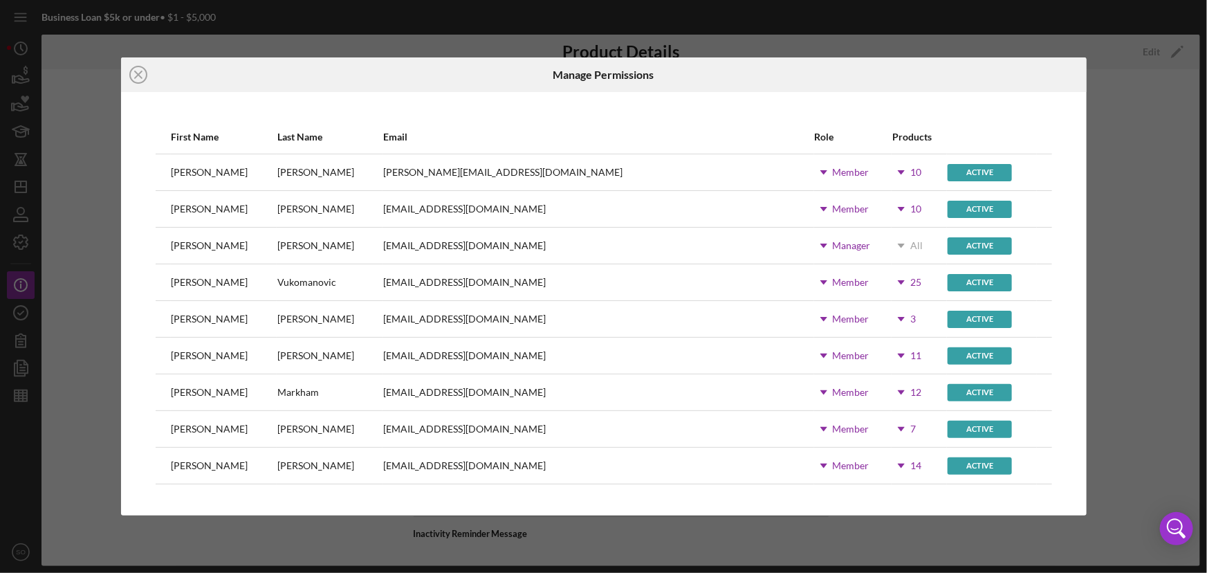
click at [884, 284] on icon "Icon/Dropdown Arrow" at bounding box center [901, 282] width 35 height 35
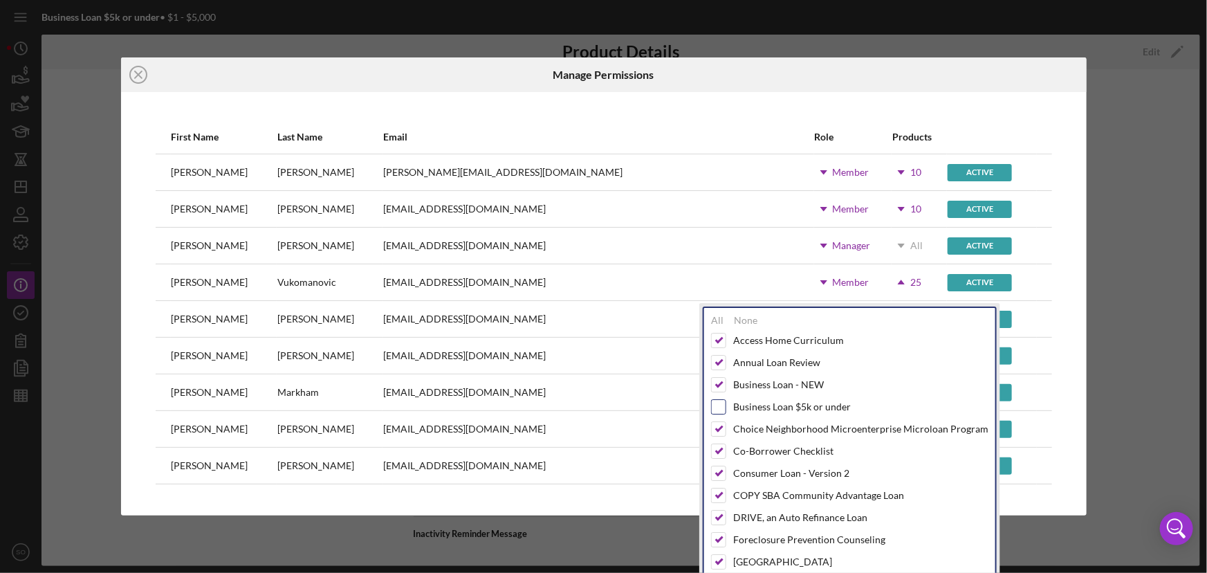
click at [713, 407] on input "checkbox" at bounding box center [719, 407] width 14 height 14
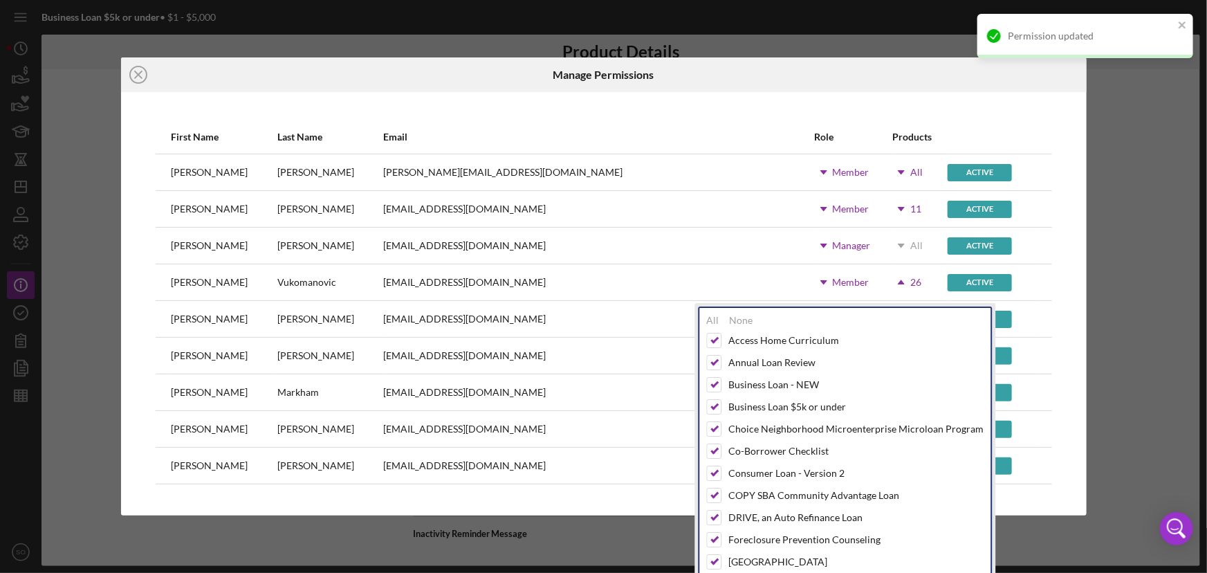
click at [884, 93] on div "First Name Last Name Email Role Products [PERSON_NAME] [PERSON_NAME][EMAIL_ADDR…" at bounding box center [603, 303] width 965 height 423
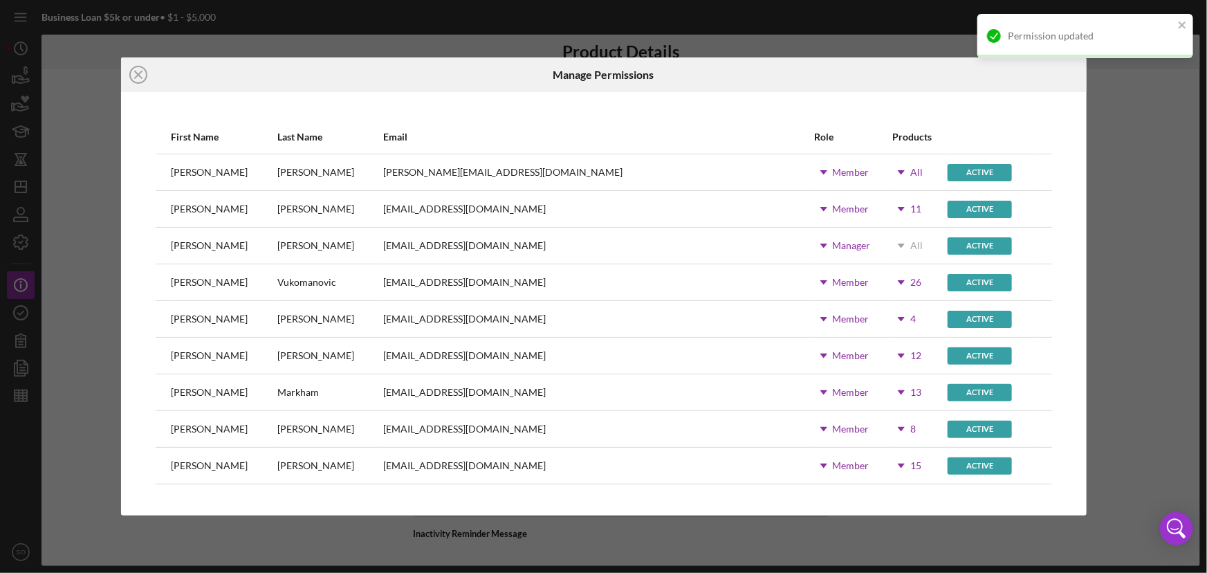
click at [884, 317] on icon "Icon/Dropdown Arrow" at bounding box center [901, 319] width 35 height 35
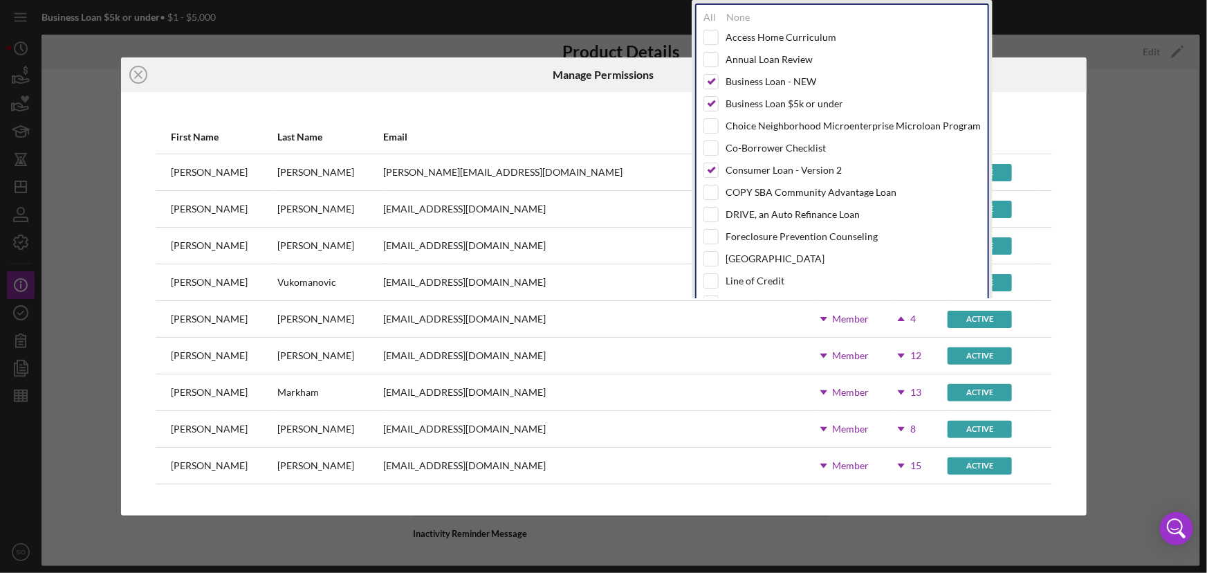
click at [1024, 80] on div at bounding box center [925, 74] width 322 height 35
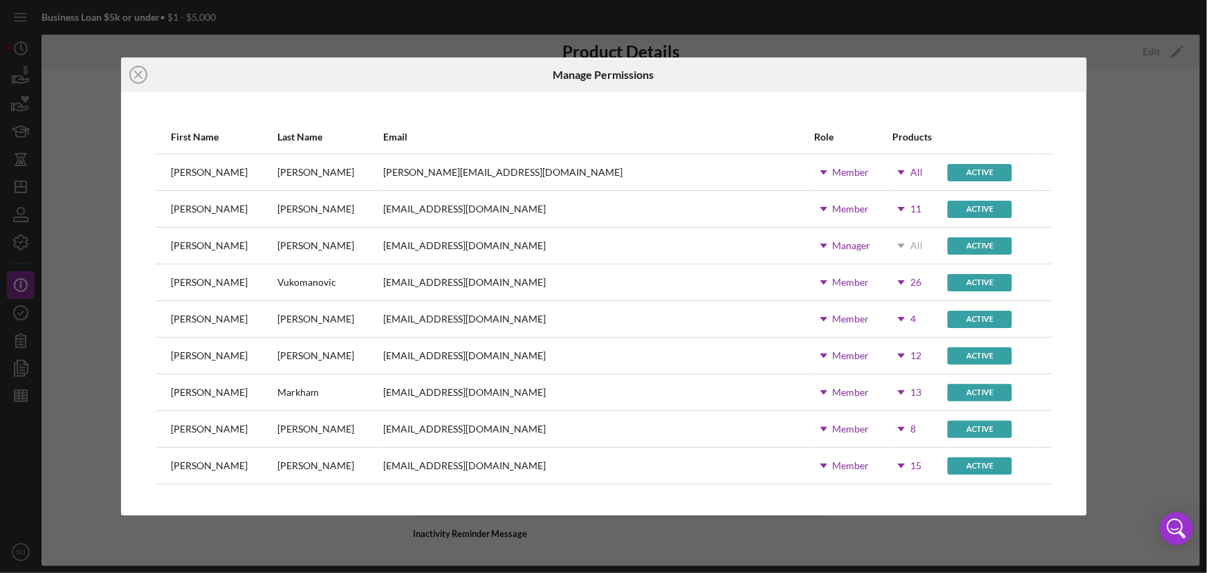
click at [884, 362] on icon "Icon/Dropdown Arrow" at bounding box center [901, 355] width 35 height 35
click at [1028, 77] on div at bounding box center [925, 74] width 322 height 35
click at [910, 395] on div "13" at bounding box center [915, 392] width 11 height 11
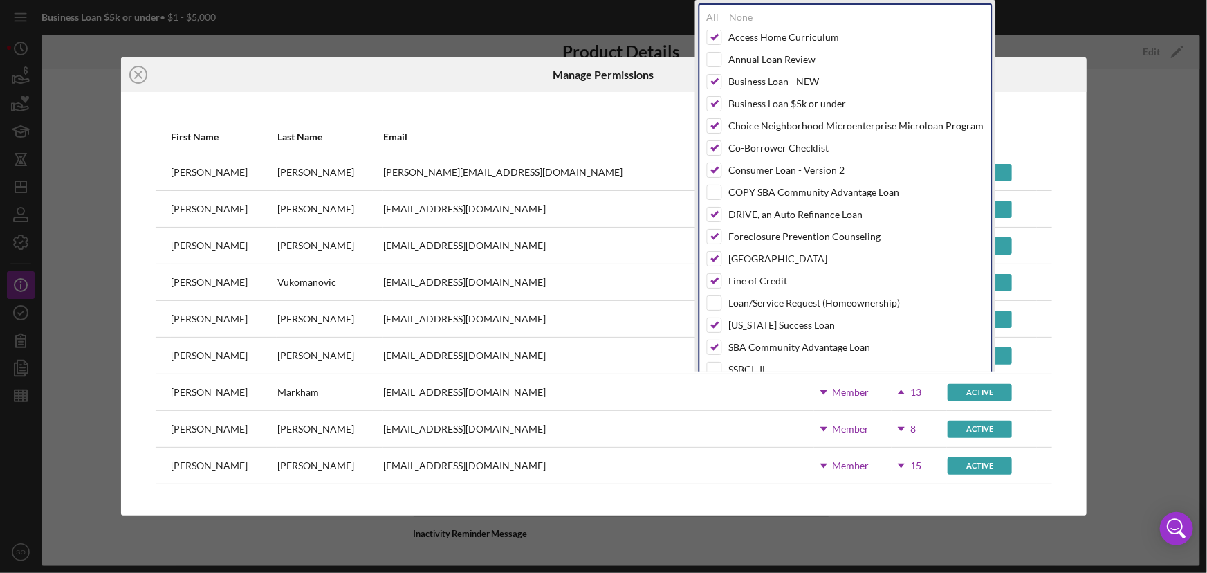
scroll to position [188, 0]
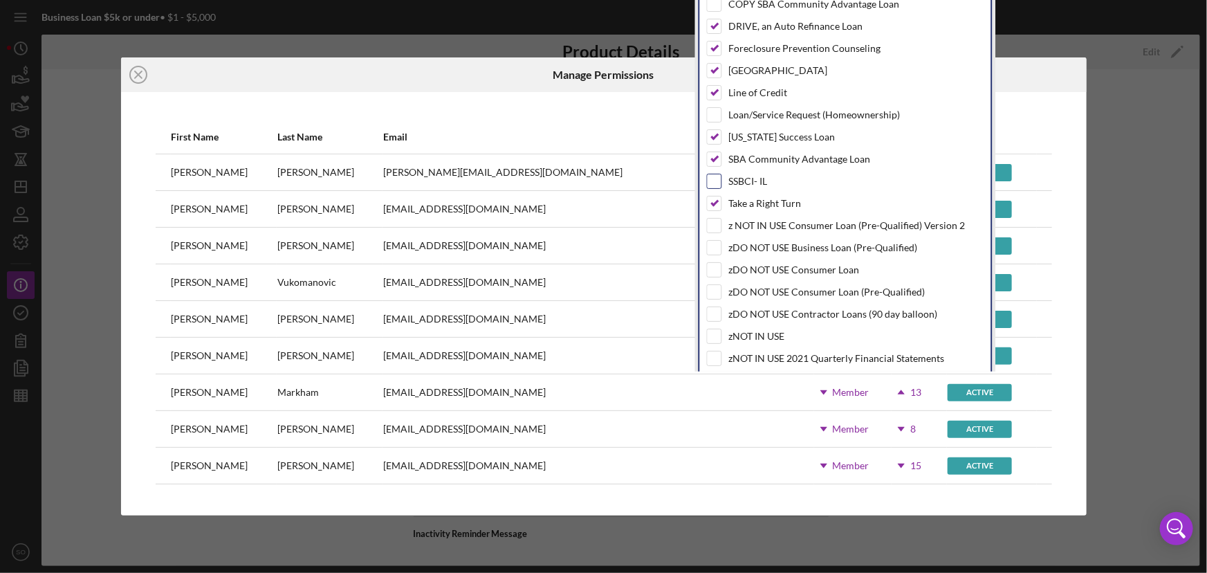
click at [714, 174] on input "checkbox" at bounding box center [714, 181] width 14 height 14
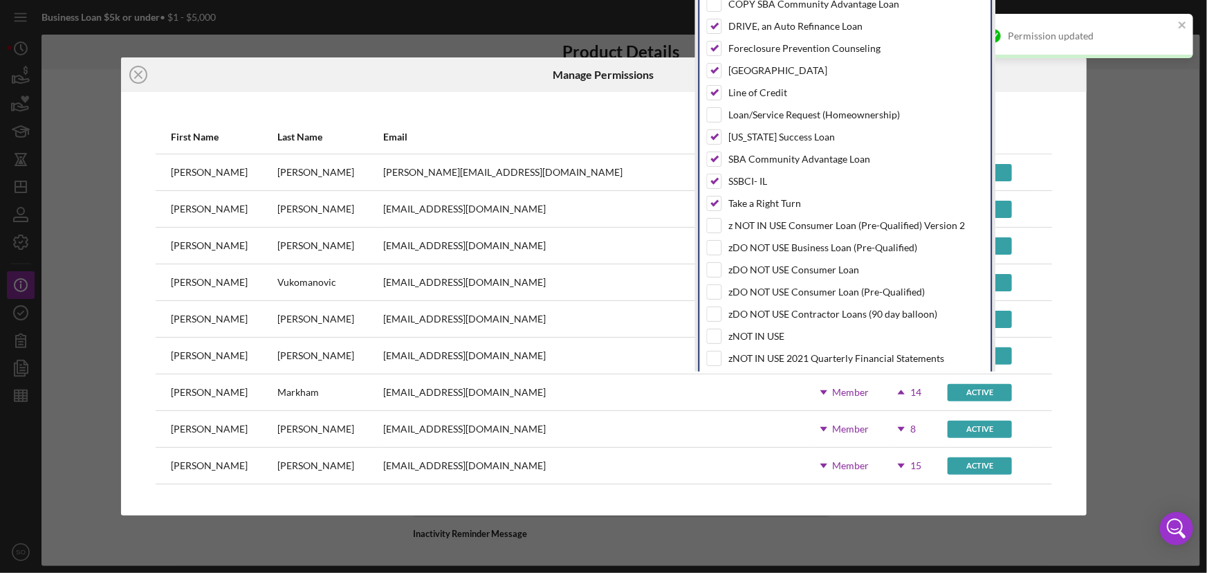
click at [1041, 82] on div at bounding box center [925, 74] width 322 height 35
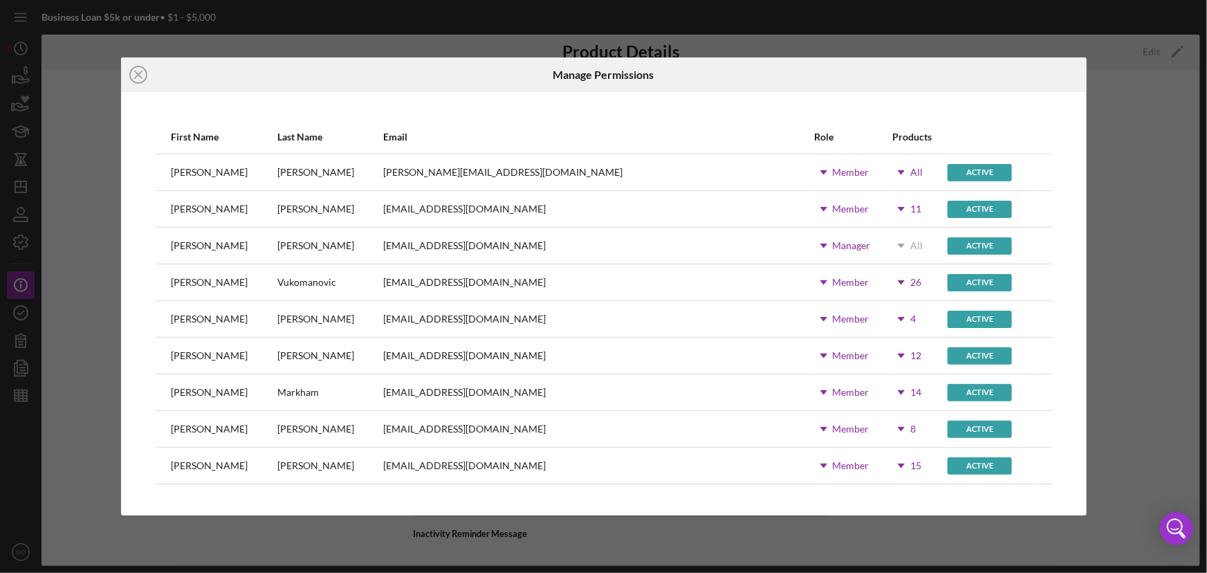
click at [884, 171] on icon "Icon/Dropdown Arrow" at bounding box center [901, 172] width 35 height 35
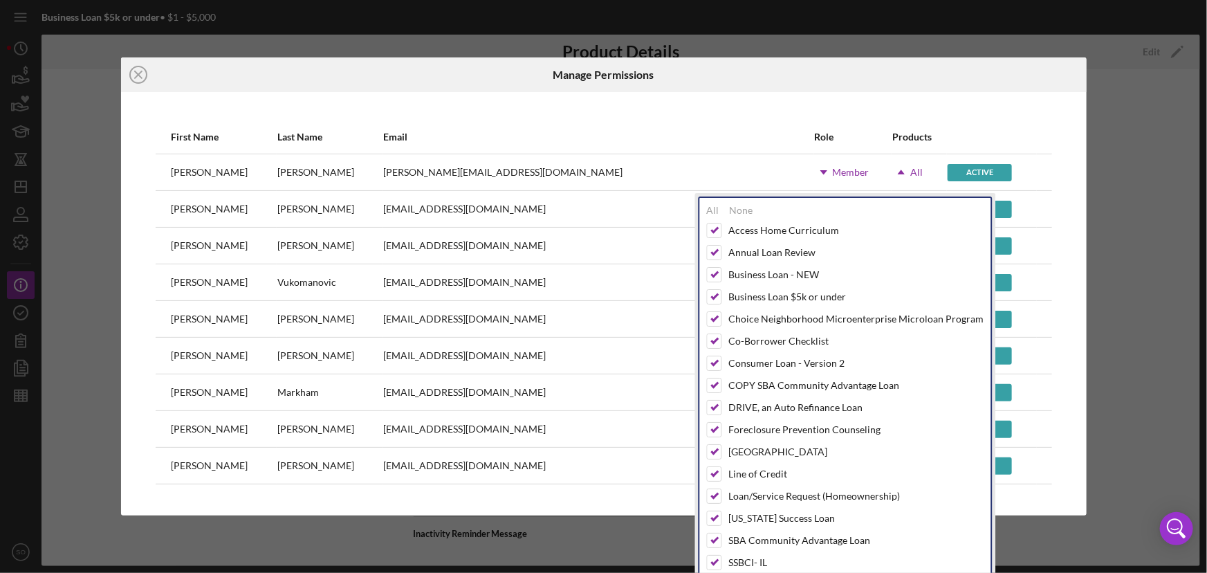
click at [919, 103] on div "First Name Last Name Email Role Products [PERSON_NAME] [PERSON_NAME][EMAIL_ADDR…" at bounding box center [603, 303] width 965 height 423
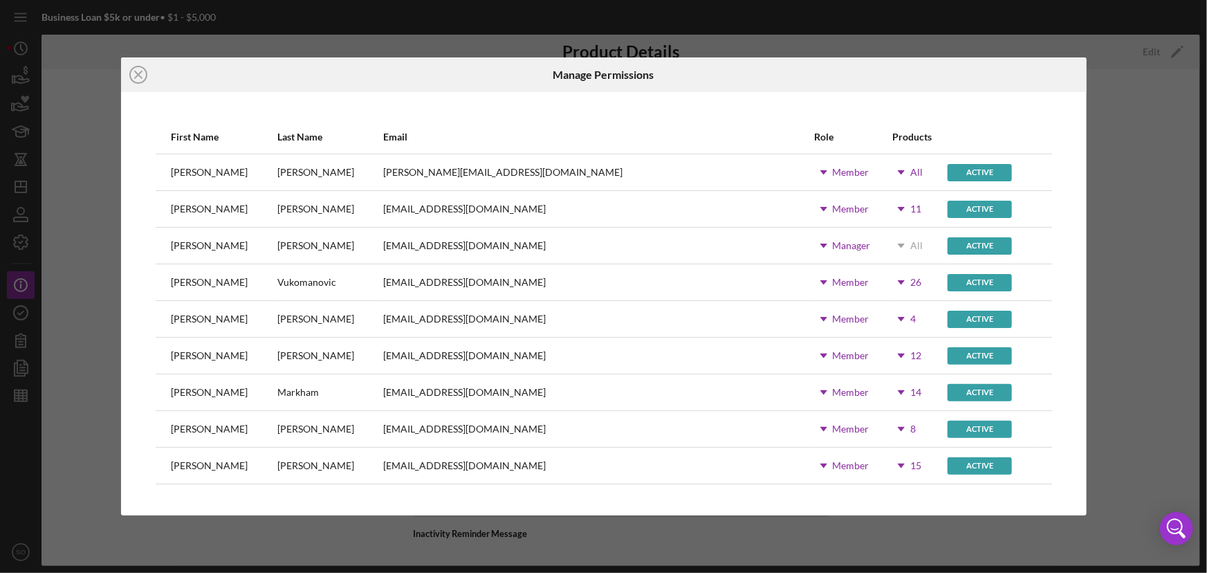
click at [884, 207] on icon "Icon/Dropdown Arrow" at bounding box center [901, 209] width 35 height 35
click at [954, 101] on div "First Name Last Name Email Role Products [PERSON_NAME] [PERSON_NAME][EMAIL_ADDR…" at bounding box center [603, 303] width 965 height 423
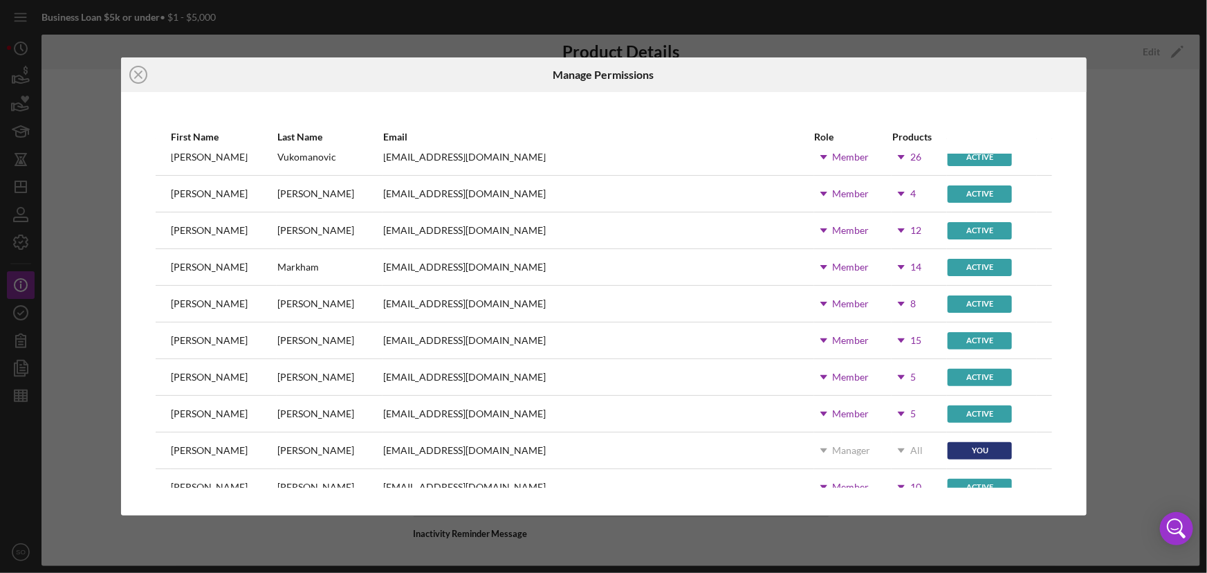
click at [884, 266] on icon "Icon/Dropdown Arrow" at bounding box center [901, 267] width 35 height 35
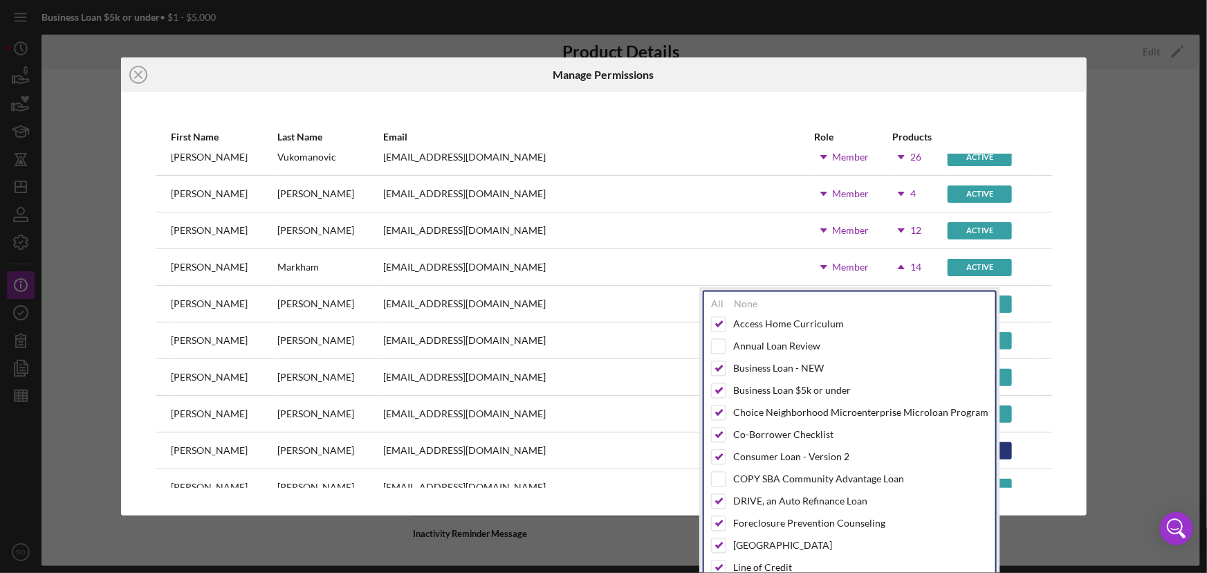
click at [884, 266] on icon "Icon/Dropdown Arrow" at bounding box center [901, 267] width 35 height 35
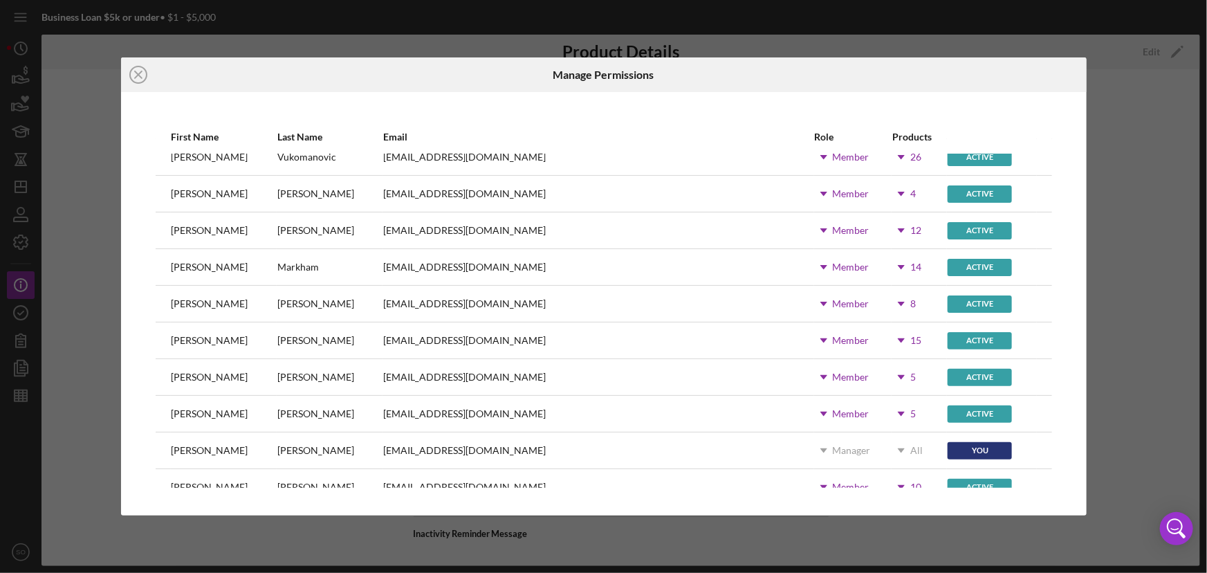
click at [884, 299] on icon "Icon/Dropdown Arrow" at bounding box center [901, 303] width 35 height 35
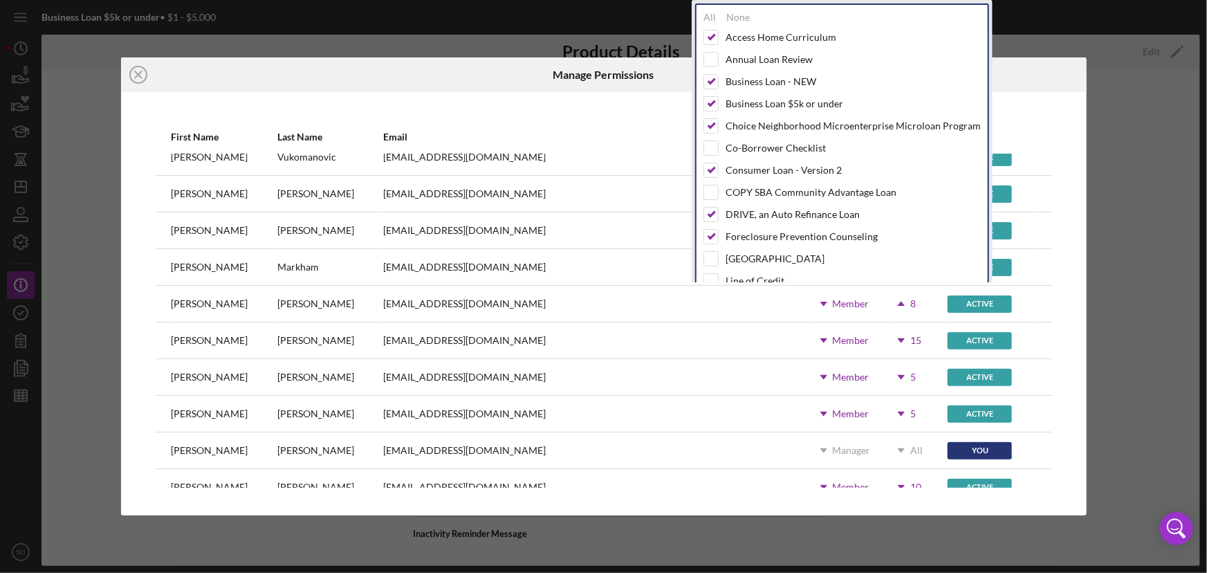
click at [884, 299] on icon "Icon/Dropdown Arrow" at bounding box center [901, 303] width 35 height 35
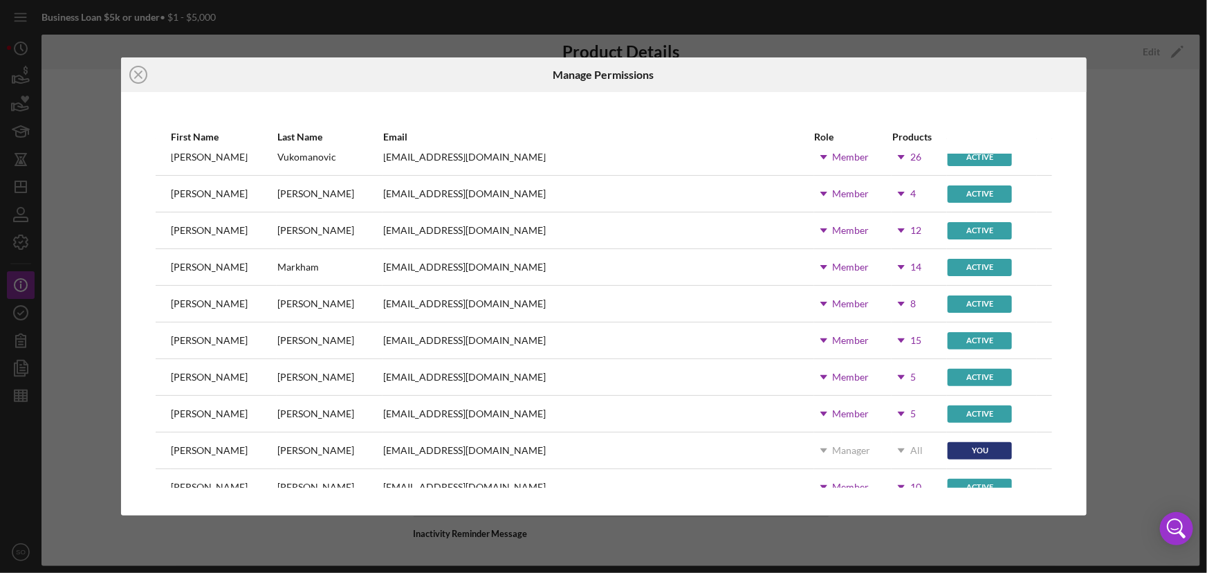
click at [884, 337] on icon "Icon/Dropdown Arrow" at bounding box center [901, 340] width 35 height 35
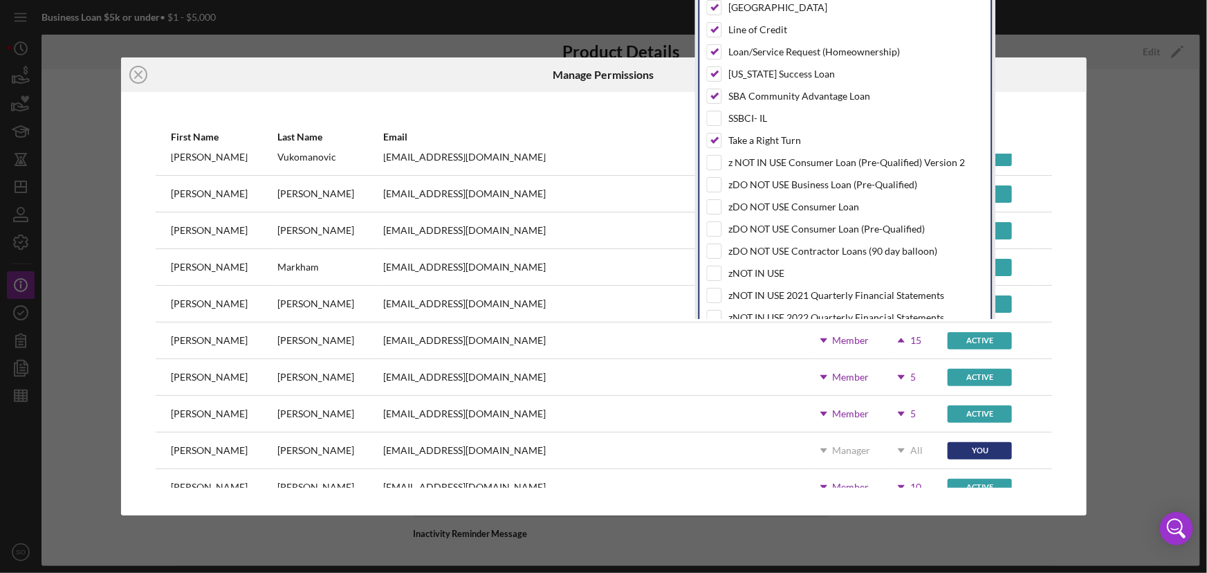
scroll to position [317, 0]
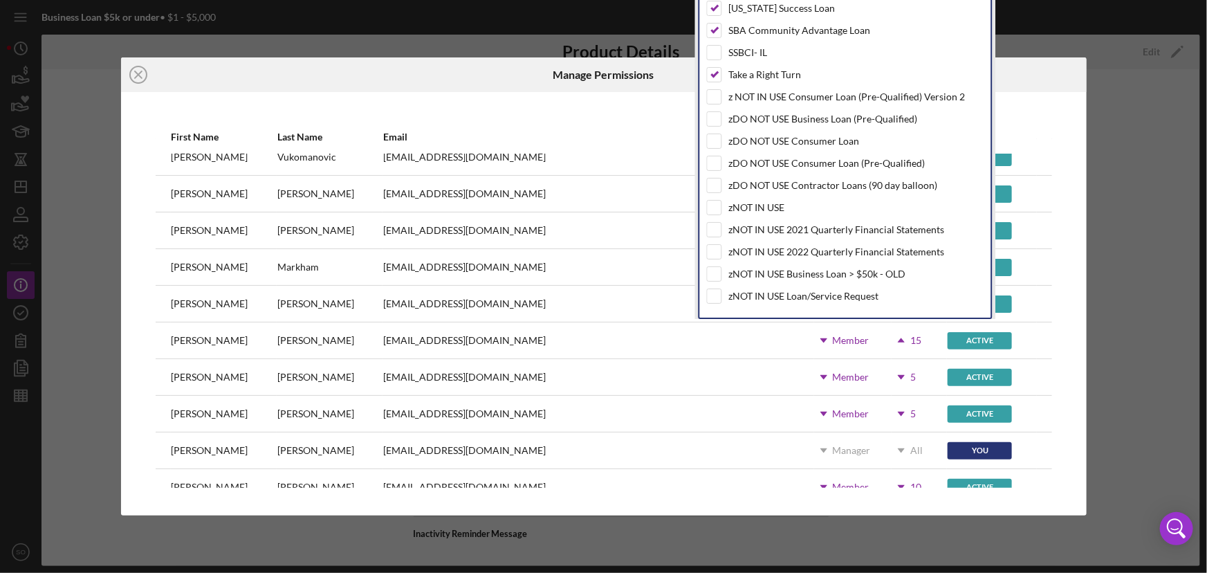
click at [1035, 77] on div at bounding box center [925, 74] width 322 height 35
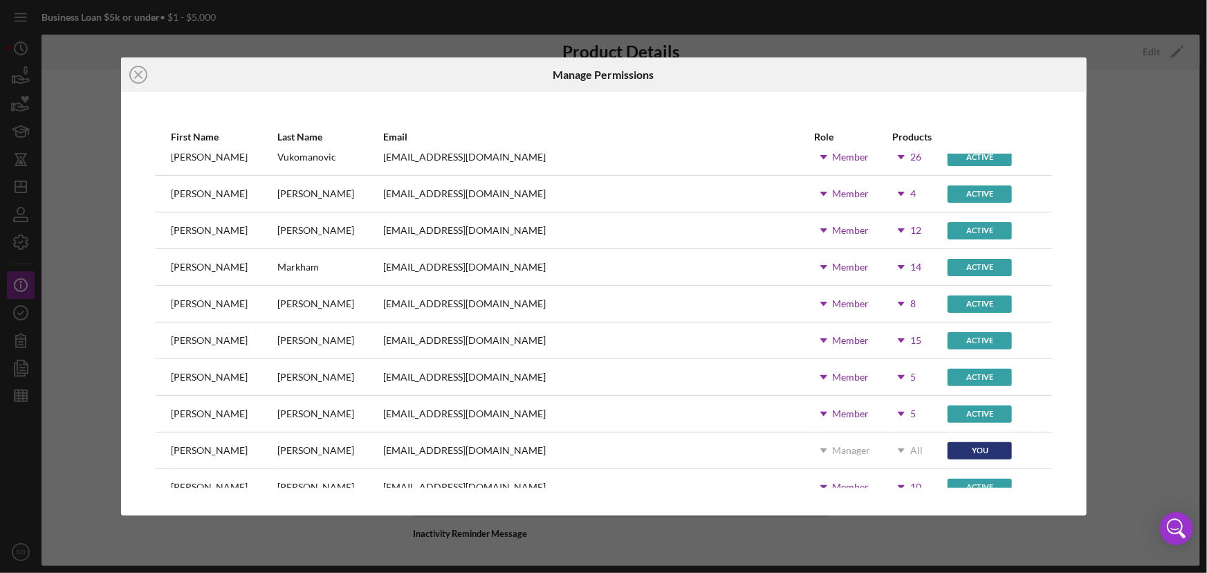
scroll to position [188, 0]
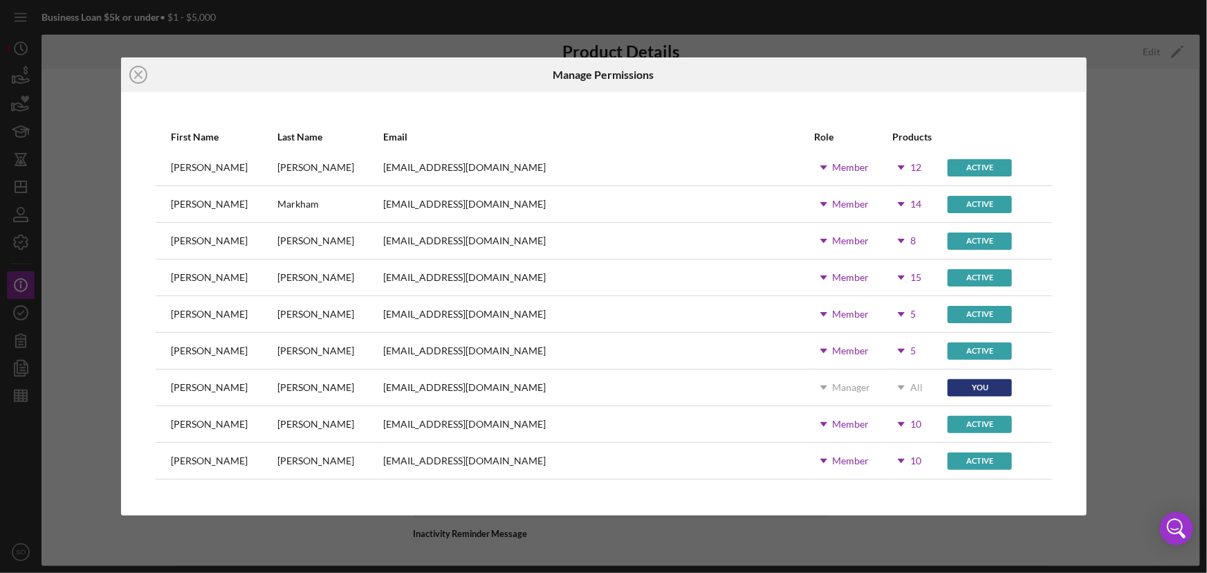
click at [884, 309] on icon "Icon/Dropdown Arrow" at bounding box center [901, 314] width 35 height 35
click at [884, 351] on icon "Icon/Dropdown Arrow" at bounding box center [901, 350] width 35 height 35
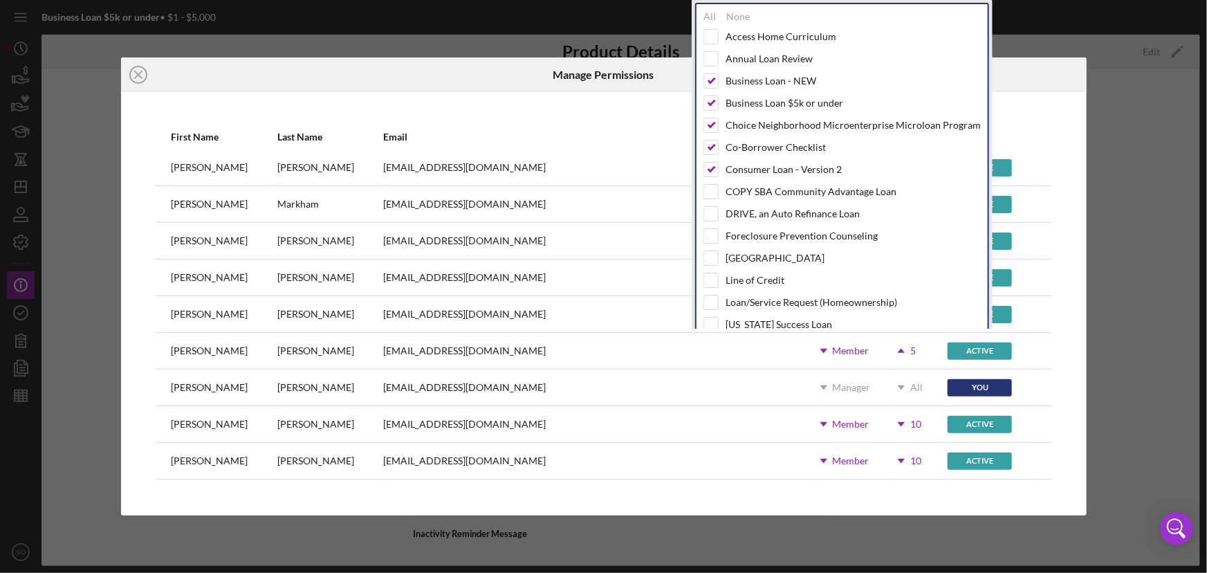
click at [884, 414] on icon "Icon/Dropdown Arrow" at bounding box center [901, 424] width 35 height 35
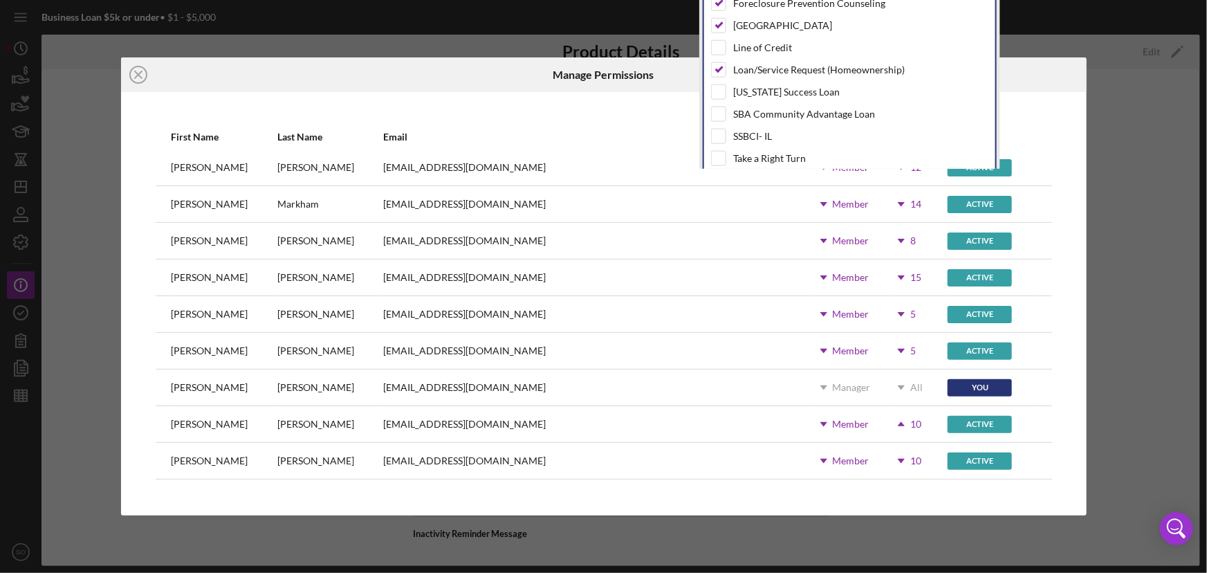
scroll to position [314, 0]
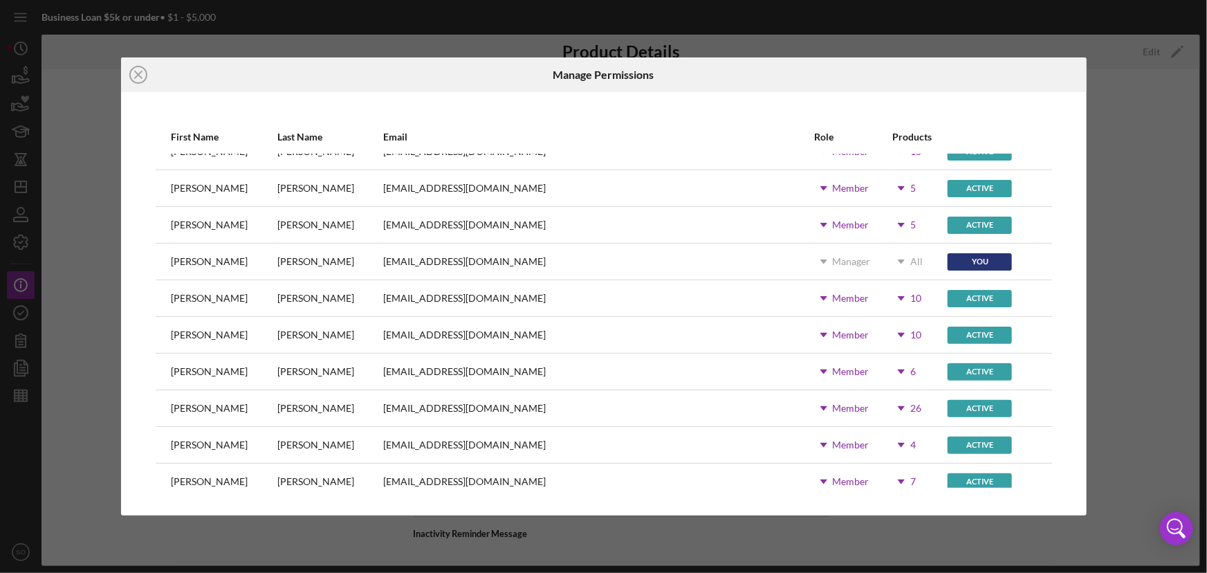
click at [884, 331] on icon "Icon/Dropdown Arrow" at bounding box center [901, 334] width 35 height 35
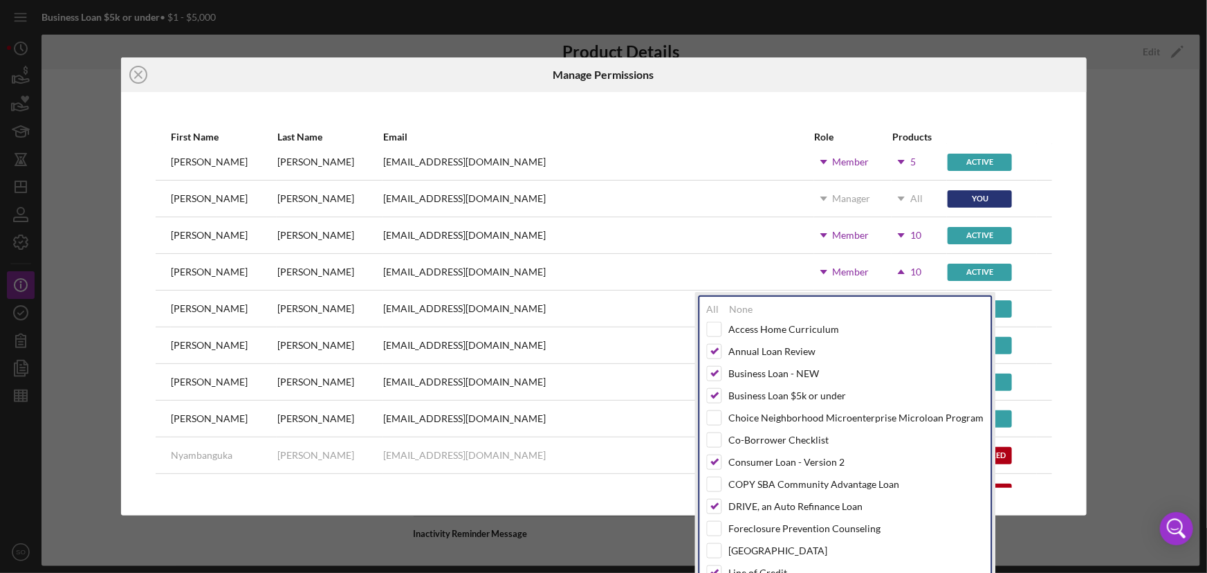
scroll to position [440, 0]
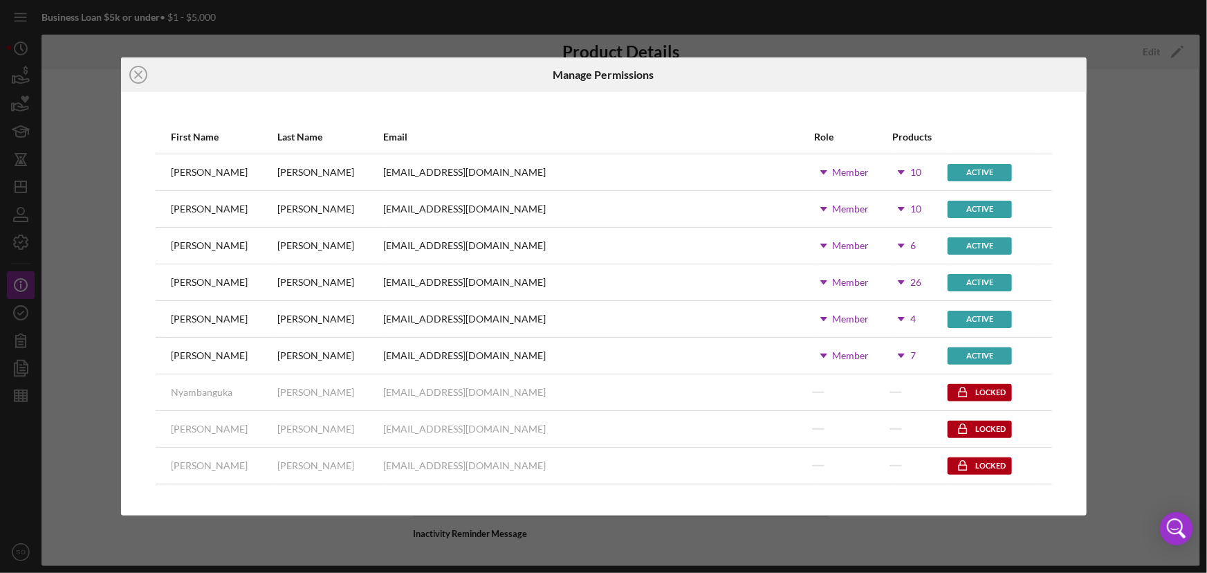
click at [869, 82] on div at bounding box center [925, 74] width 322 height 35
click at [884, 243] on icon "Icon/Dropdown Arrow" at bounding box center [901, 245] width 35 height 35
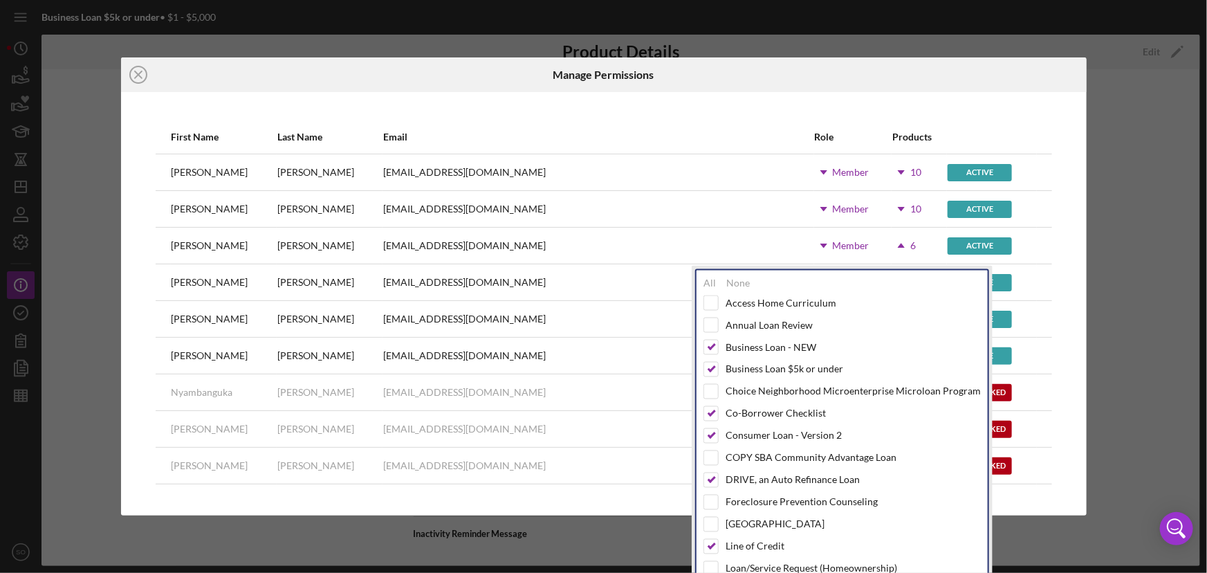
click at [919, 80] on div at bounding box center [925, 74] width 322 height 35
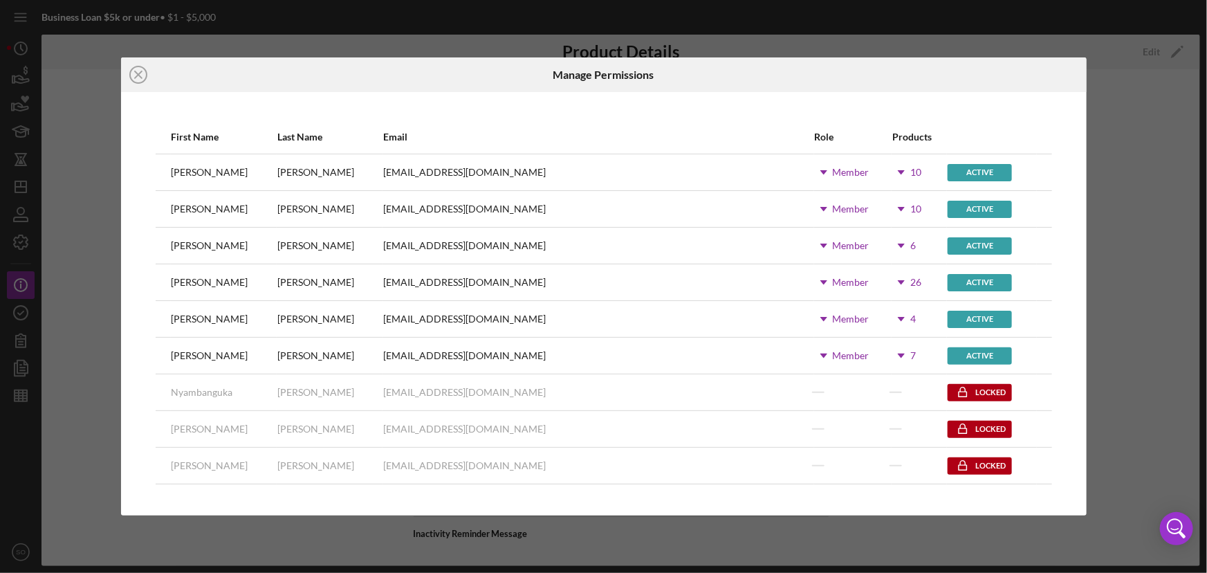
click at [884, 286] on icon "Icon/Dropdown Arrow" at bounding box center [901, 282] width 35 height 35
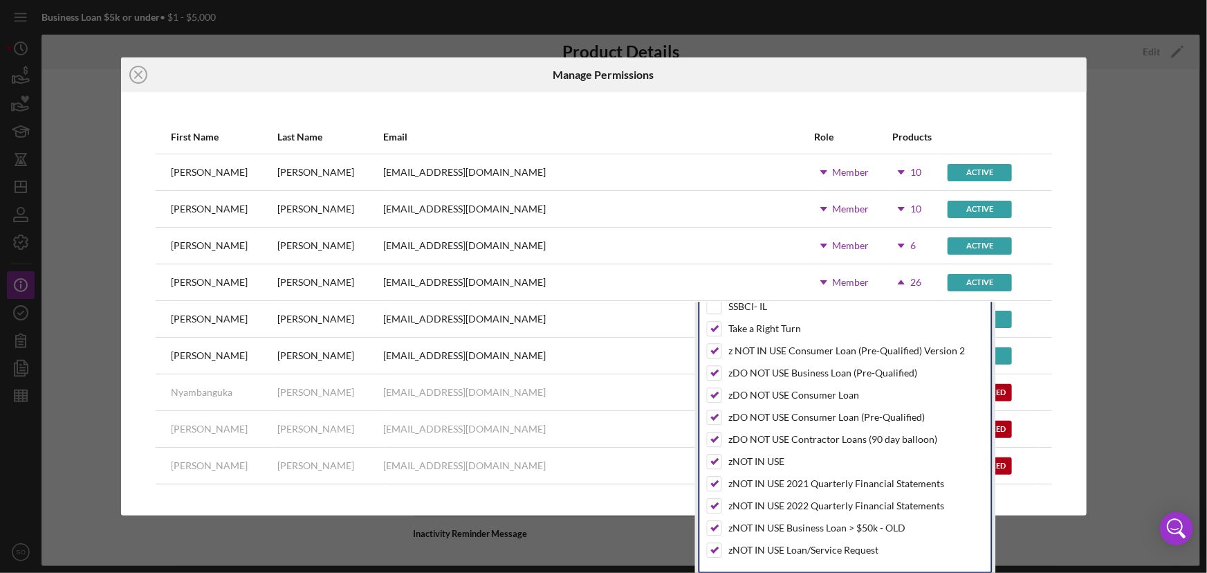
scroll to position [302, 0]
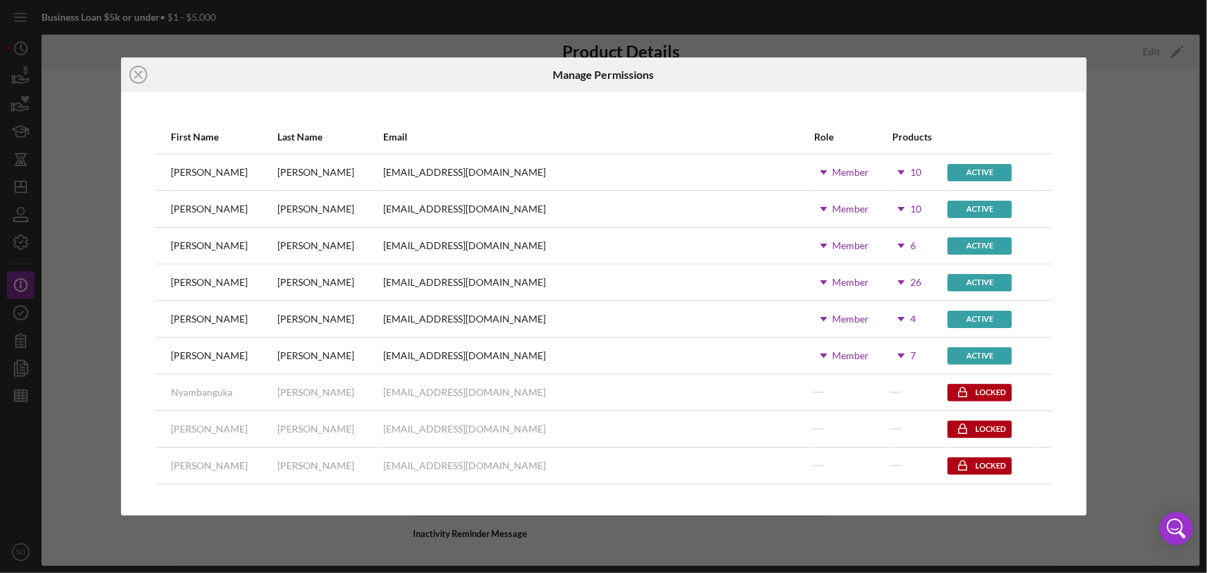
click at [956, 77] on div at bounding box center [925, 74] width 322 height 35
click at [884, 317] on icon "Icon/Dropdown Arrow" at bounding box center [901, 319] width 35 height 35
click at [1005, 98] on div "First Name Last Name Email Role Products [PERSON_NAME] [PERSON_NAME][EMAIL_ADDR…" at bounding box center [603, 303] width 965 height 423
click at [884, 350] on icon "Icon/Dropdown Arrow" at bounding box center [901, 355] width 35 height 35
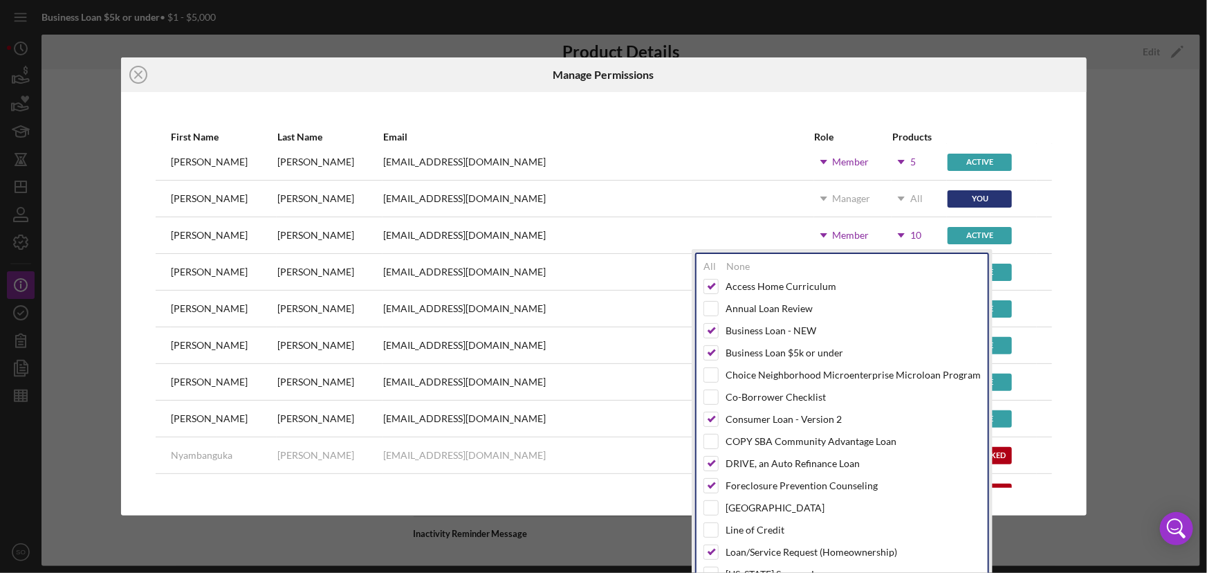
scroll to position [566, 0]
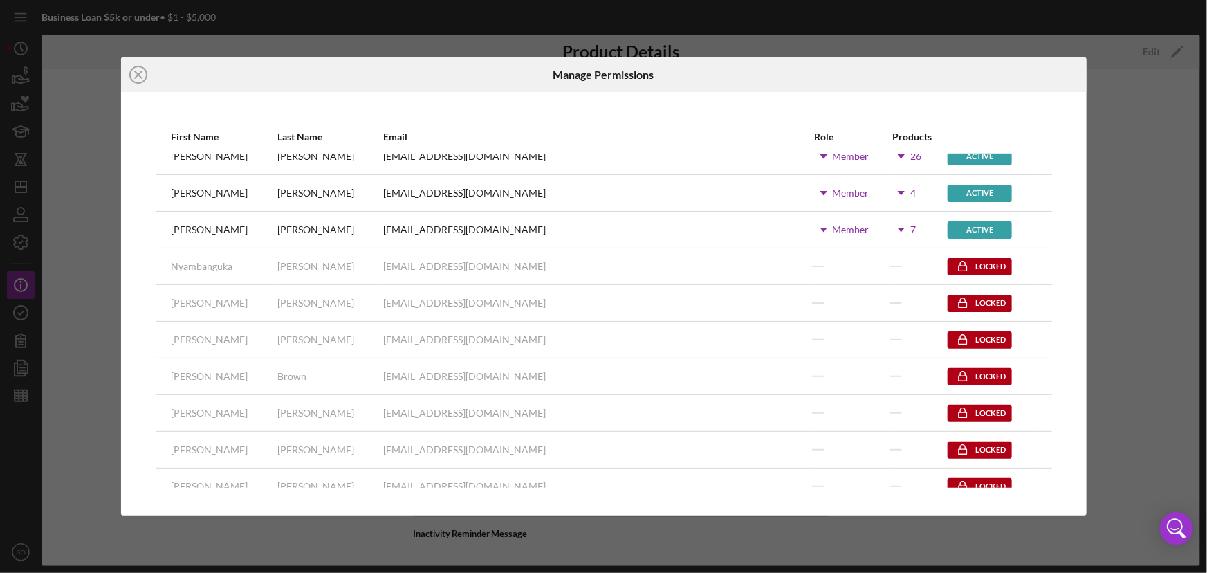
click at [1020, 95] on div "First Name Last Name Email Role Products [PERSON_NAME] [PERSON_NAME][EMAIL_ADDR…" at bounding box center [603, 303] width 965 height 423
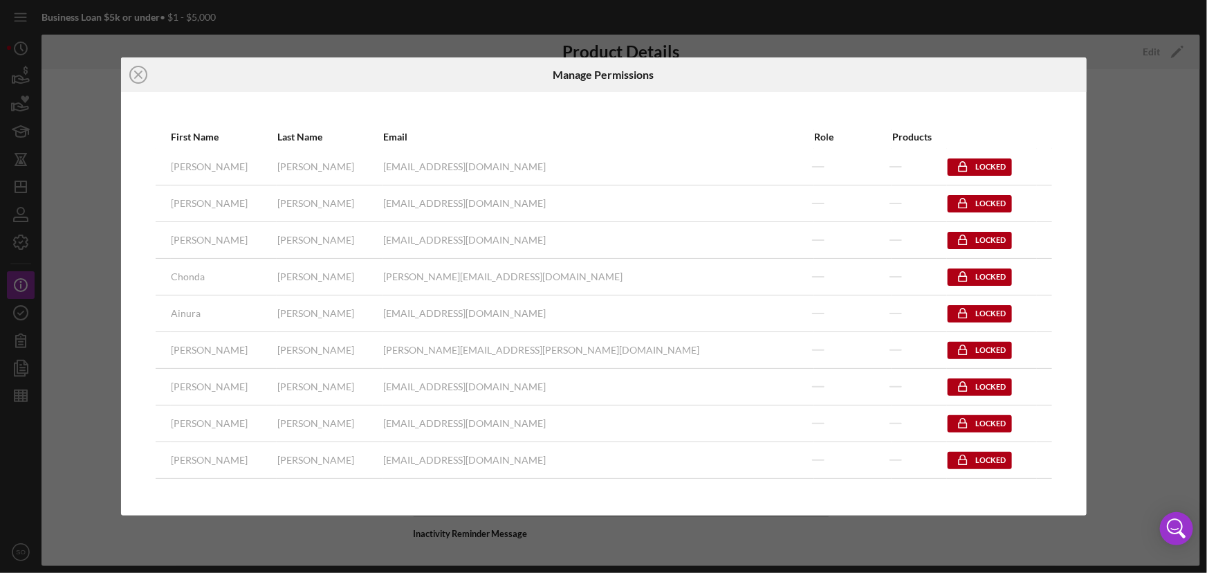
scroll to position [1283, 0]
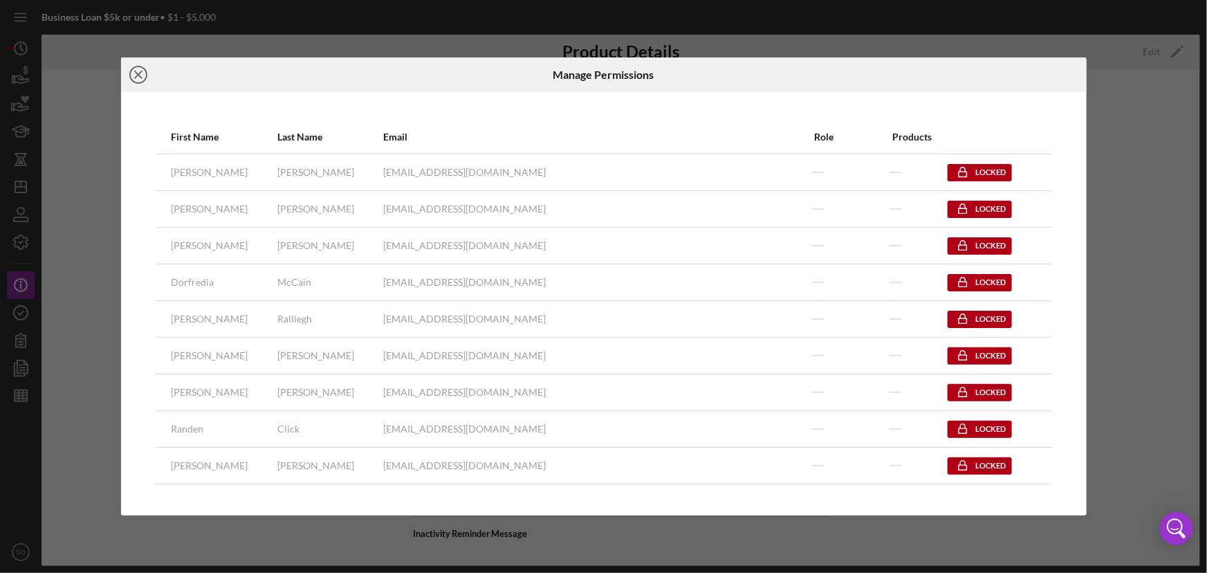
click at [131, 74] on icon "Icon/Close" at bounding box center [138, 74] width 35 height 35
